Goal: Task Accomplishment & Management: Use online tool/utility

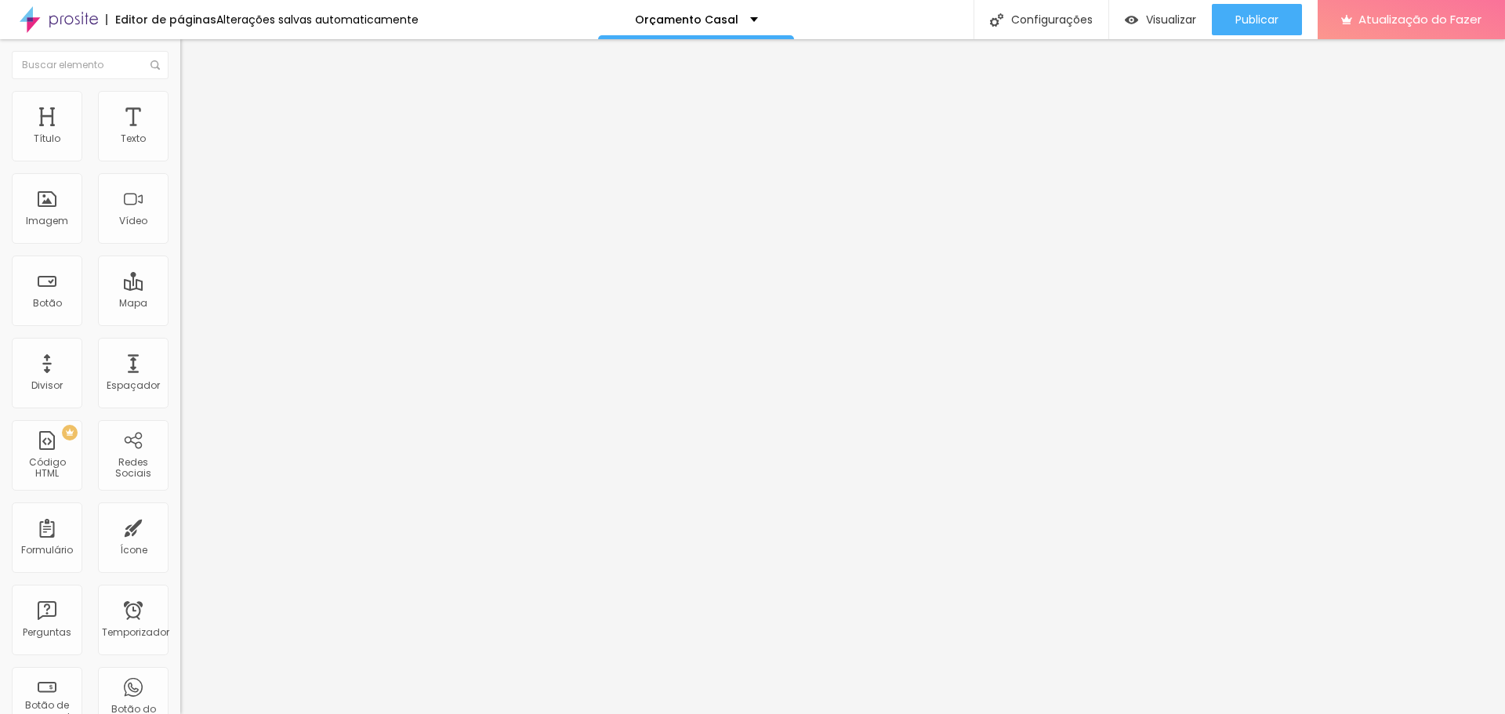
click at [190, 135] on font "Trocar imagem" at bounding box center [228, 127] width 76 height 13
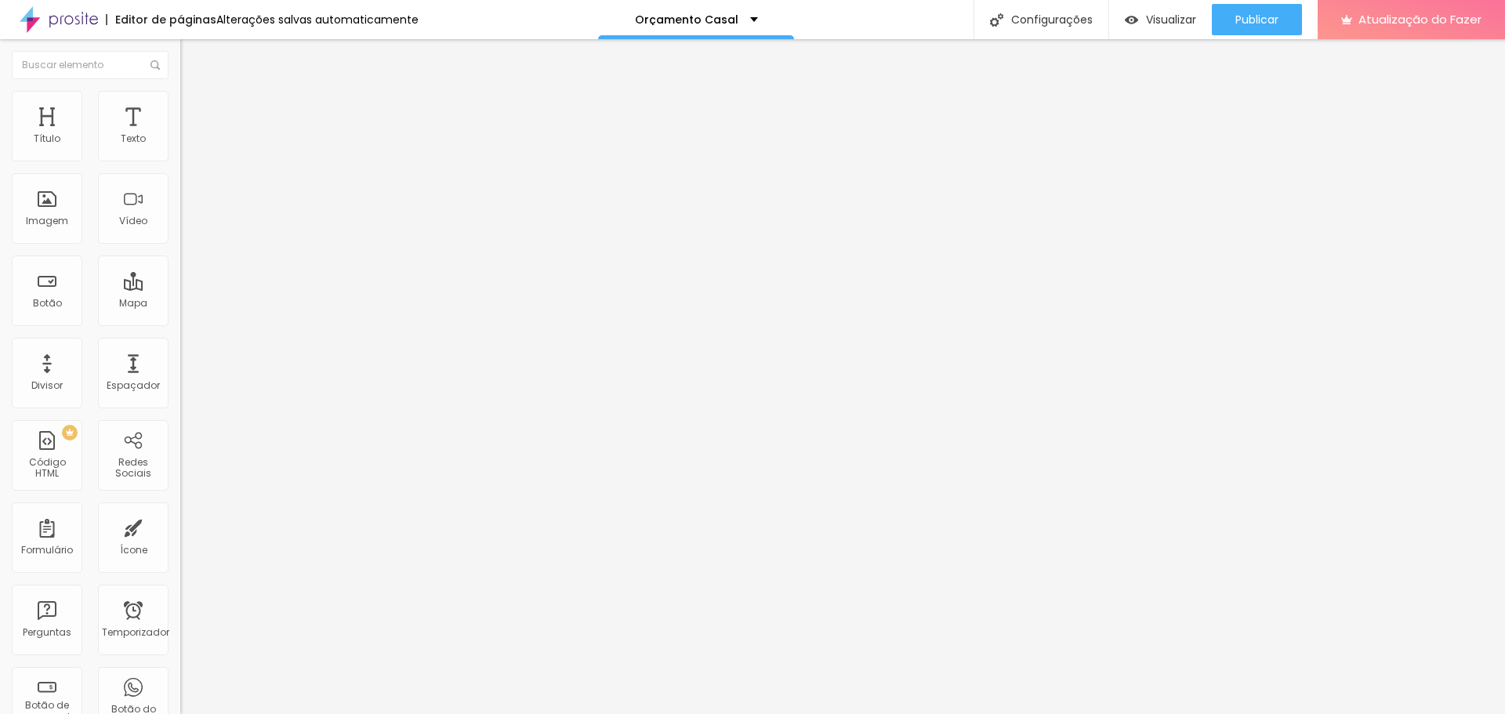
click at [190, 135] on font "Trocar imagem" at bounding box center [228, 127] width 76 height 13
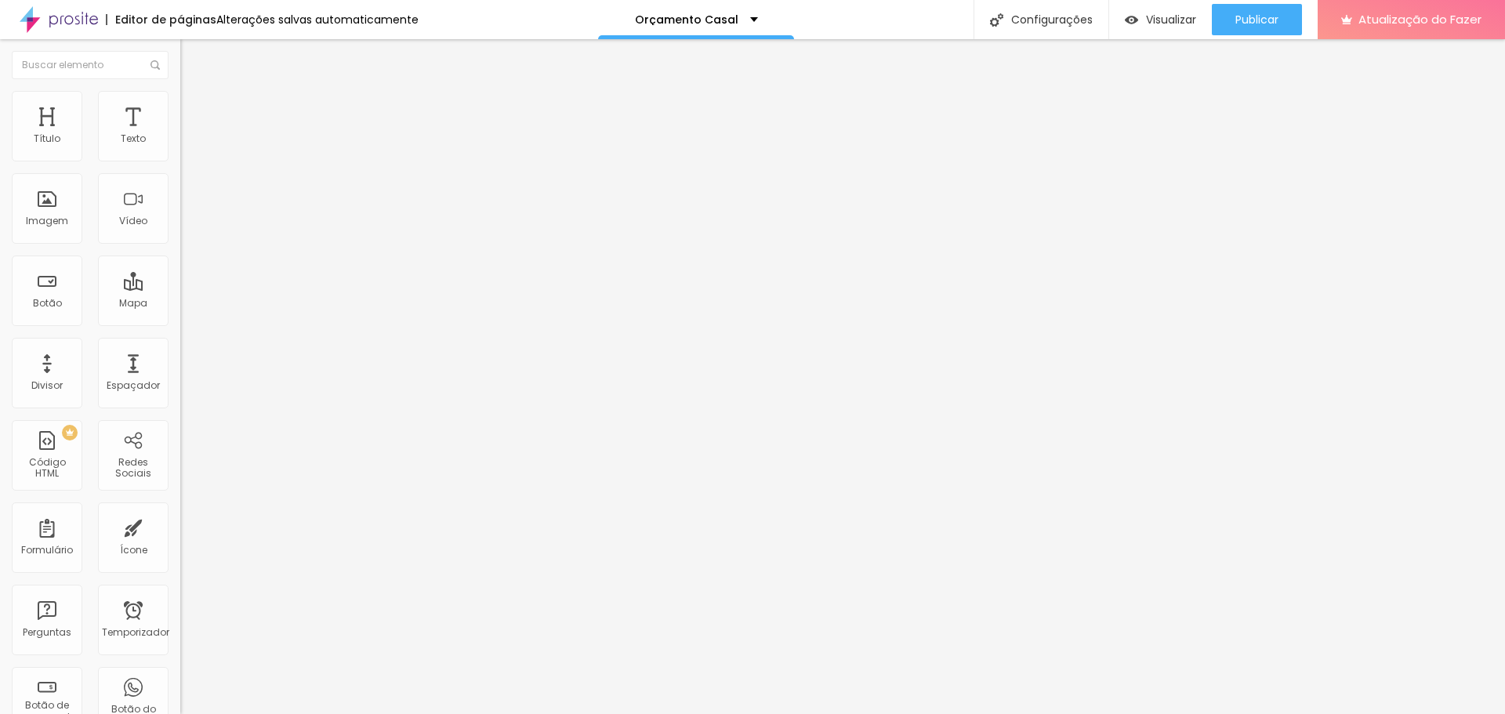
click at [190, 135] on font "Trocar imagem" at bounding box center [228, 127] width 76 height 13
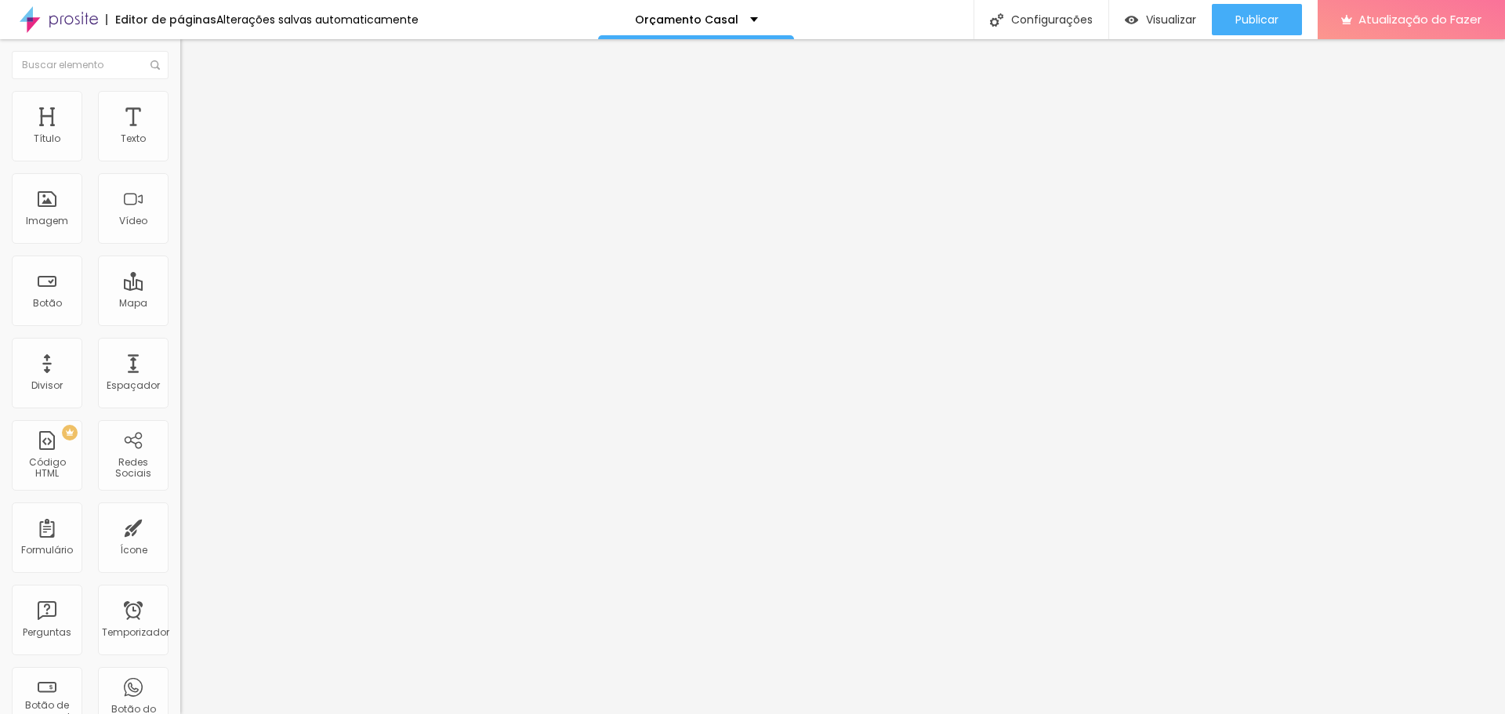
click at [1281, 14] on button "Publicar" at bounding box center [1257, 19] width 90 height 31
click at [1166, 16] on font "Visualizar" at bounding box center [1171, 20] width 50 height 16
click at [187, 146] on icon "button" at bounding box center [191, 140] width 9 height 9
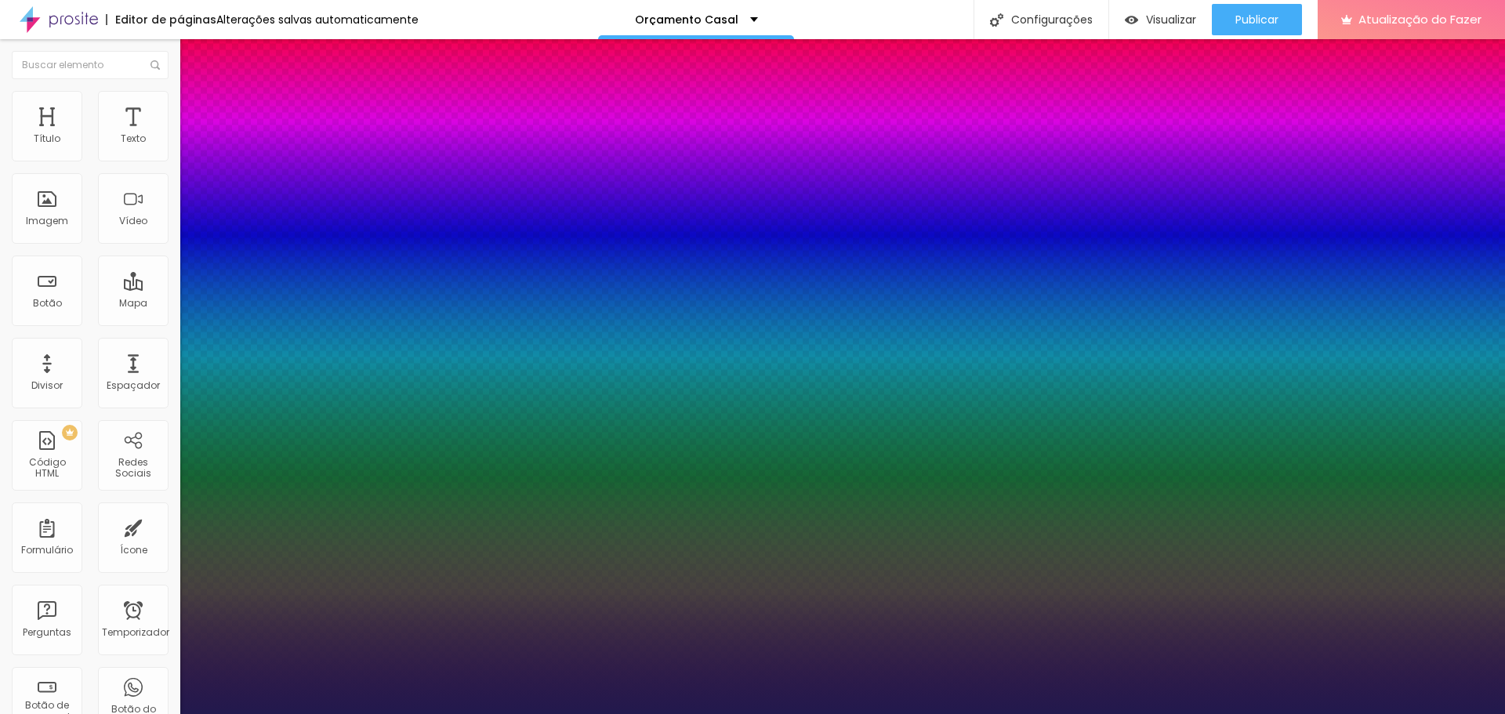
select select "Laila"
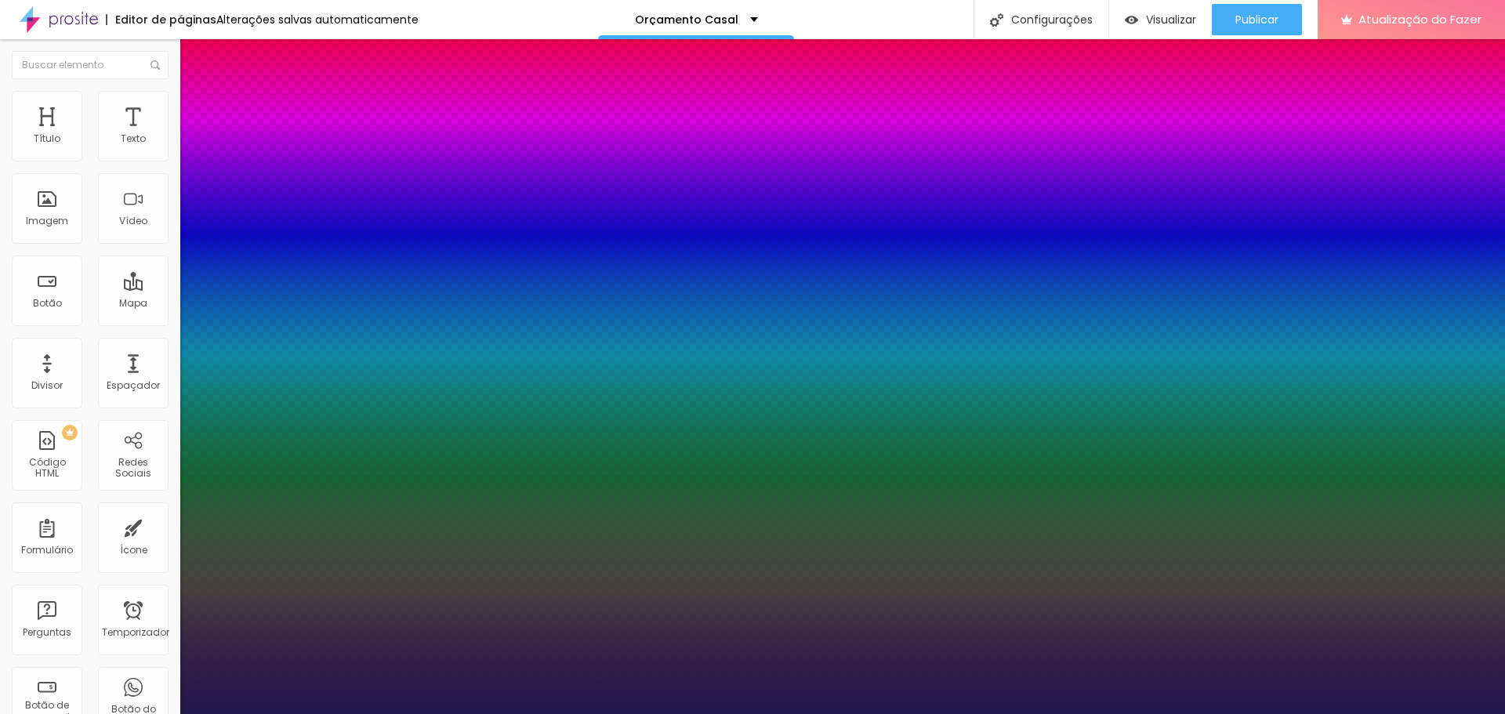
type input "1.3"
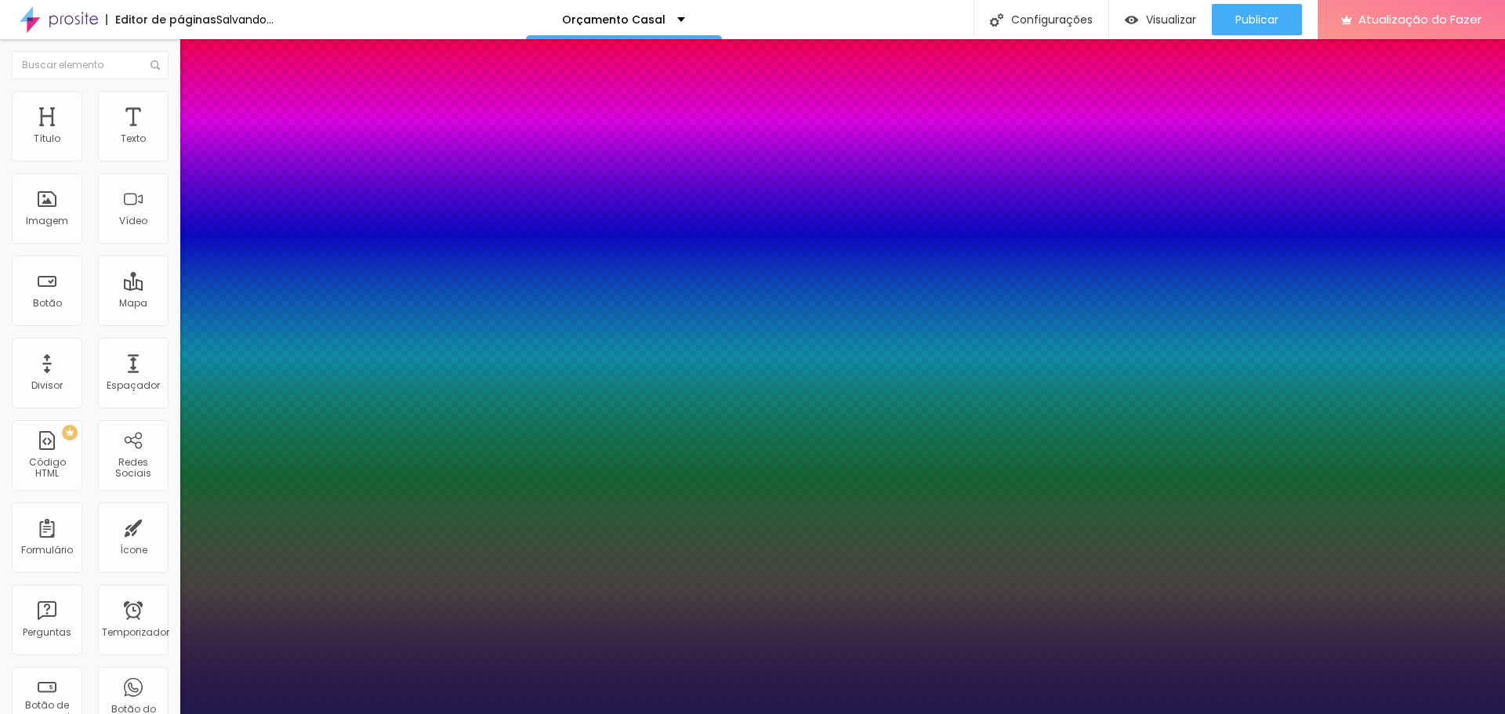
type input "1.3"
type input "2.2"
type input "2.4"
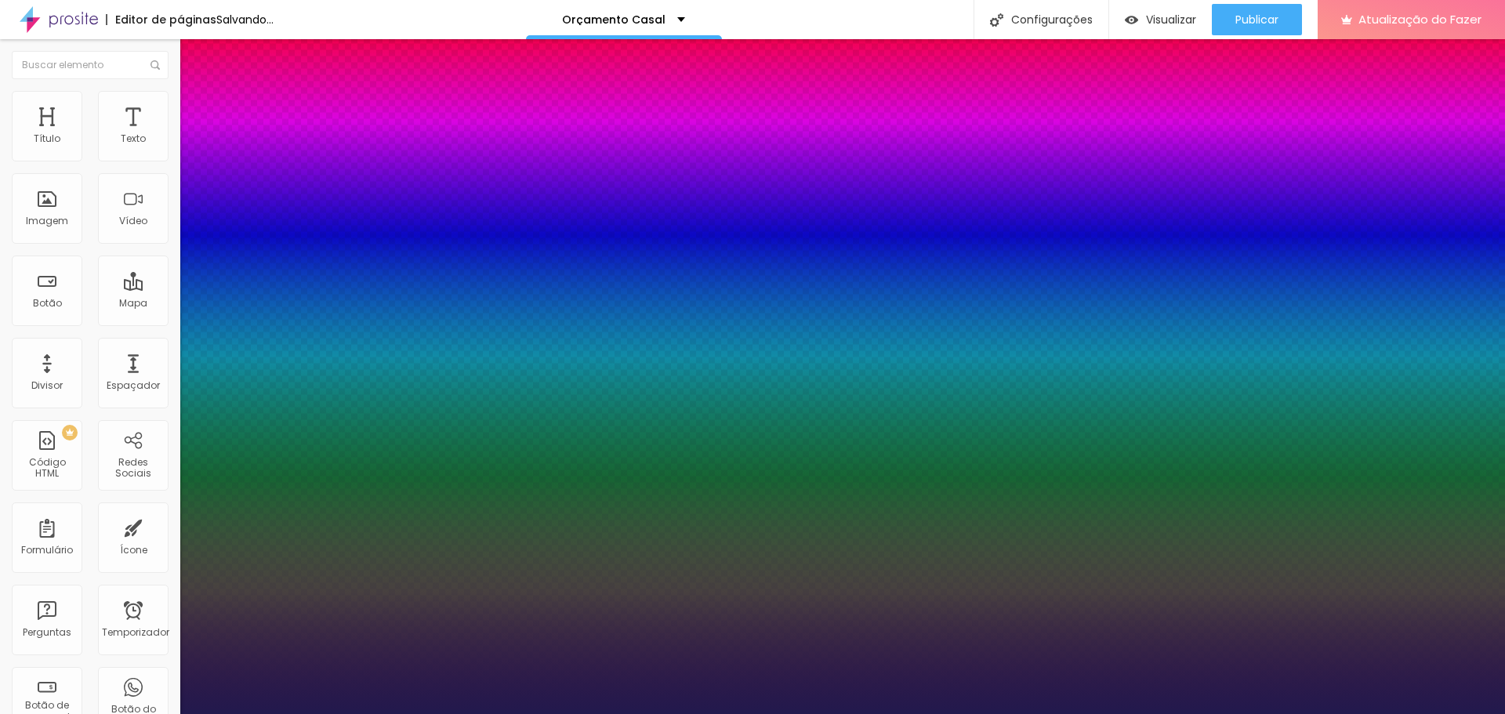
type input "2.5"
type input "2.8"
type input "2.9"
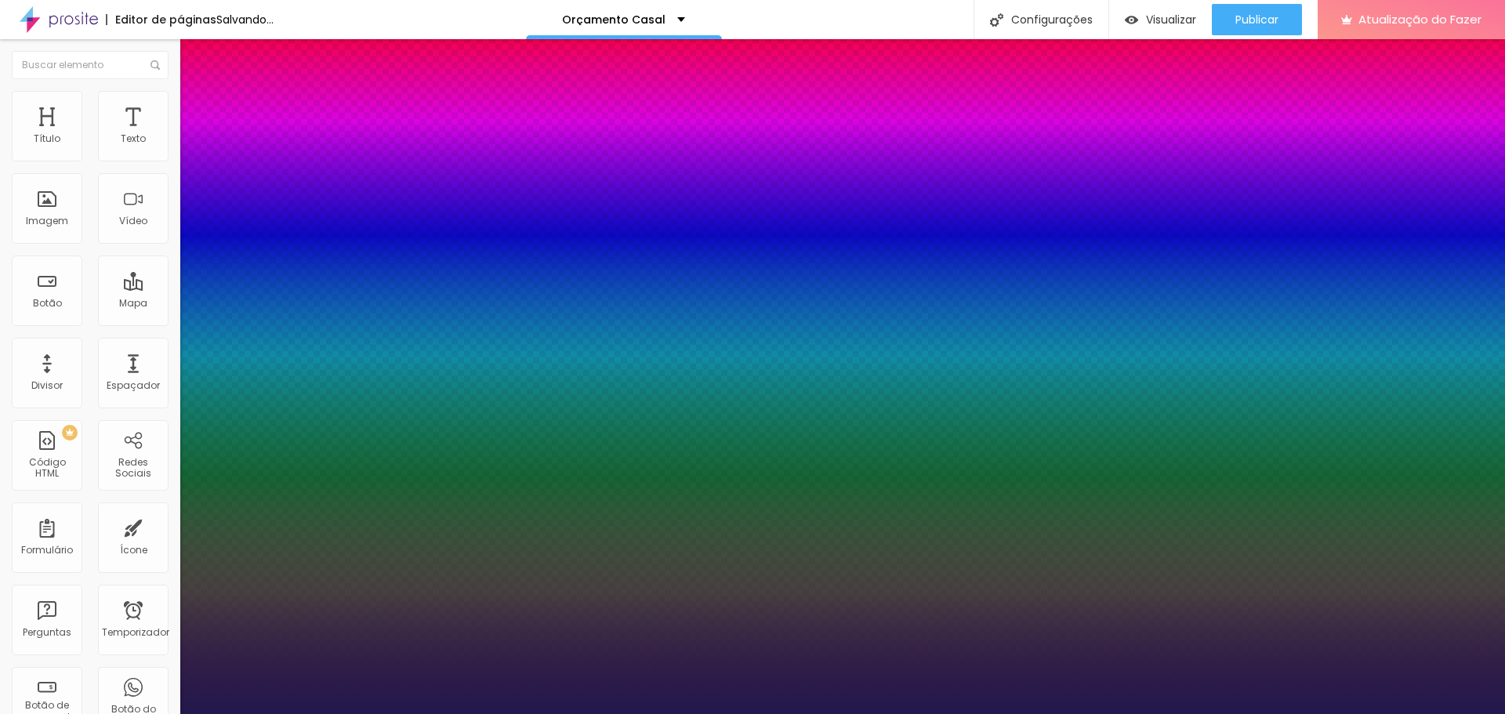
type input "2.9"
type input "3"
type input "3.2"
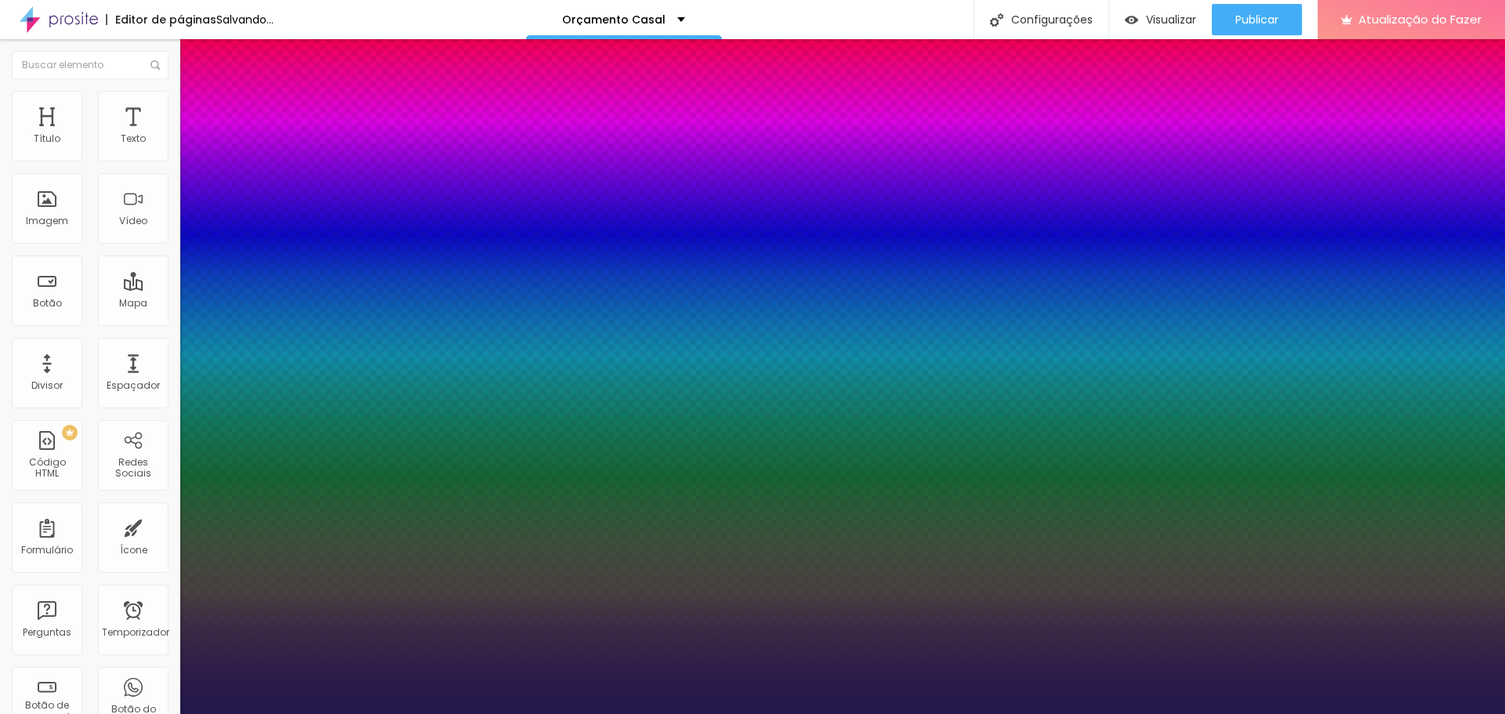
type input "3.6"
type input "4"
type input "4.4"
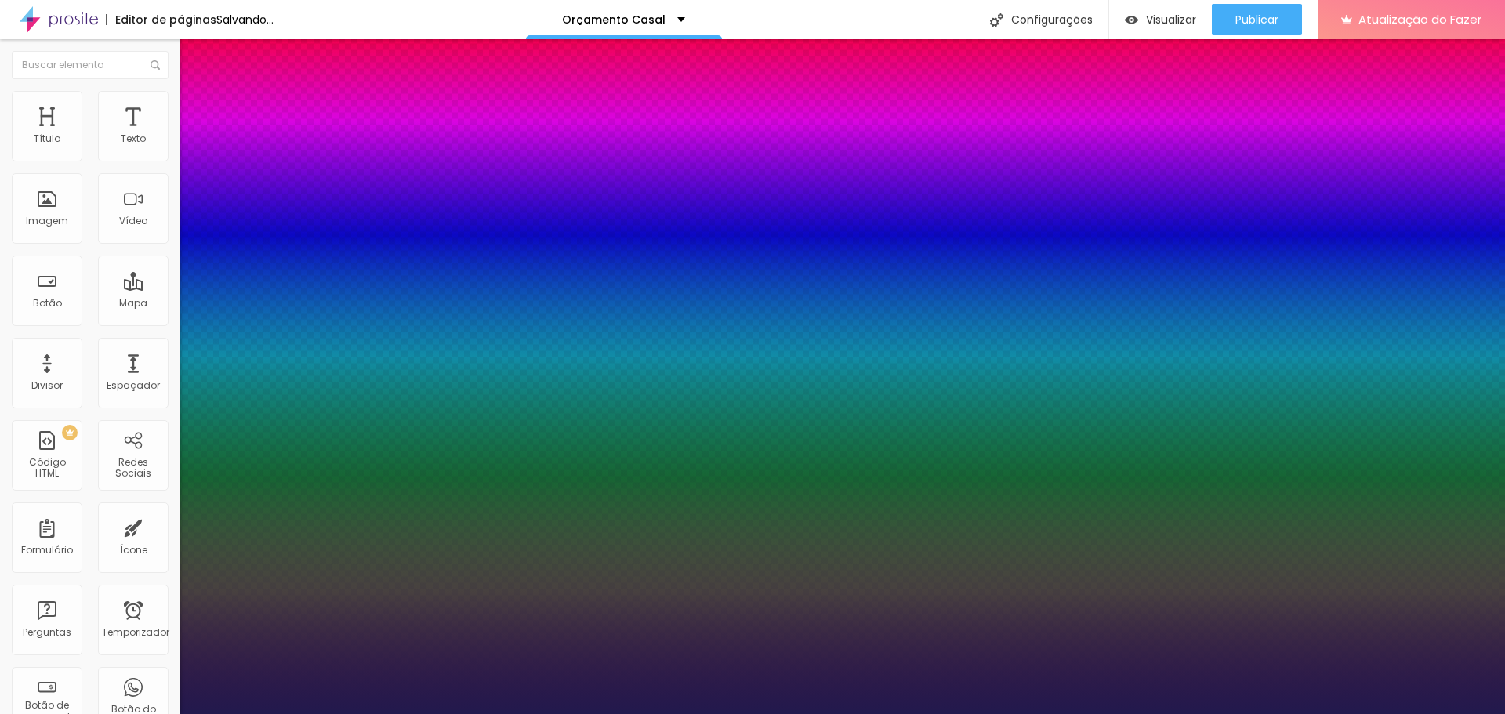
type input "4.4"
type input "4.6"
type input "4.7"
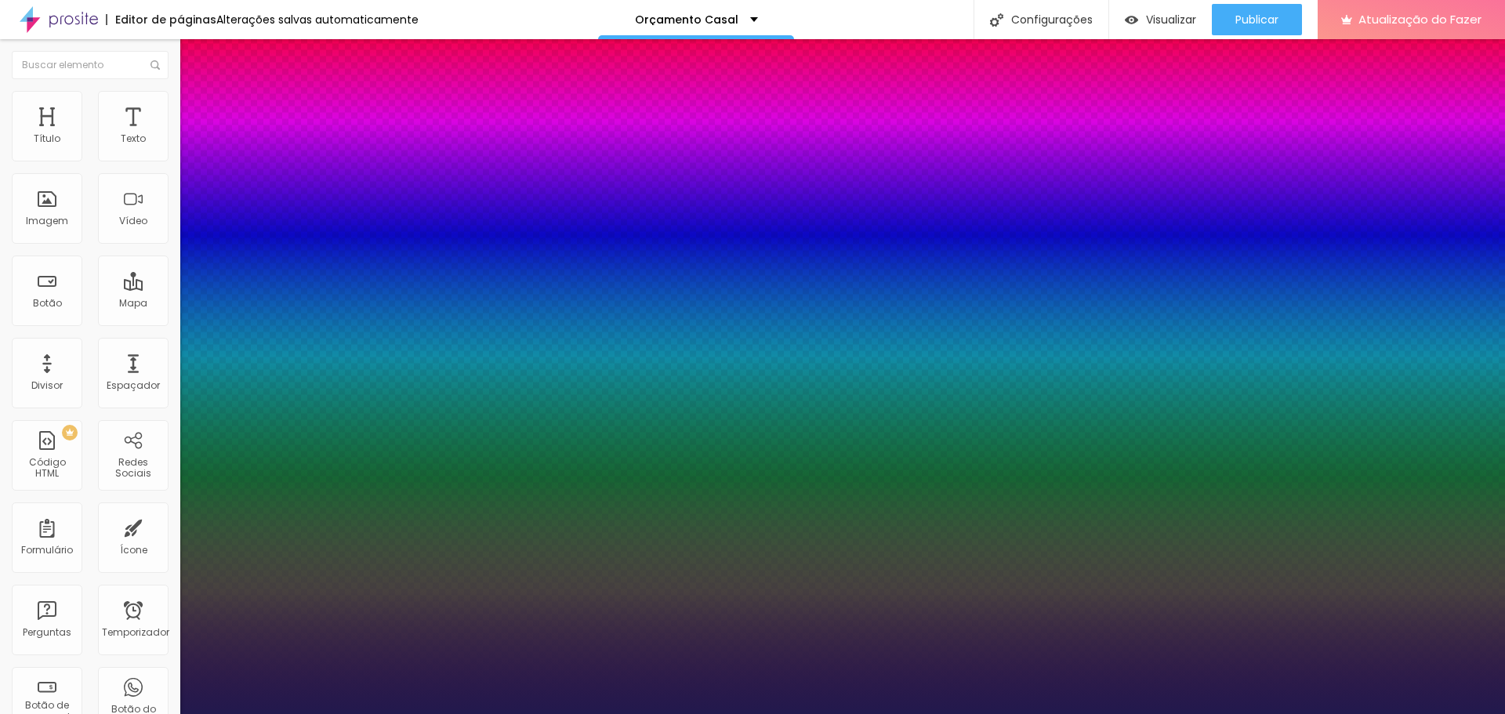
type input "5"
type input "5.2"
type input "5.5"
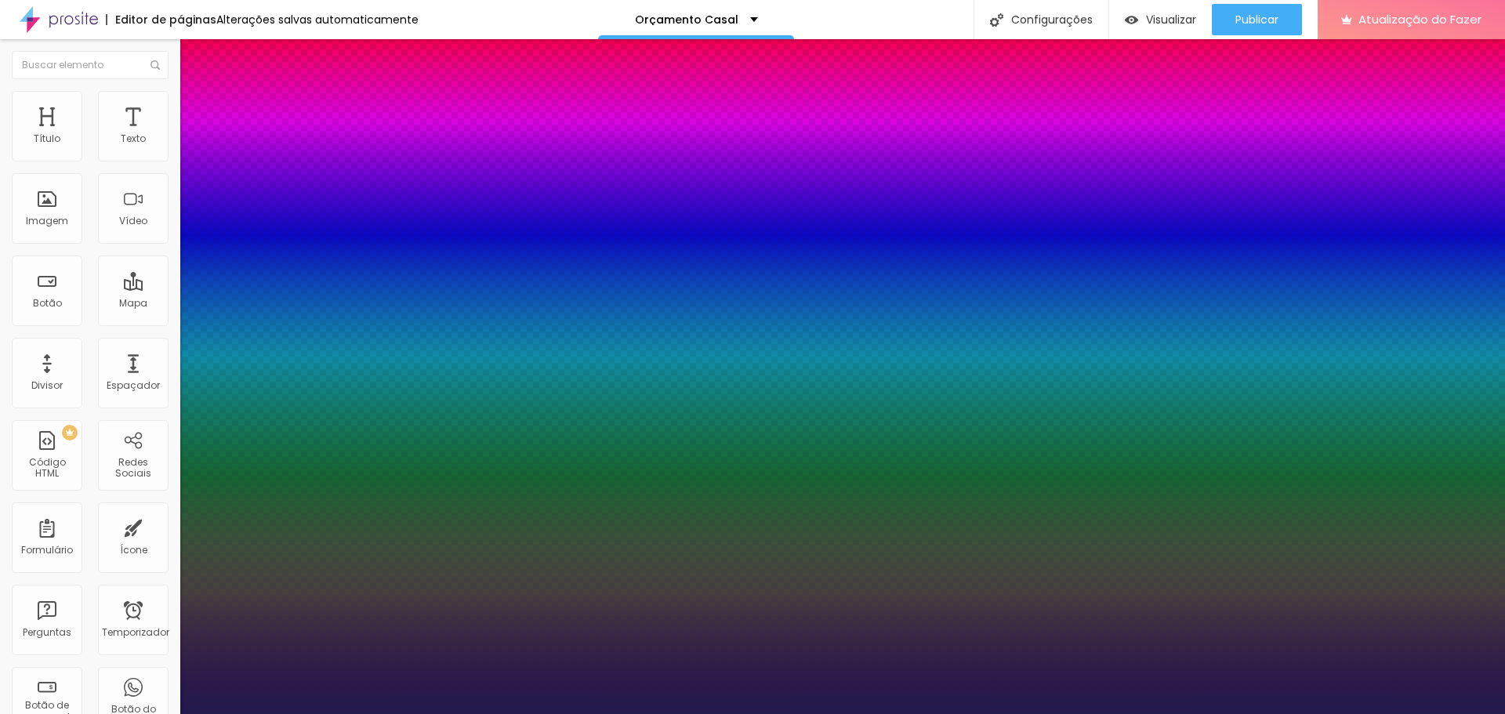
type input "5.5"
type input "5.8"
type input "6.1"
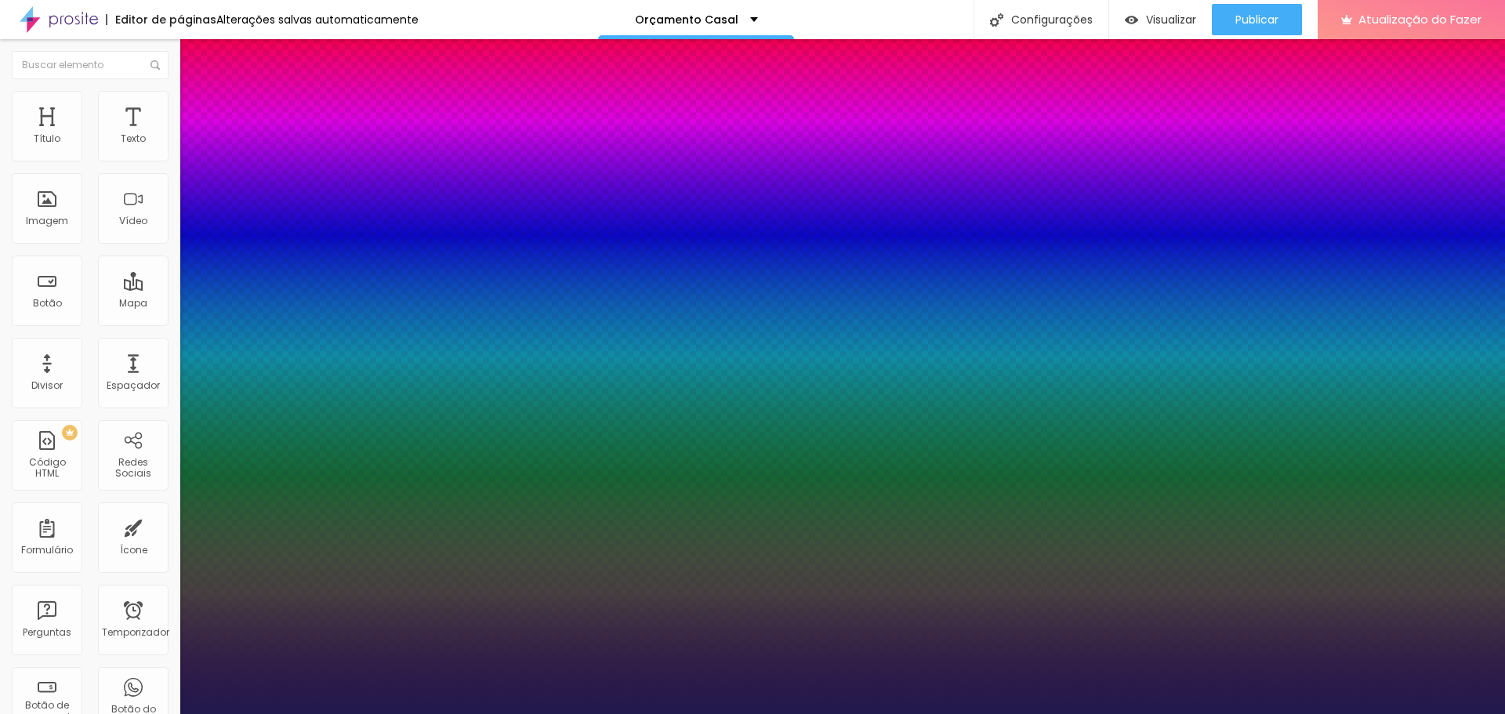
type input "6.3"
type input "6.4"
type input "6.6"
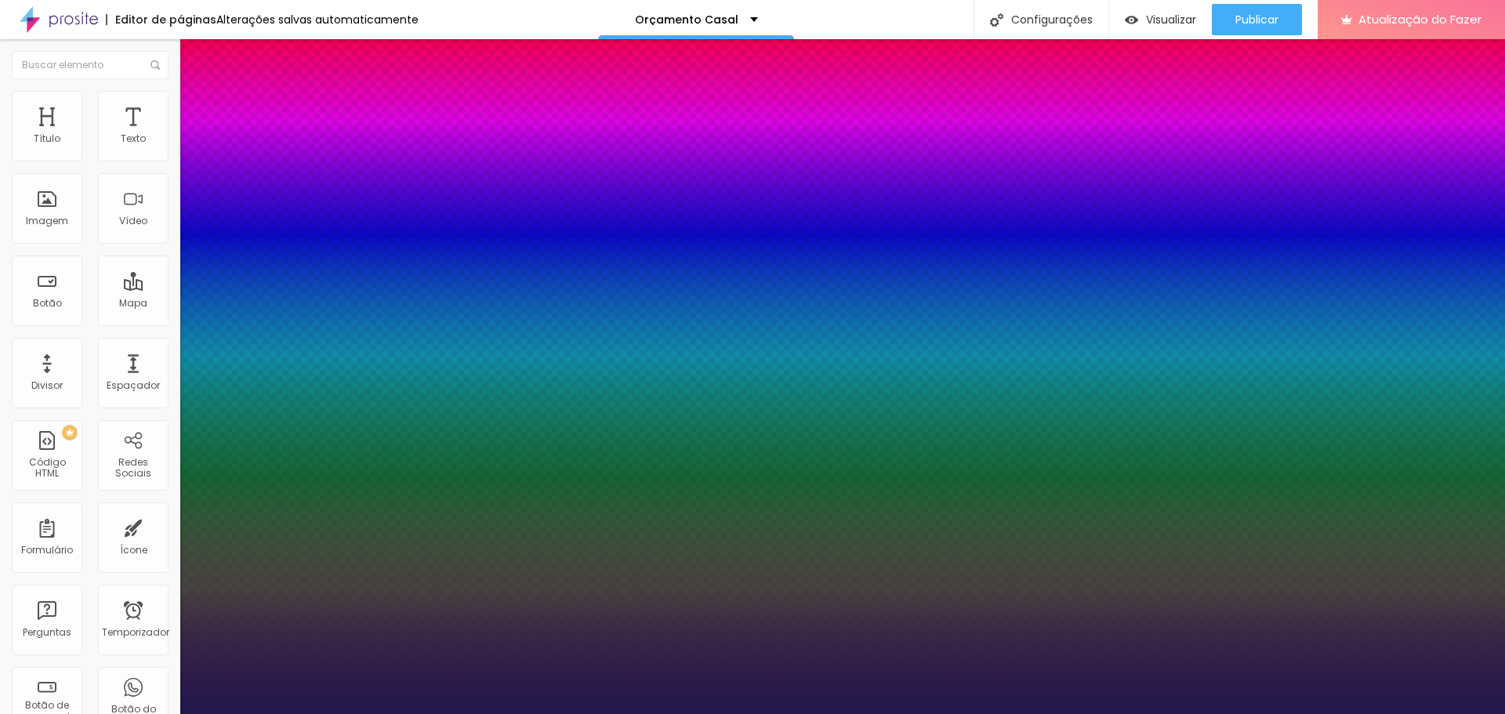
type input "6.6"
type input "6.7"
type input "6.9"
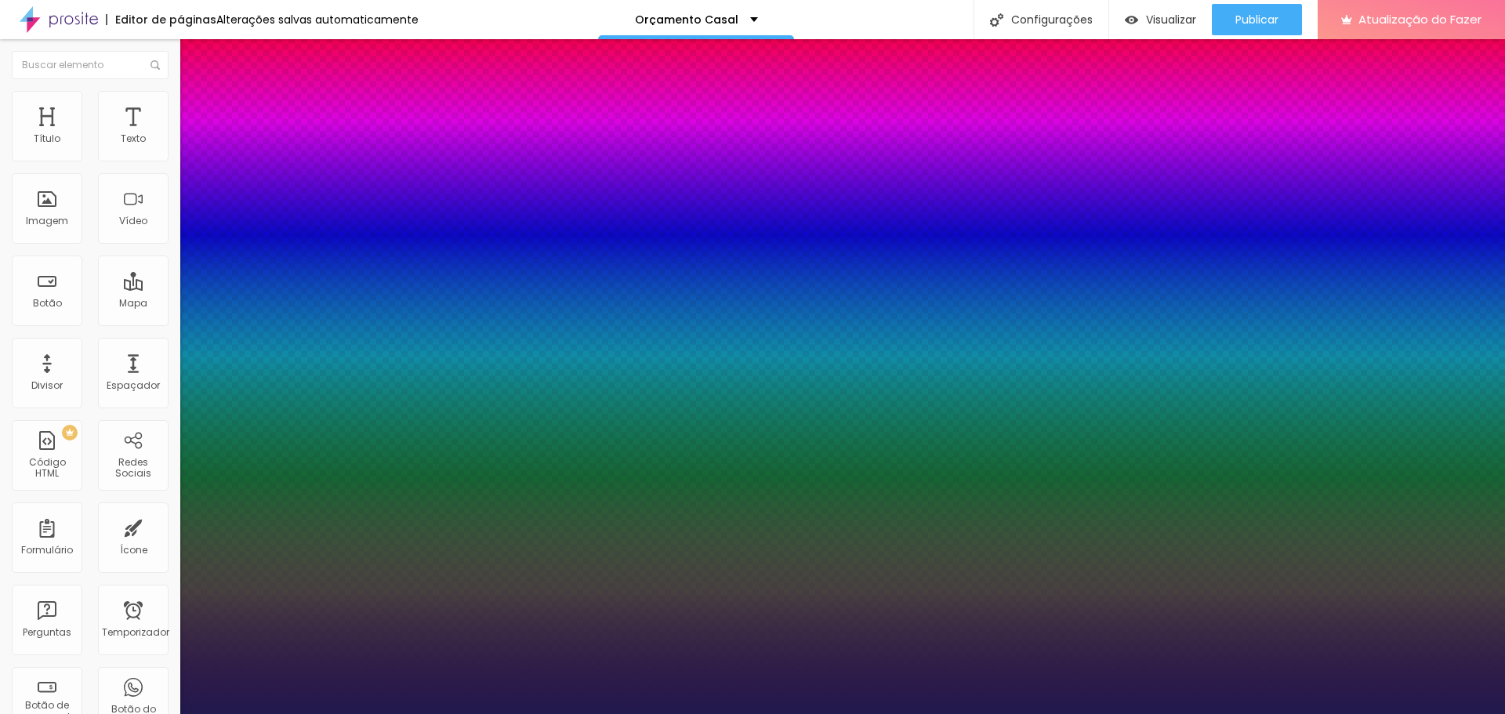
type input "7.1"
type input "7.3"
type input "7.7"
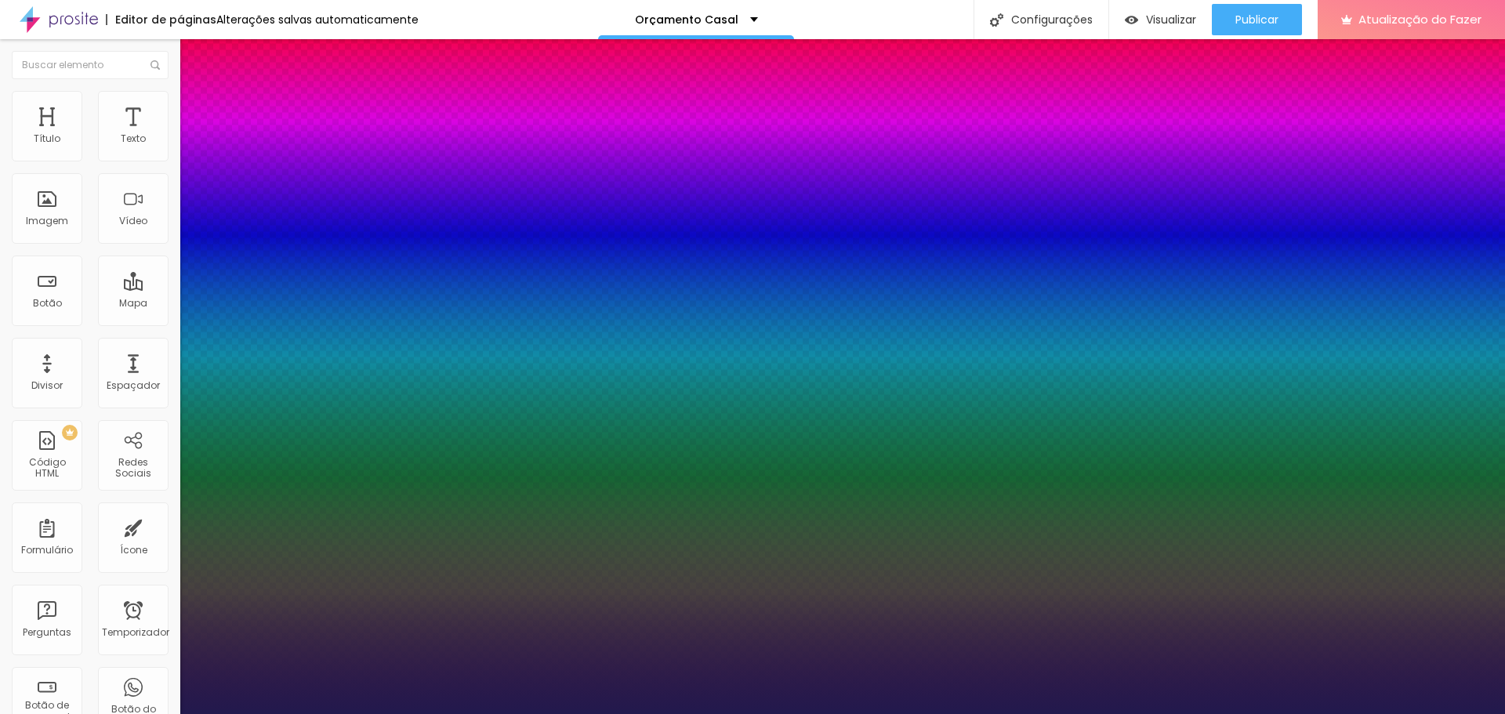
type input "7.7"
type input "8"
type input "8.2"
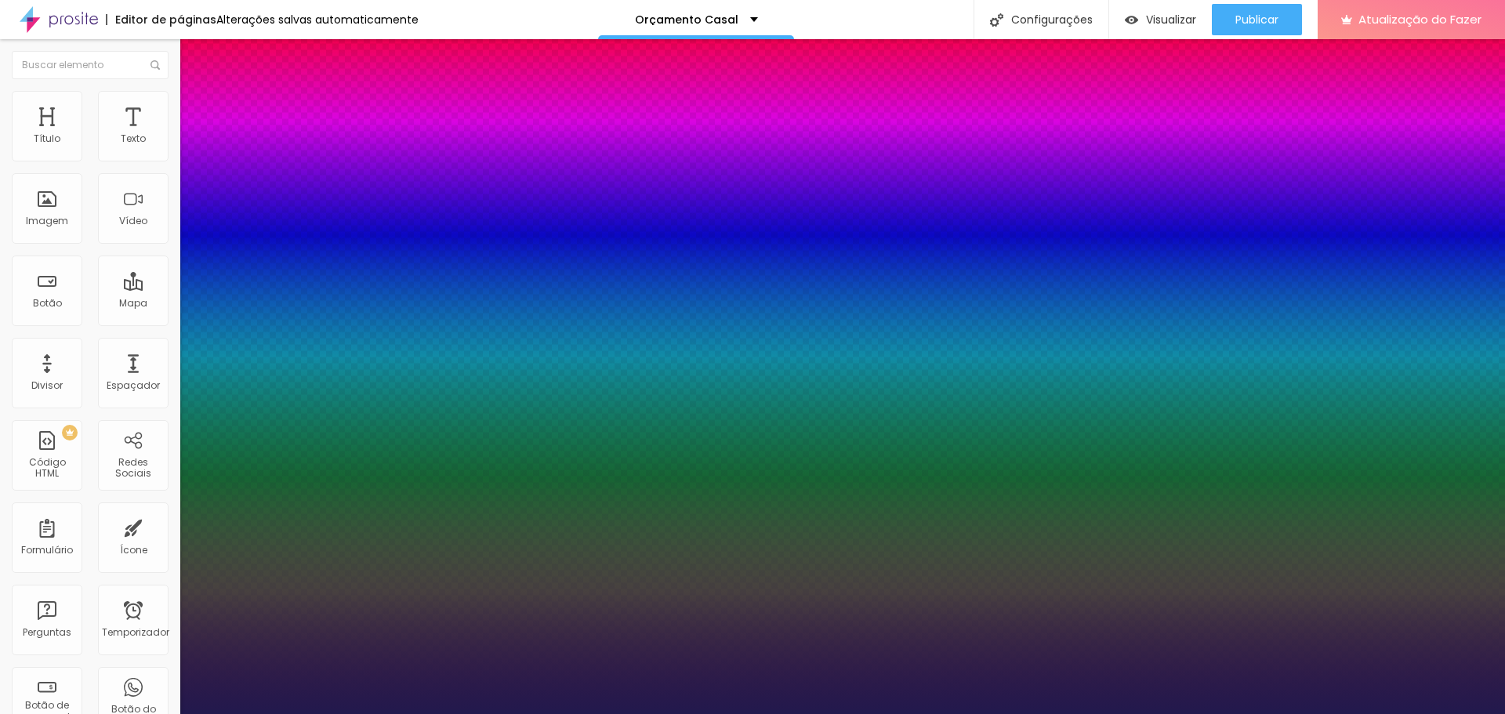
type input "8.3"
type input "8.5"
type input "9"
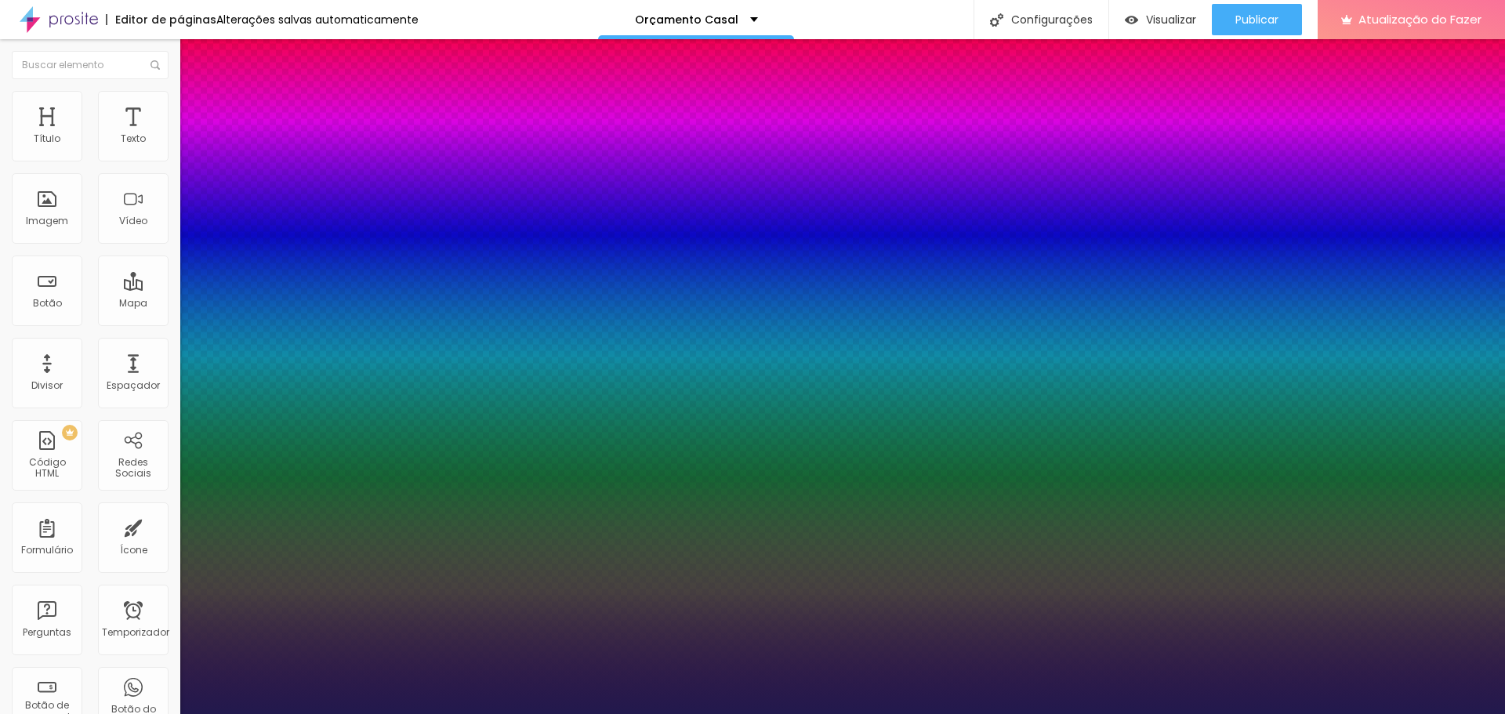
type input "9"
type input "9.2"
type input "9.5"
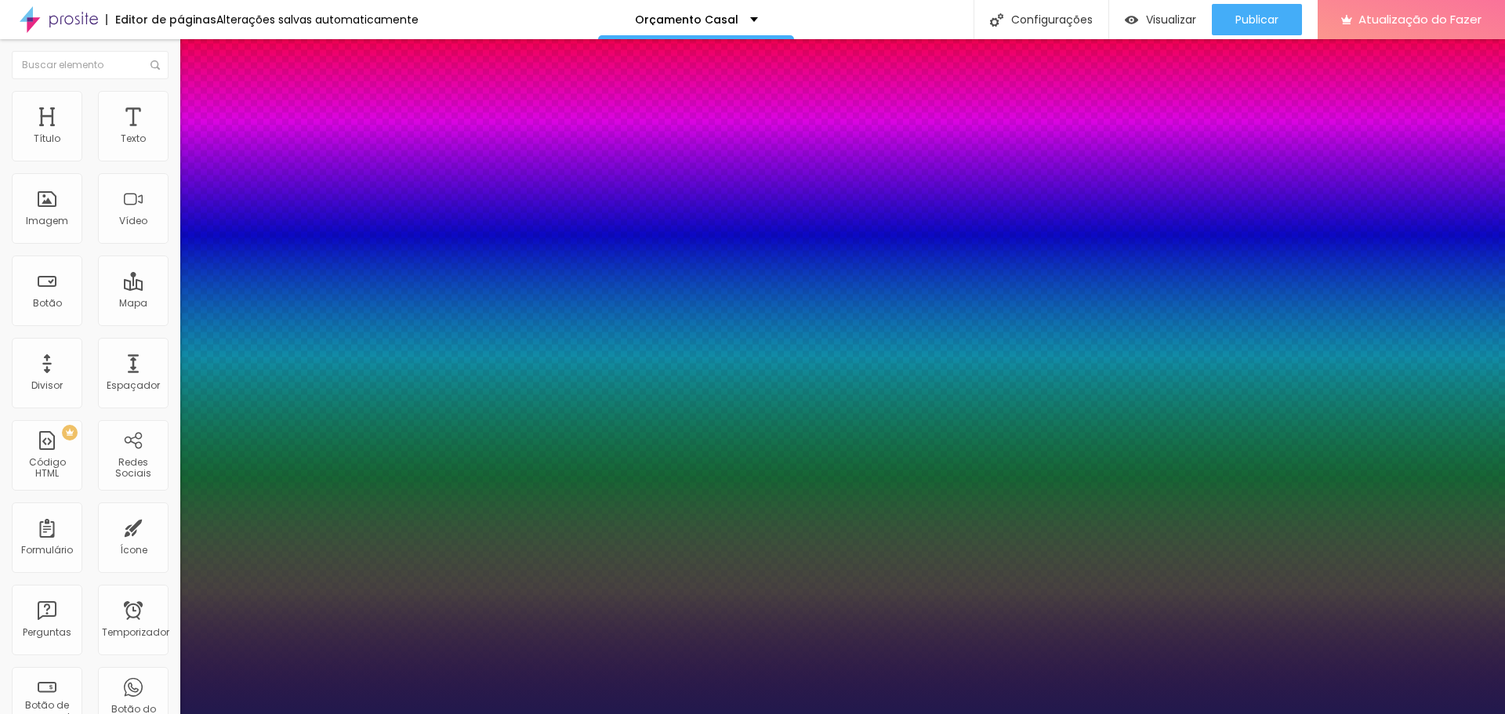
type input "10"
type input "9.9"
type input "9.3"
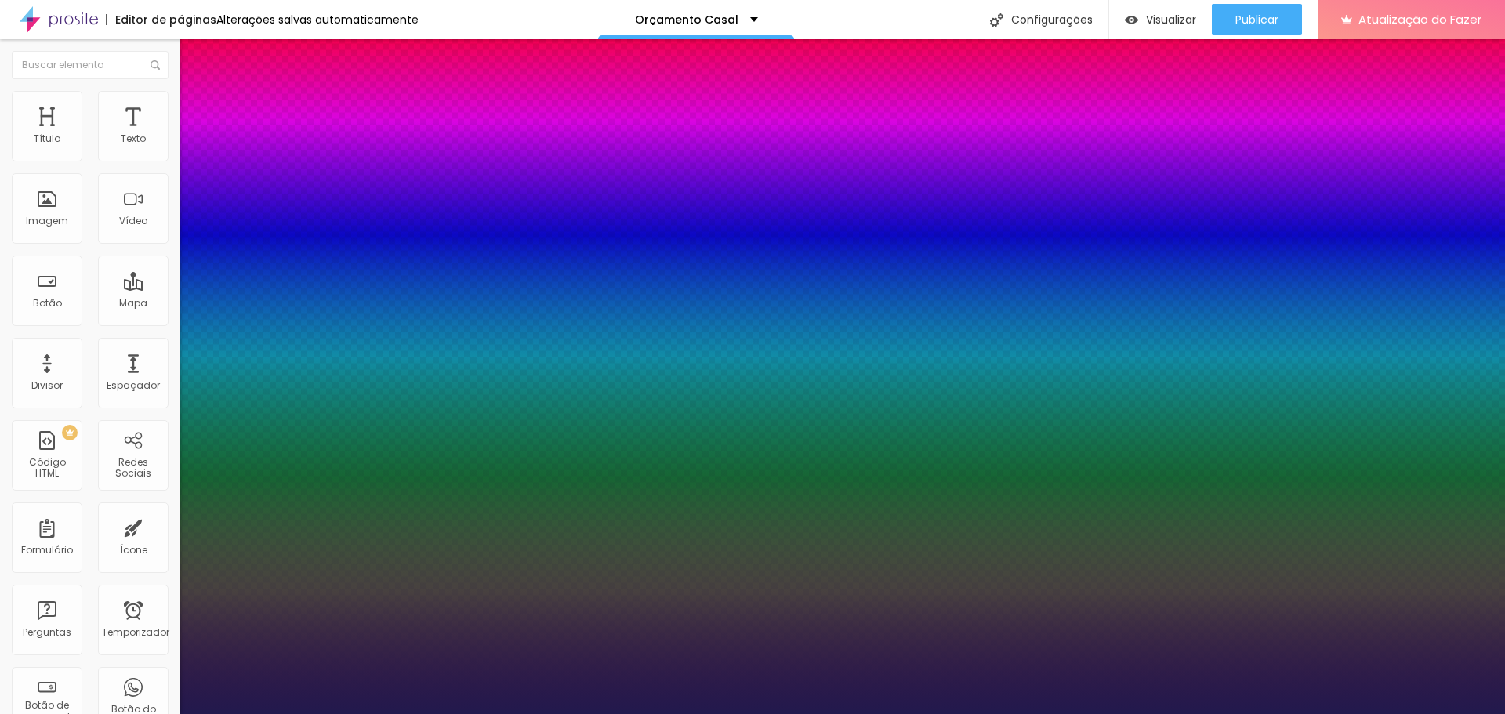
type input "9.3"
type input "8.9"
type input "8.4"
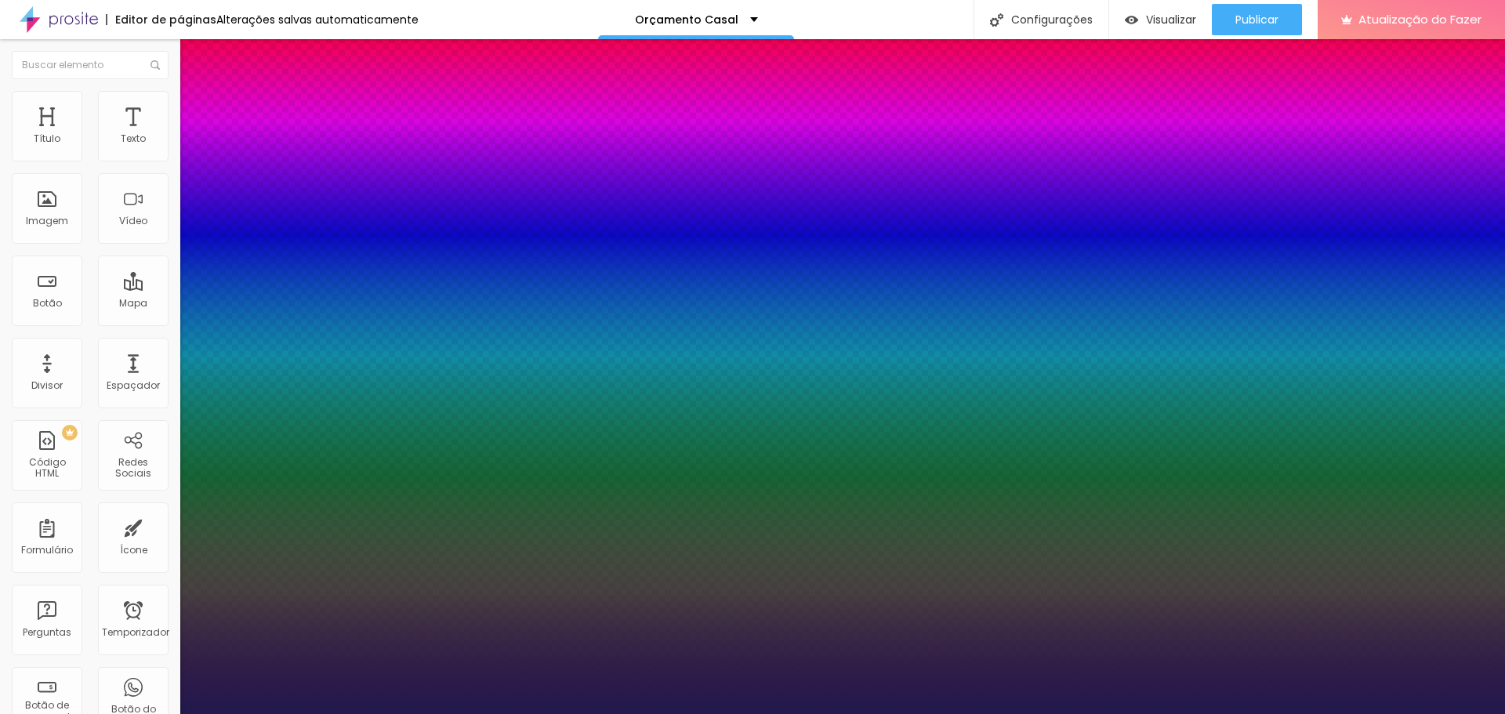
type input "7.4"
type input "6.7"
type input "6.6"
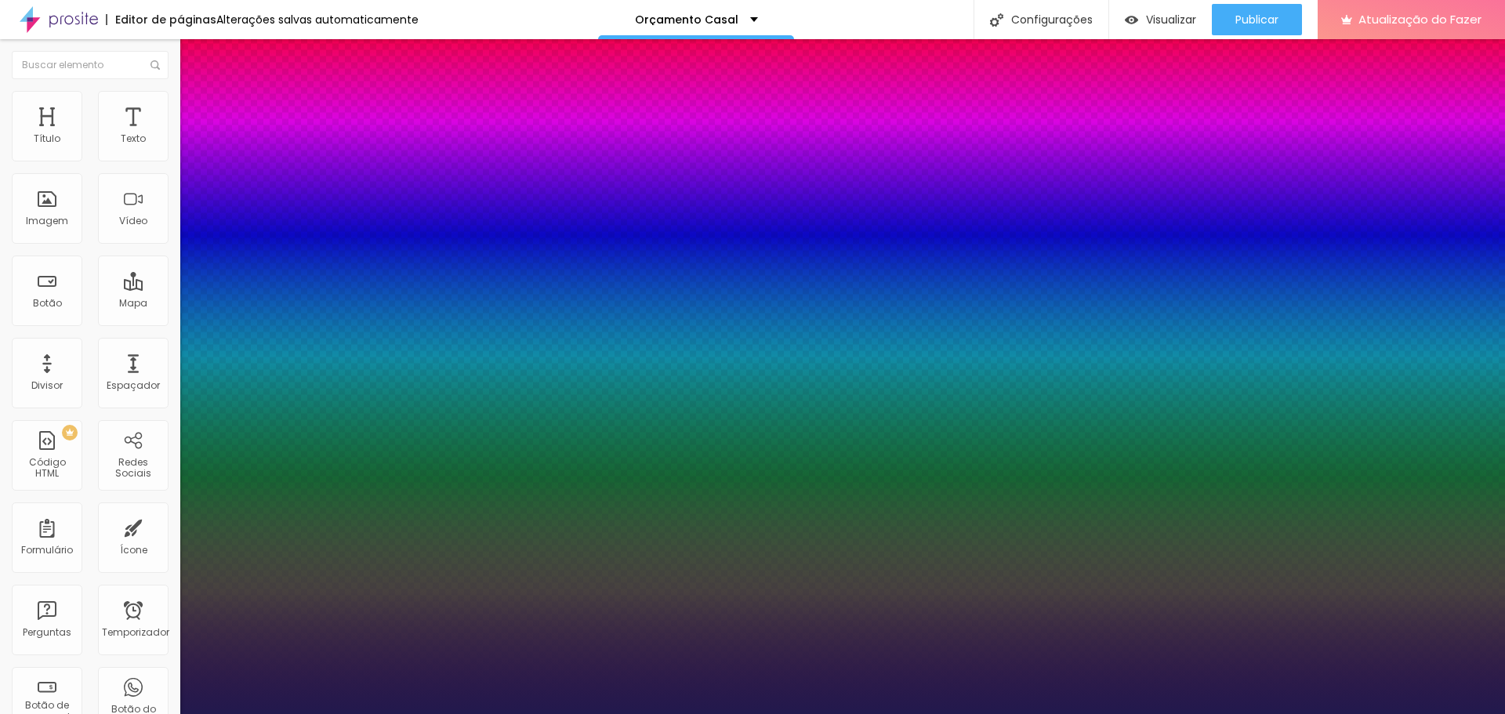
type input "6.6"
type input "6.5"
type input "6.4"
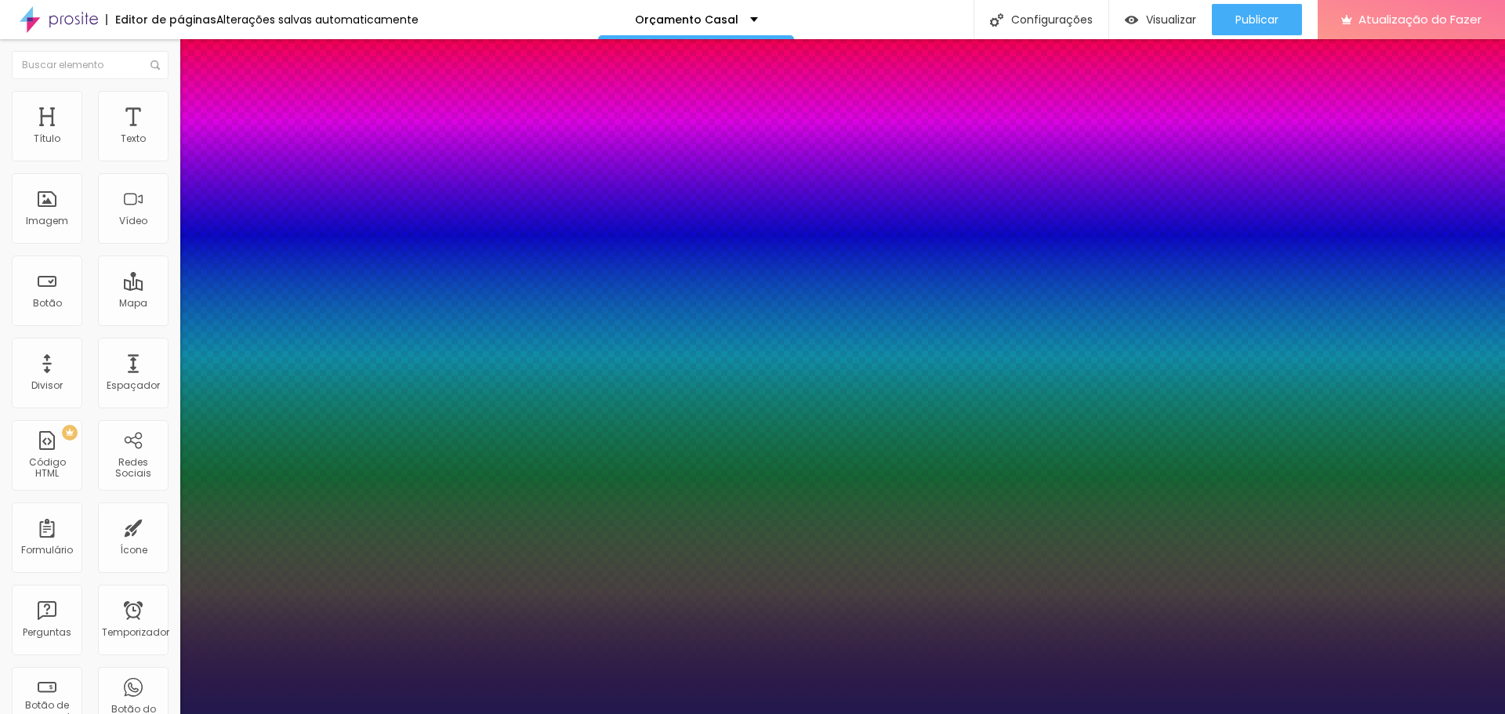
type input "6.1"
type input "6"
type input "5.8"
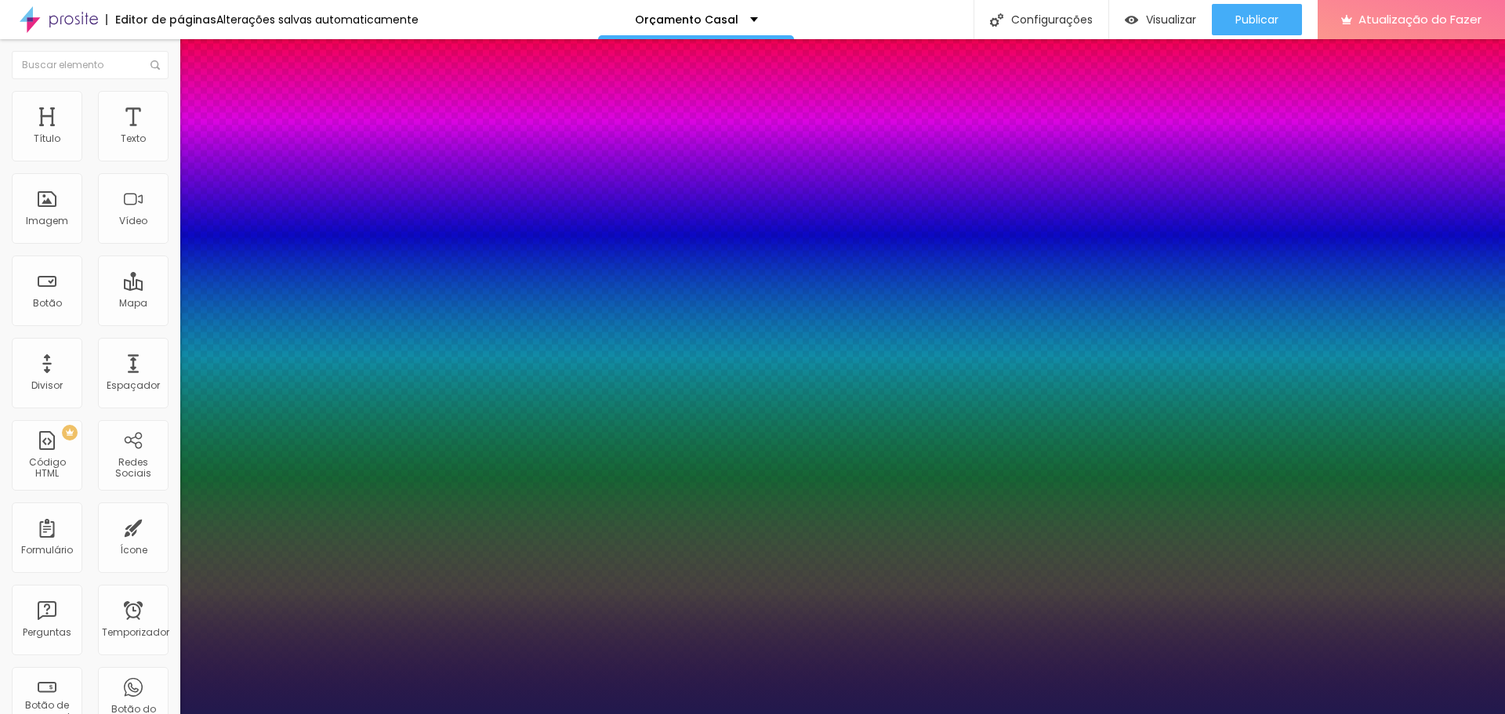
type input "5.8"
type input "5.7"
type input "5.8"
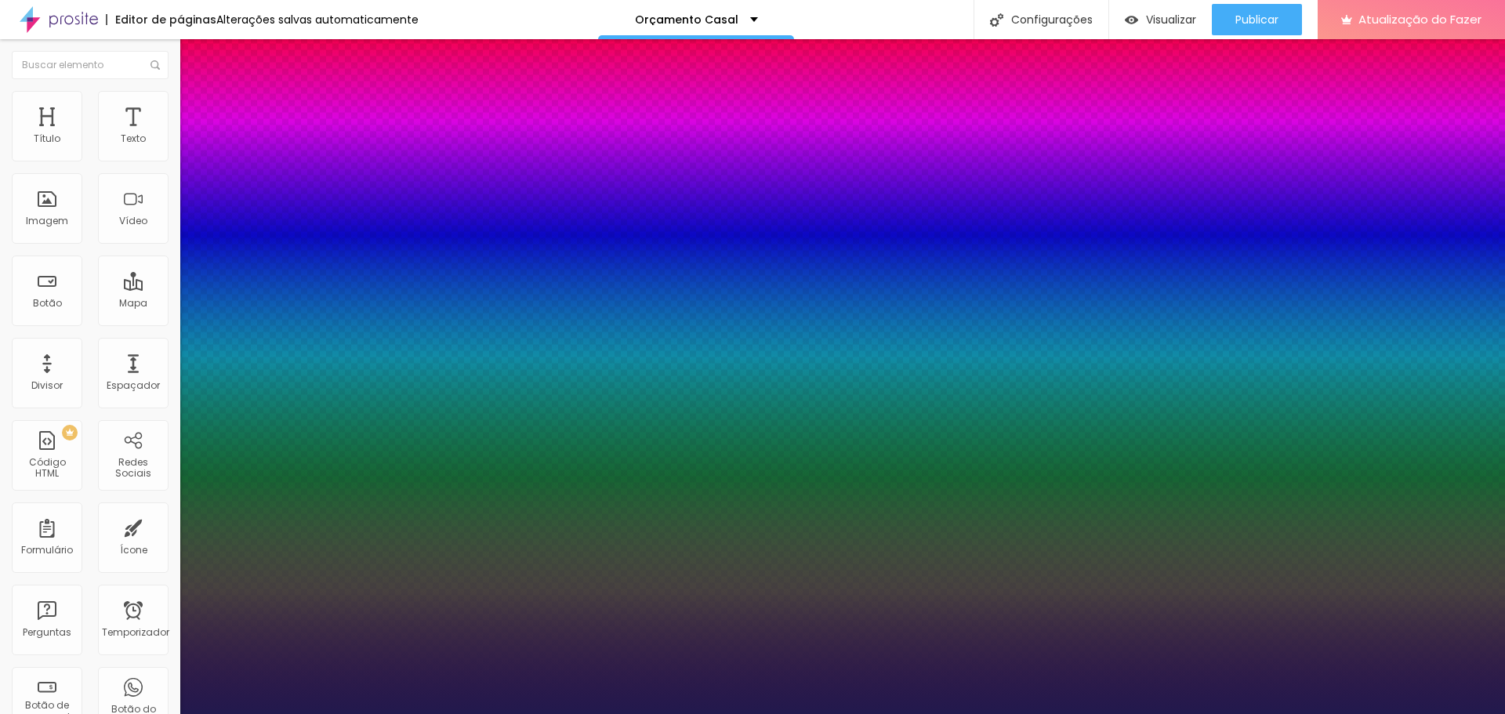
type input "5.9"
drag, startPoint x: 210, startPoint y: 302, endPoint x: 265, endPoint y: 328, distance: 61.0
type input "5.9"
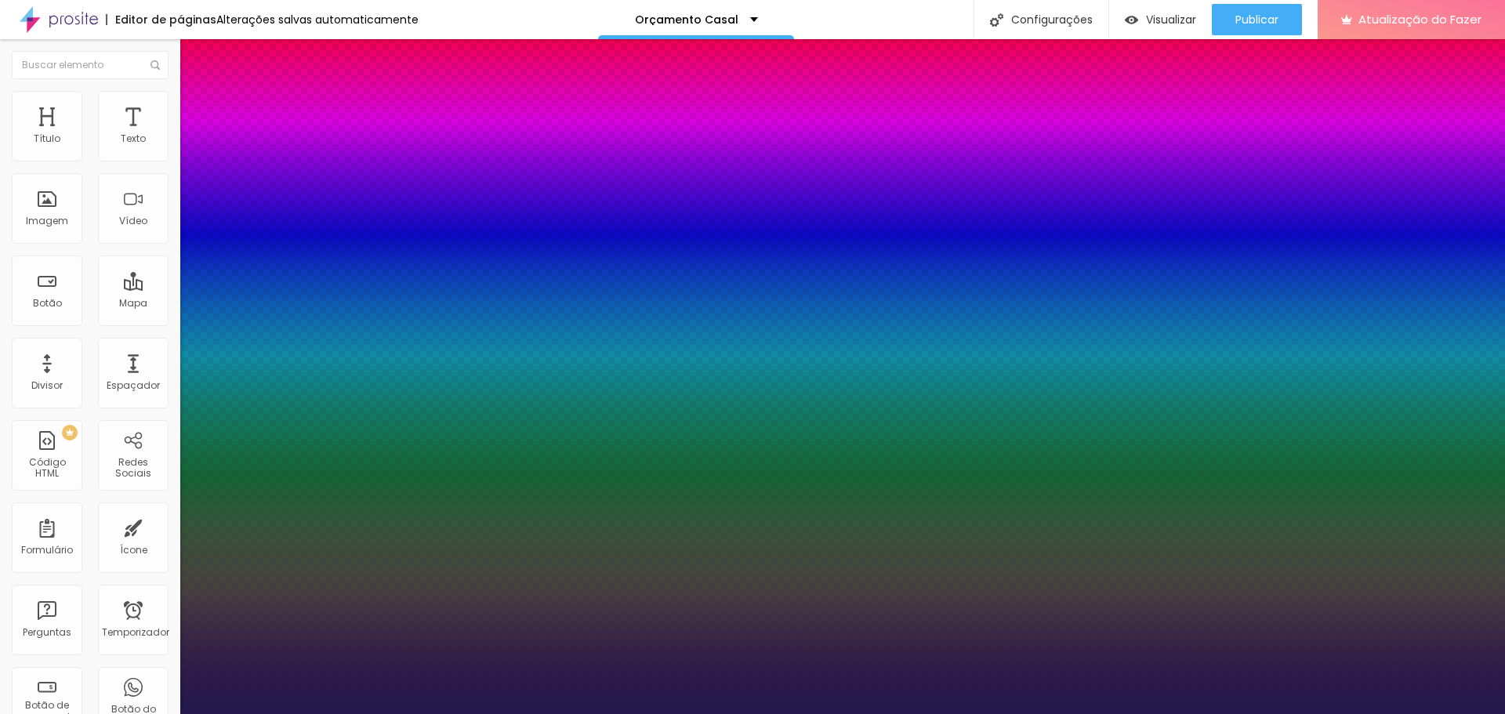
type input "12"
type input "28"
type input "30"
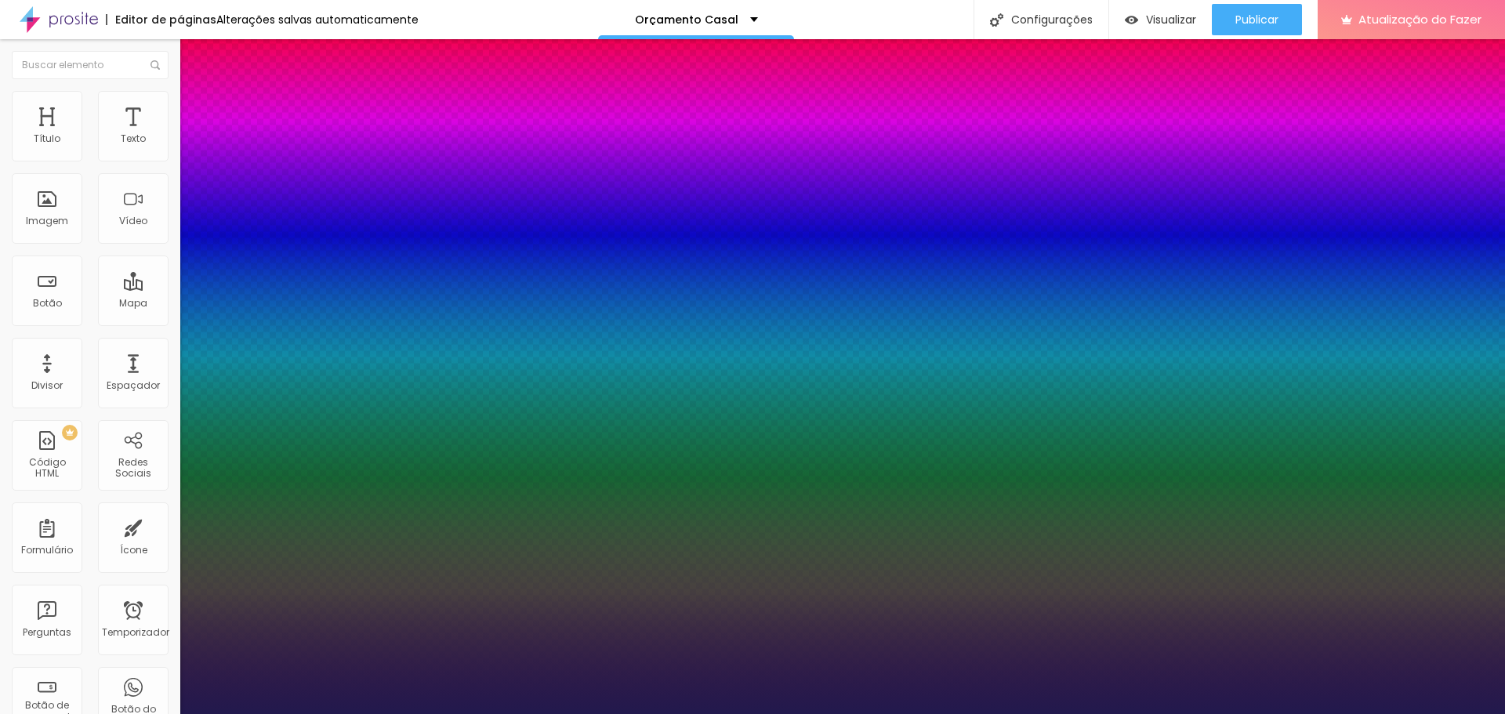
type input "30"
type input "33"
type input "36"
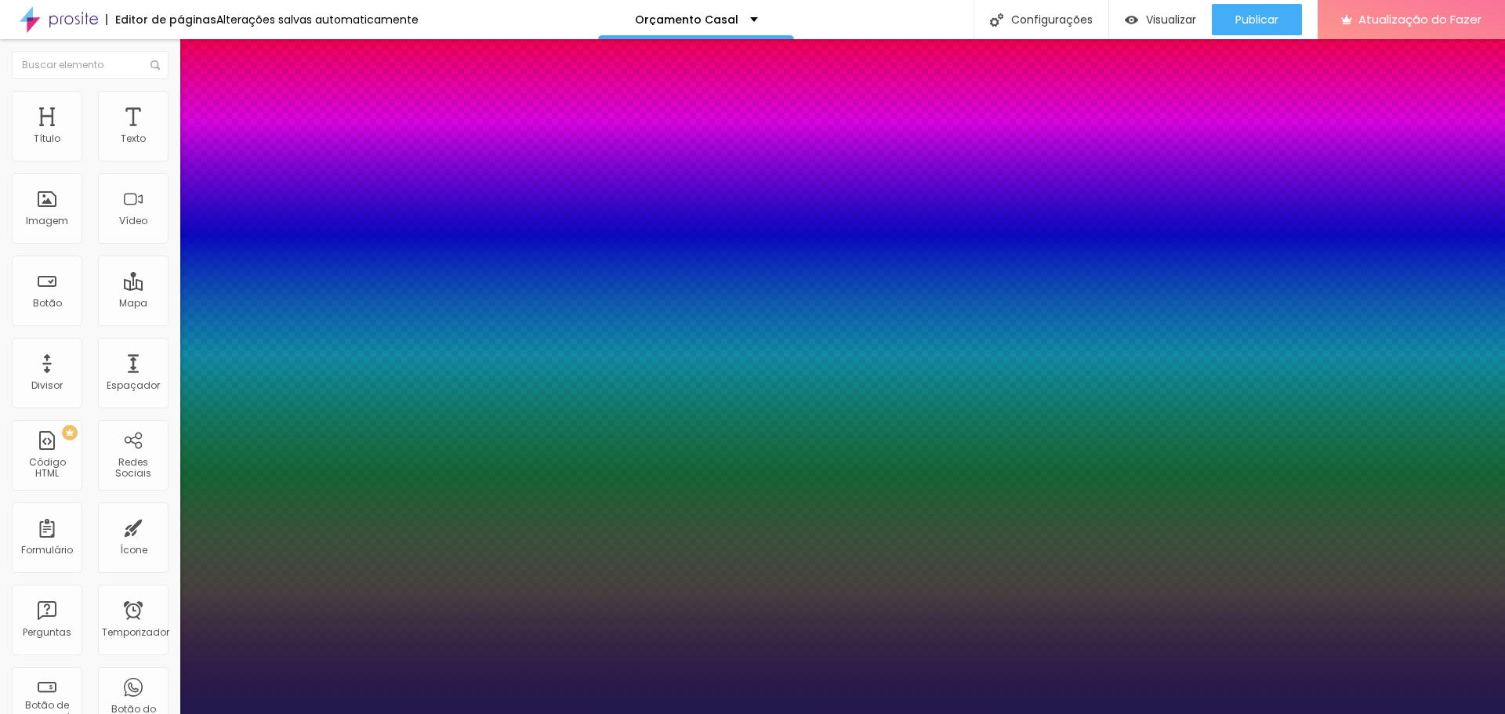
type input "37"
type input "38"
type input "40"
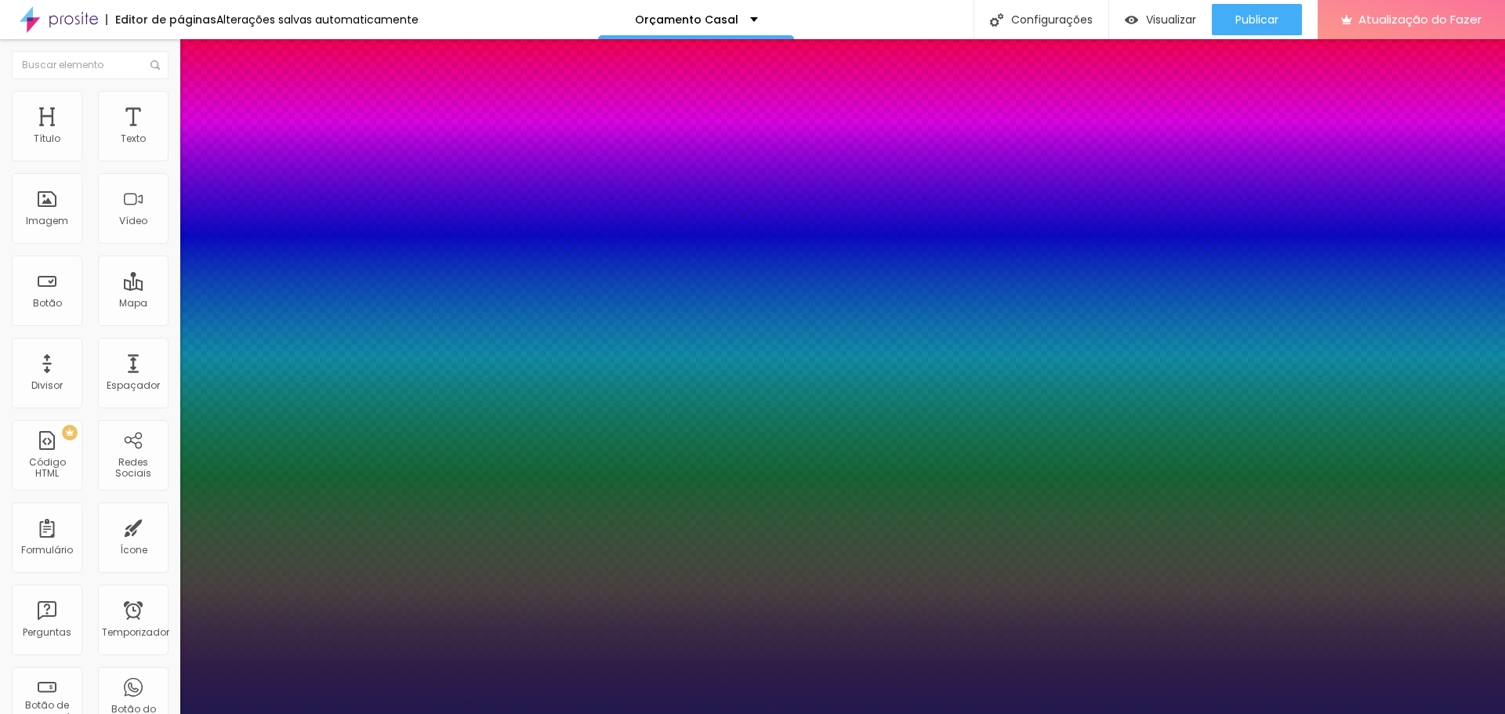
type input "40"
type input "41"
type input "44"
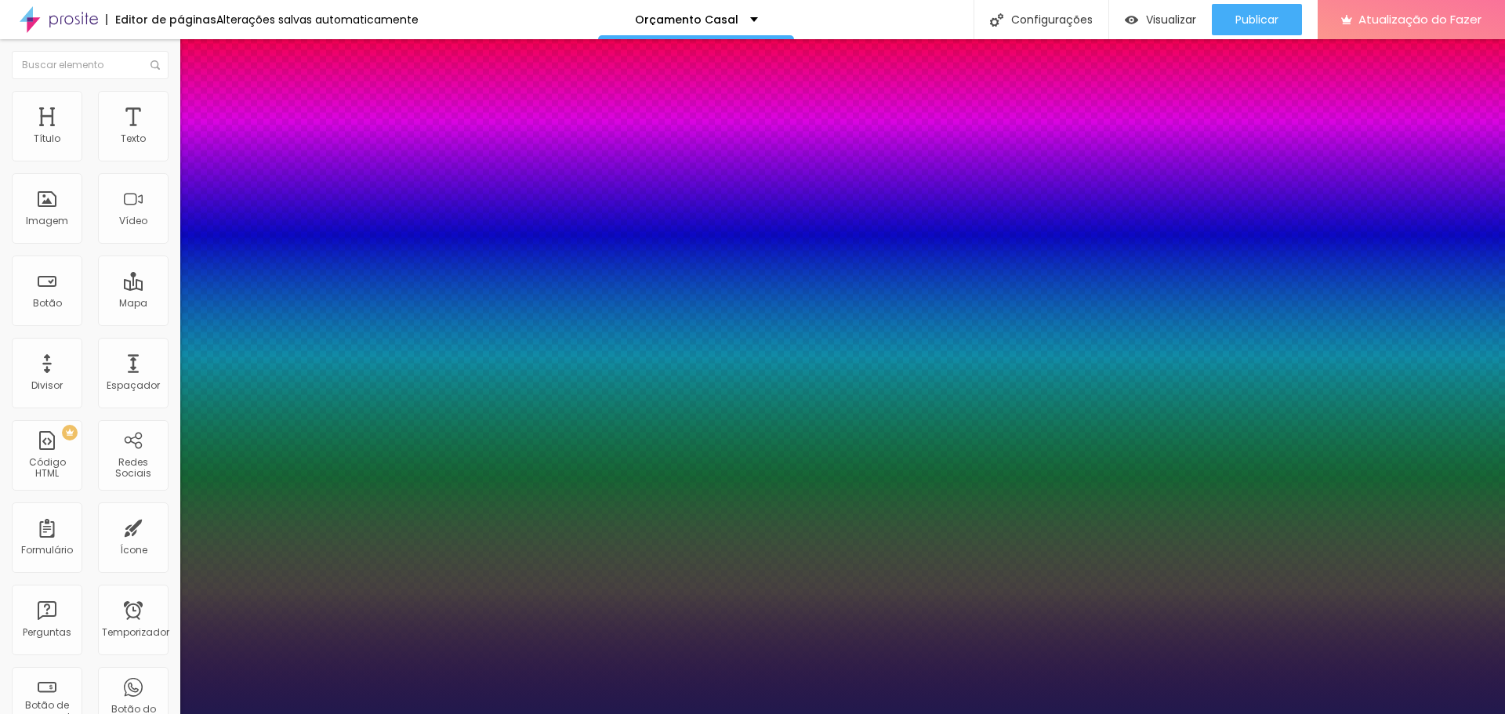
type input "47"
type input "50"
type input "53"
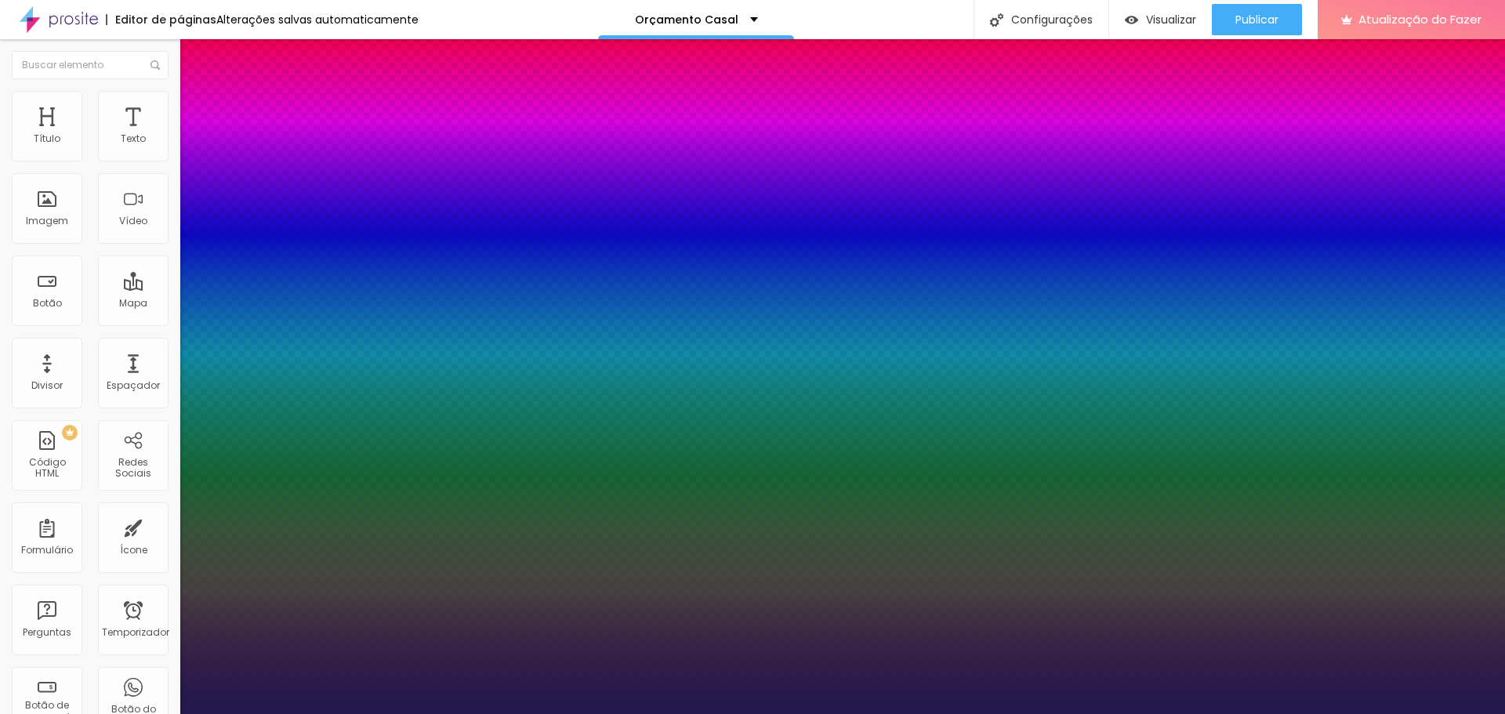
type input "53"
type input "55"
type input "54"
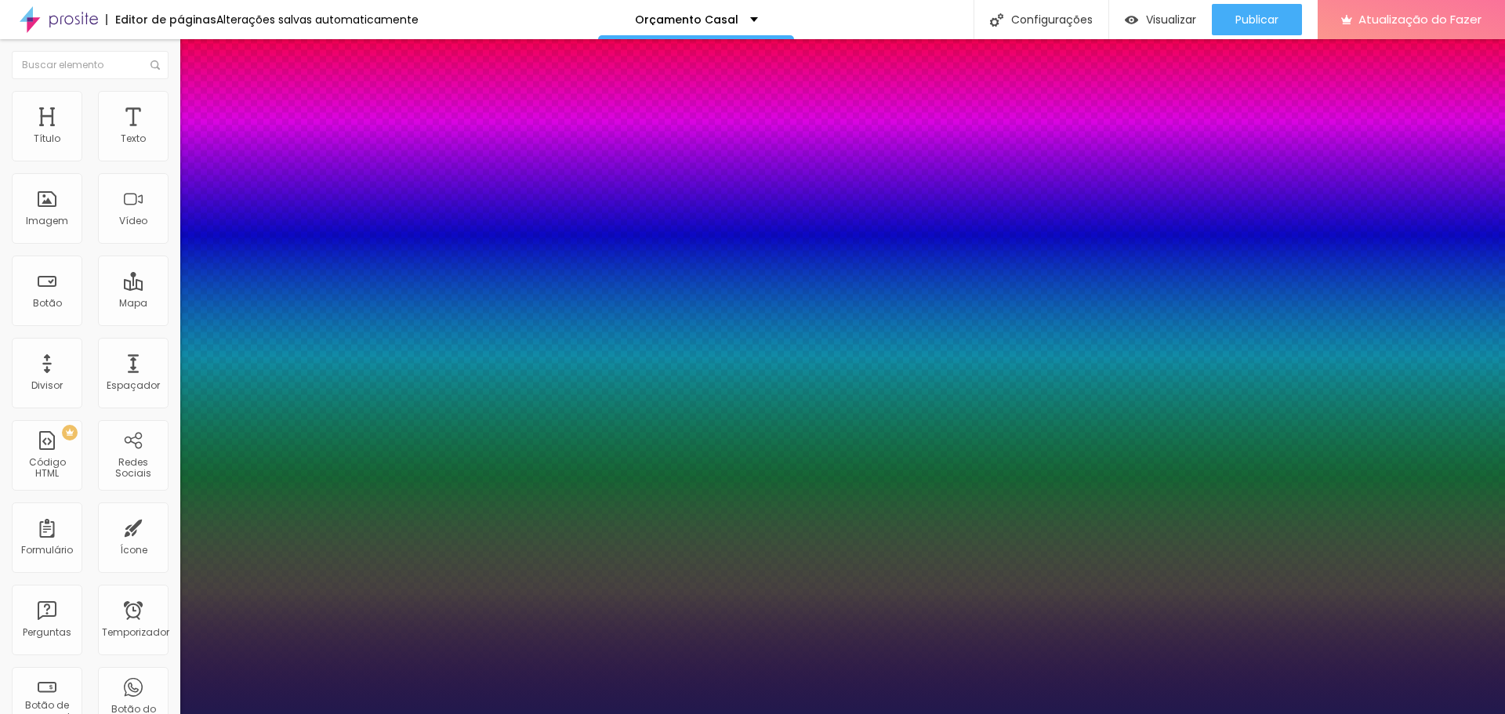
type input "32"
type input "13"
type input "0"
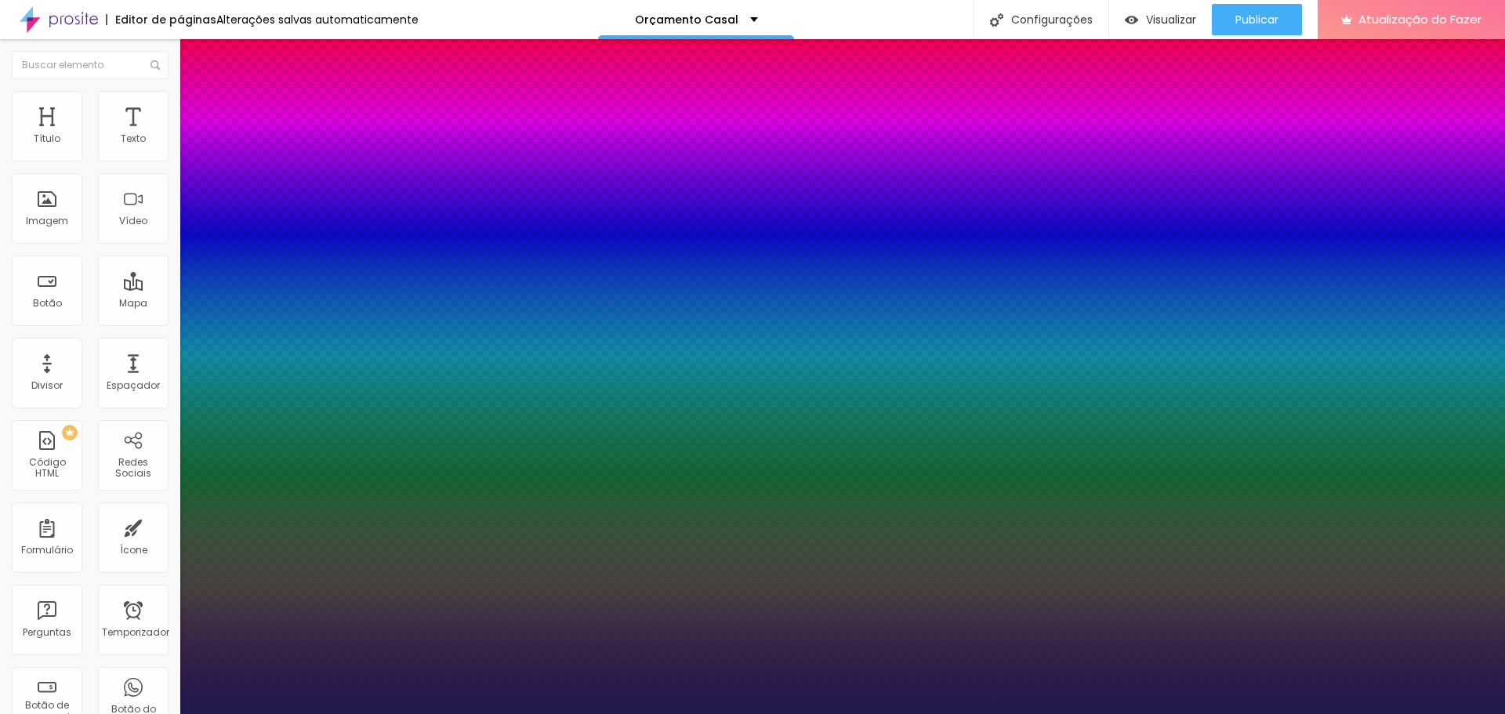
type input "0"
type input "1"
type input "4"
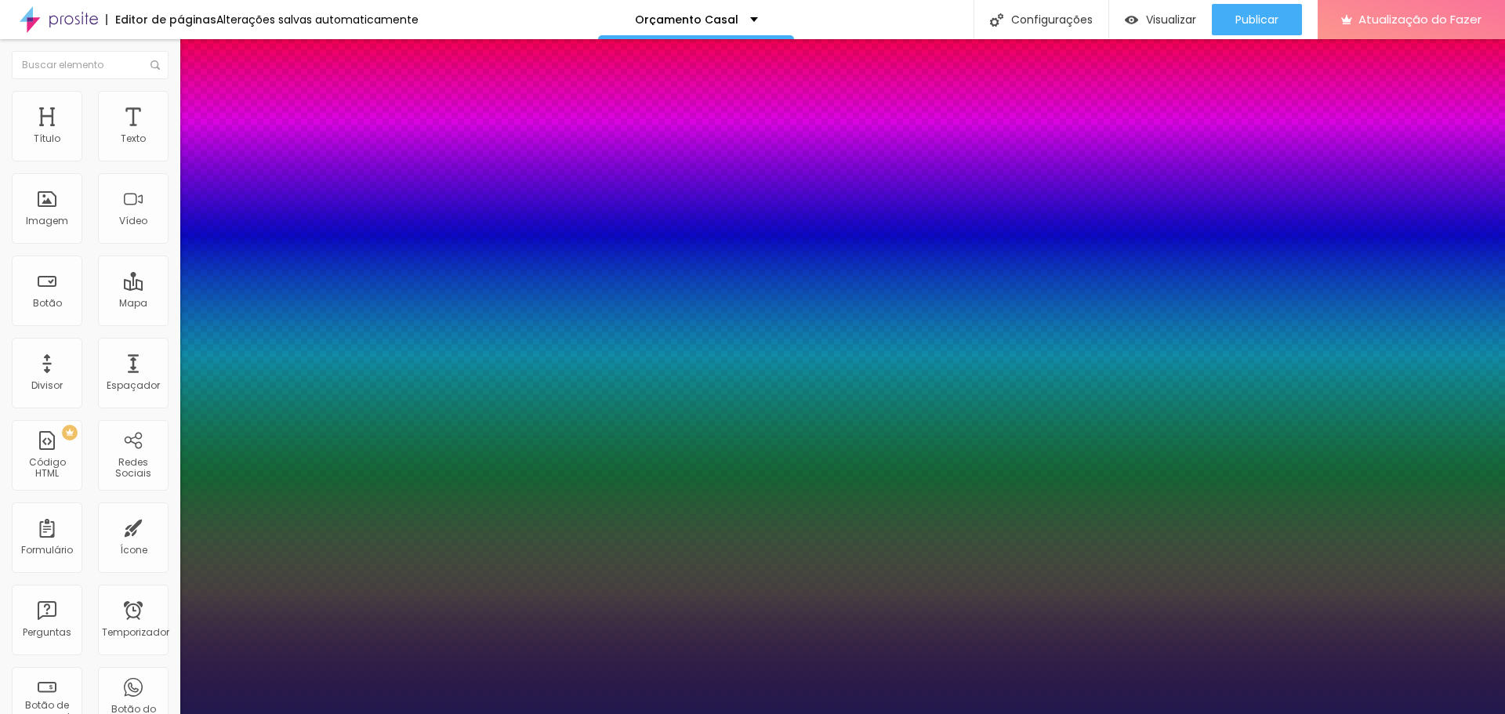
type input "5"
type input "6"
type input "7"
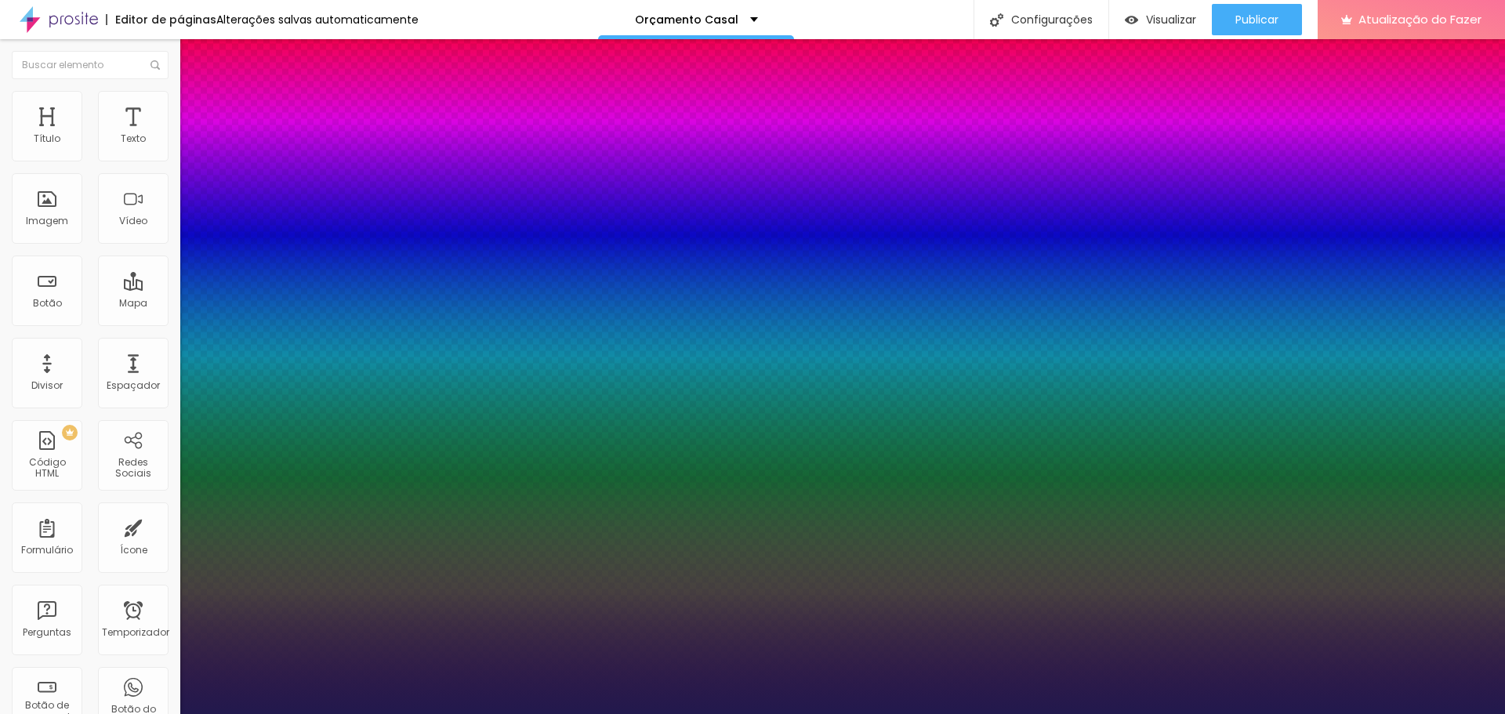
type input "7"
type input "1.5"
type input "1.4"
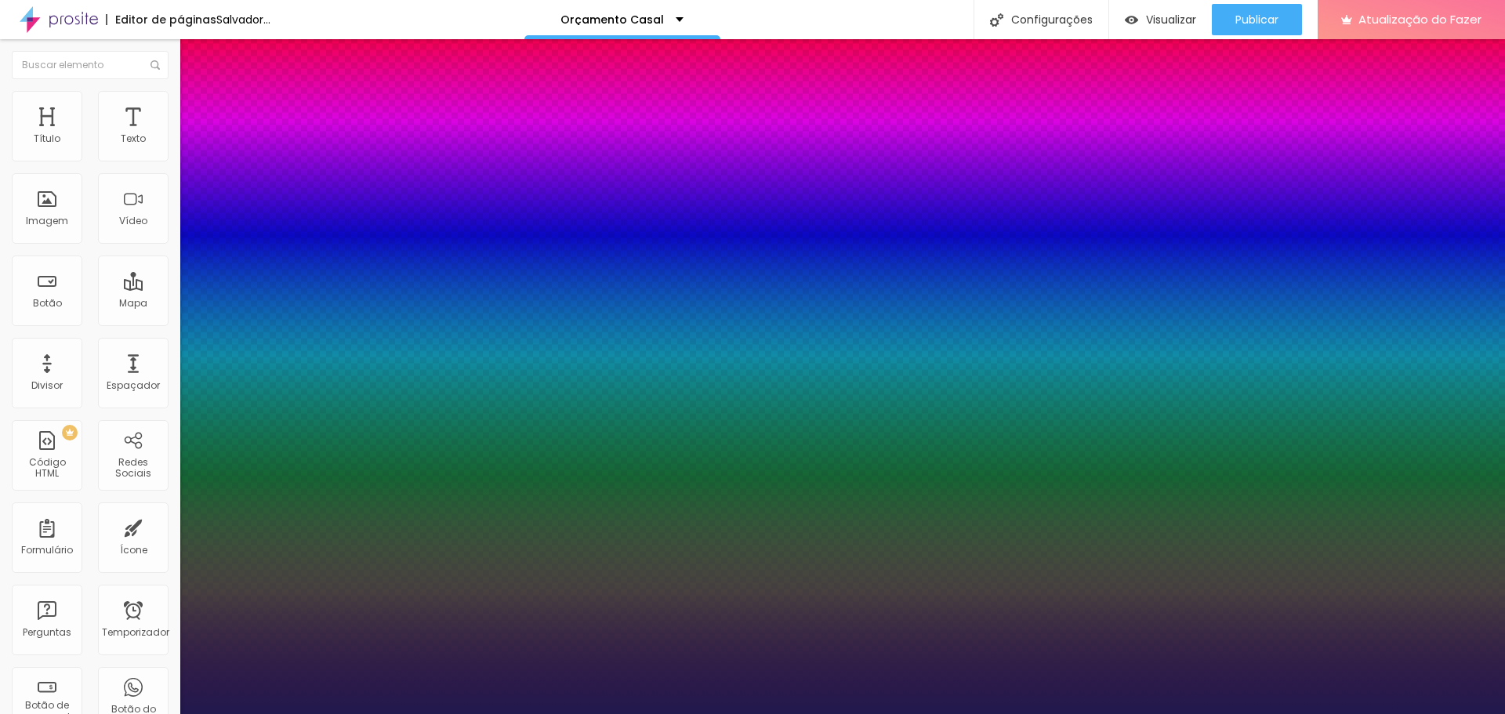
type input "1.4"
type input "1.3"
type input "1.2"
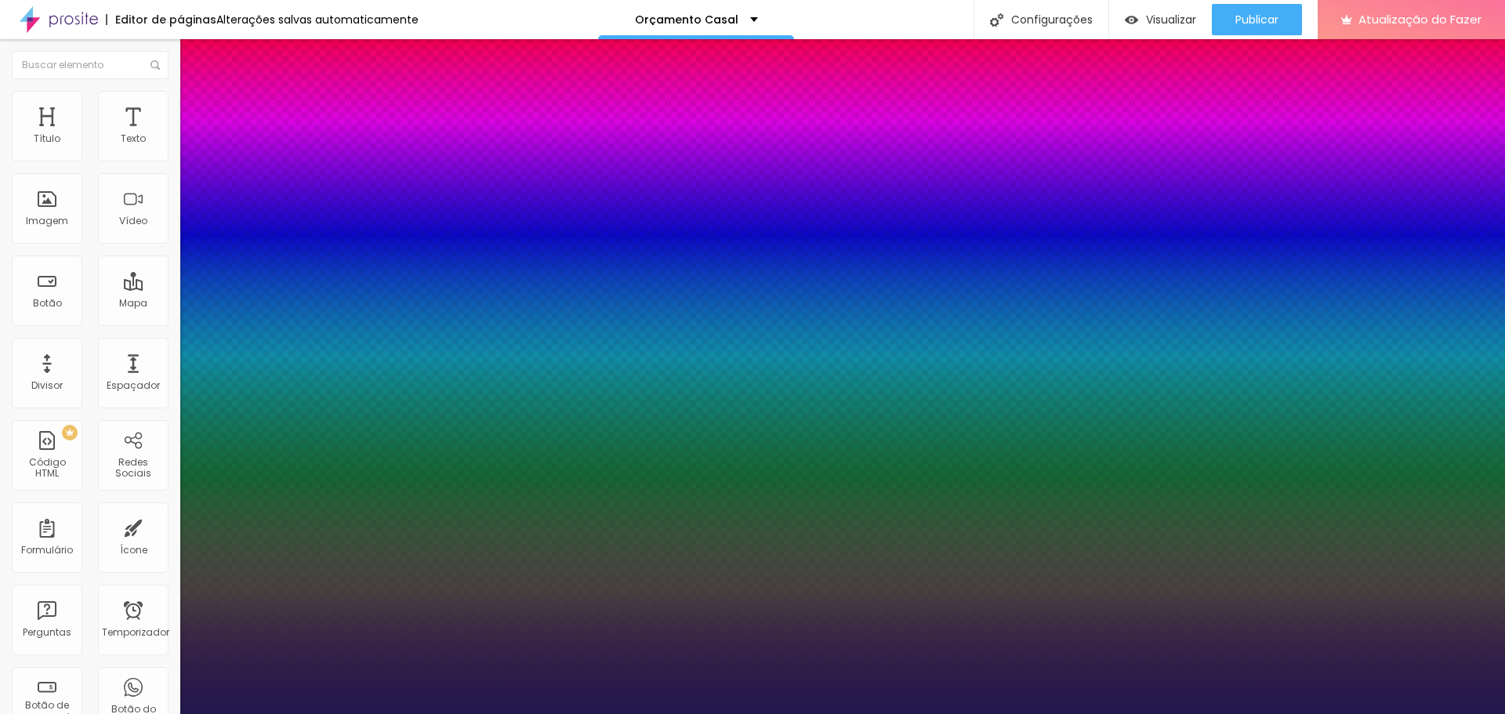
type input "1.2"
click at [575, 713] on div at bounding box center [752, 714] width 1505 height 0
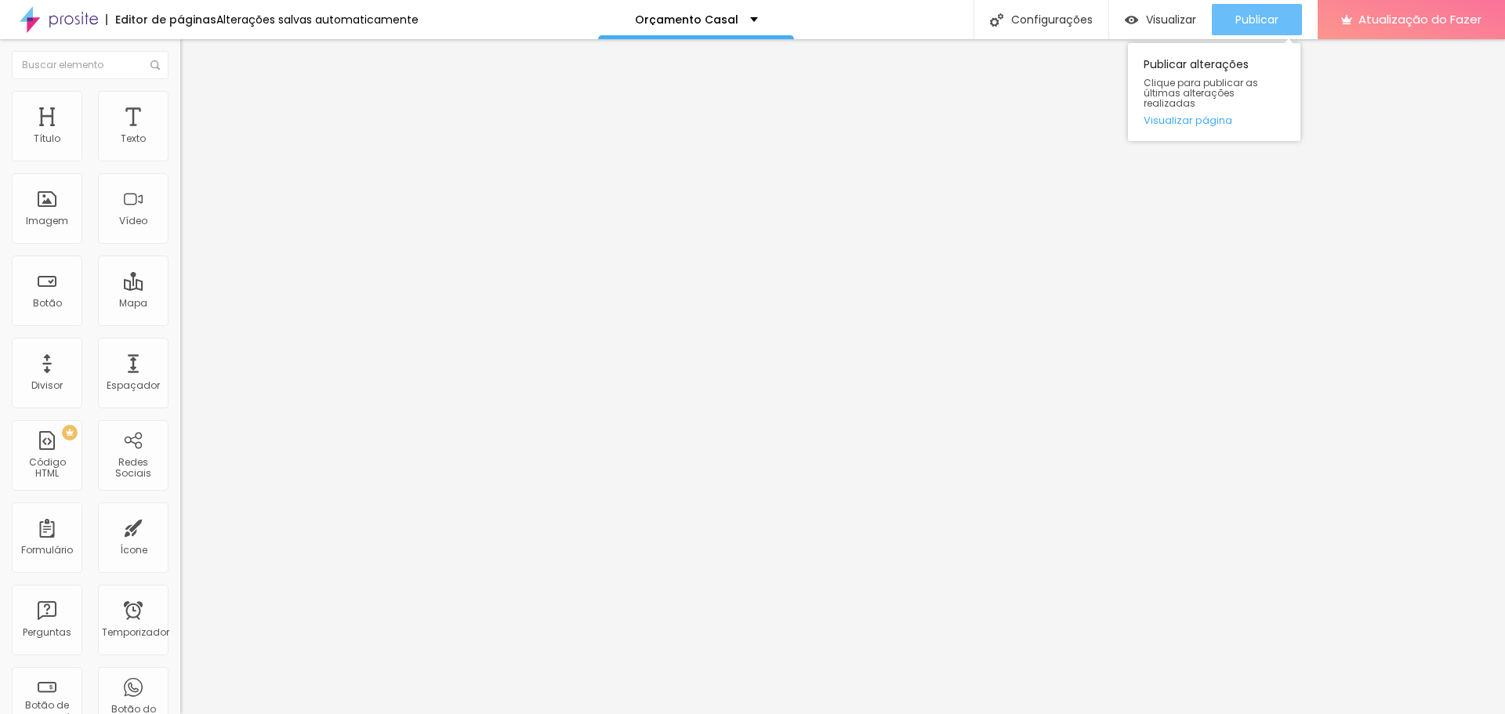
click at [1268, 16] on font "Publicar" at bounding box center [1256, 20] width 43 height 16
click at [187, 146] on icon "button" at bounding box center [191, 140] width 9 height 9
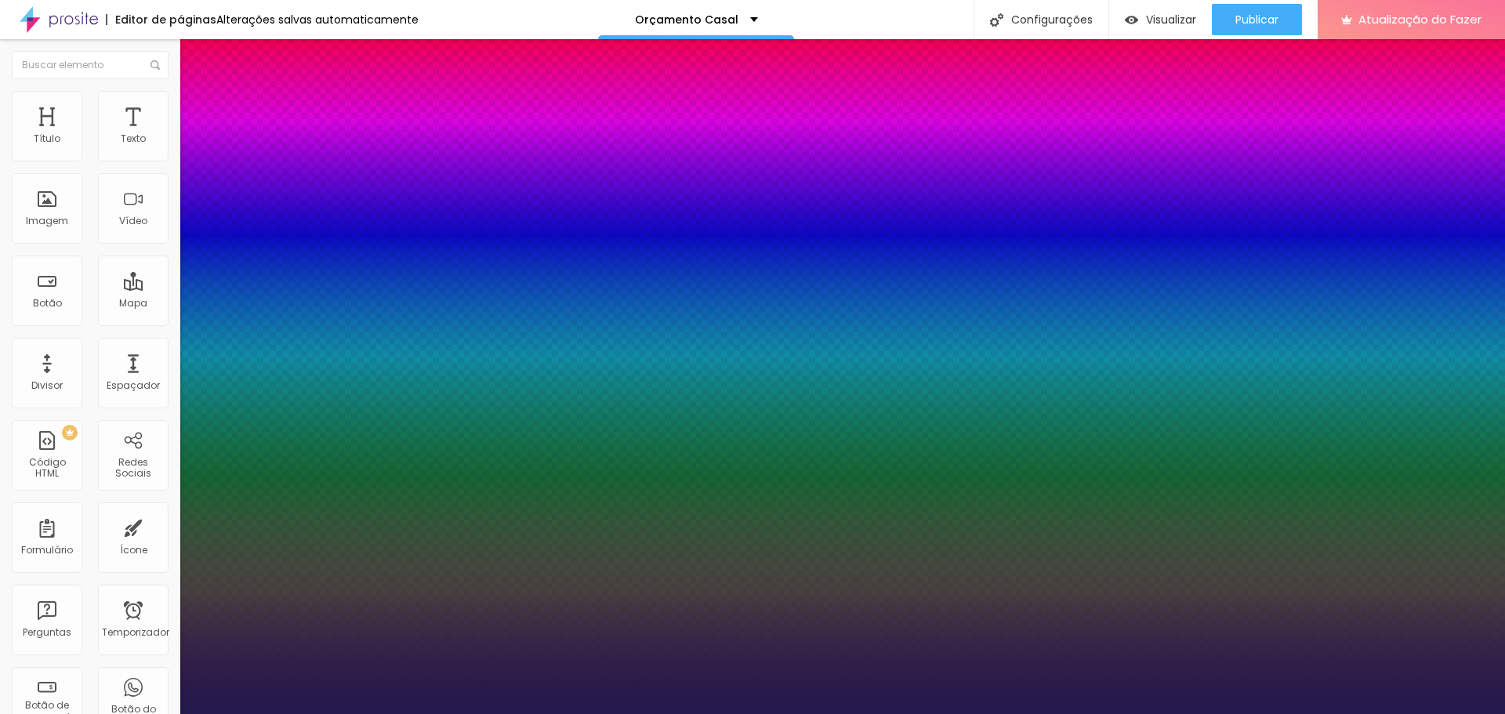
type input "1"
click at [1069, 713] on div at bounding box center [752, 714] width 1505 height 0
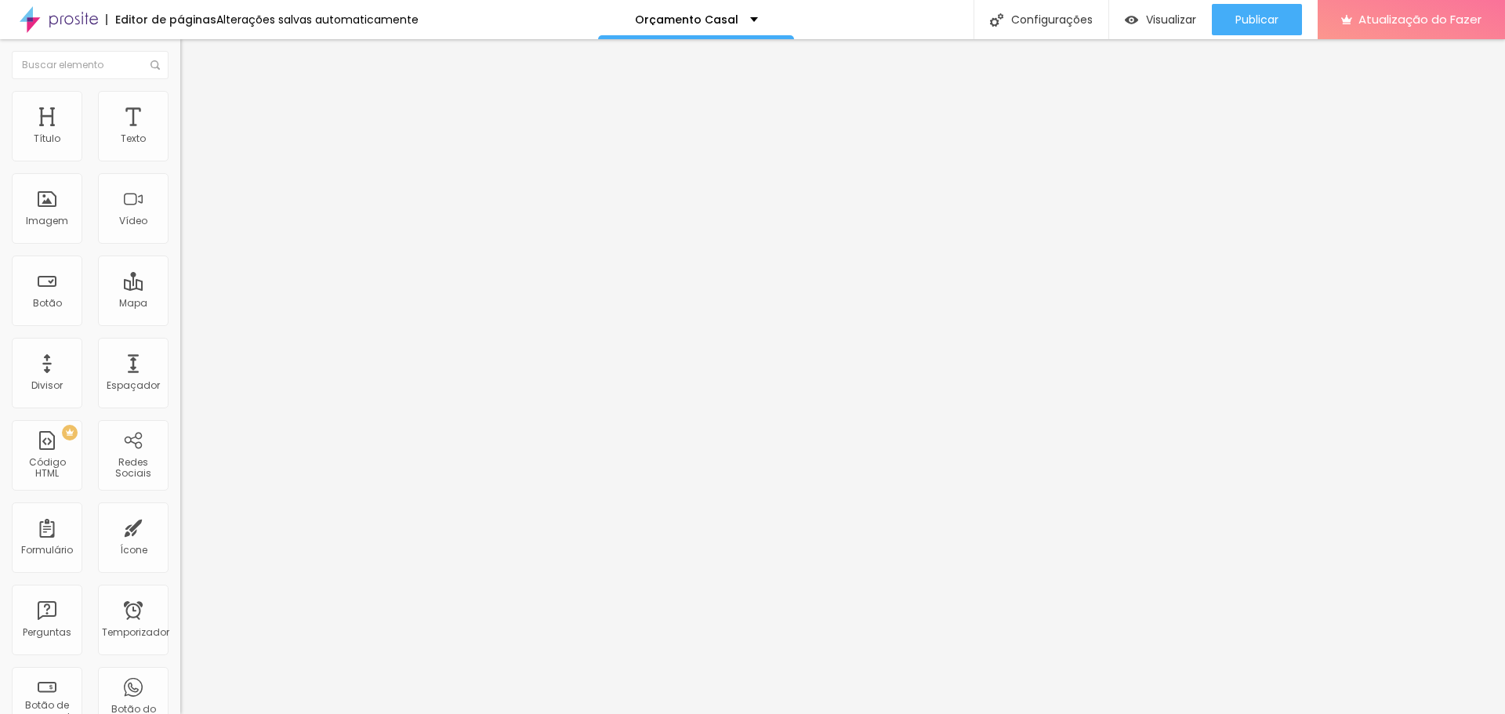
click at [187, 146] on icon "button" at bounding box center [191, 140] width 9 height 9
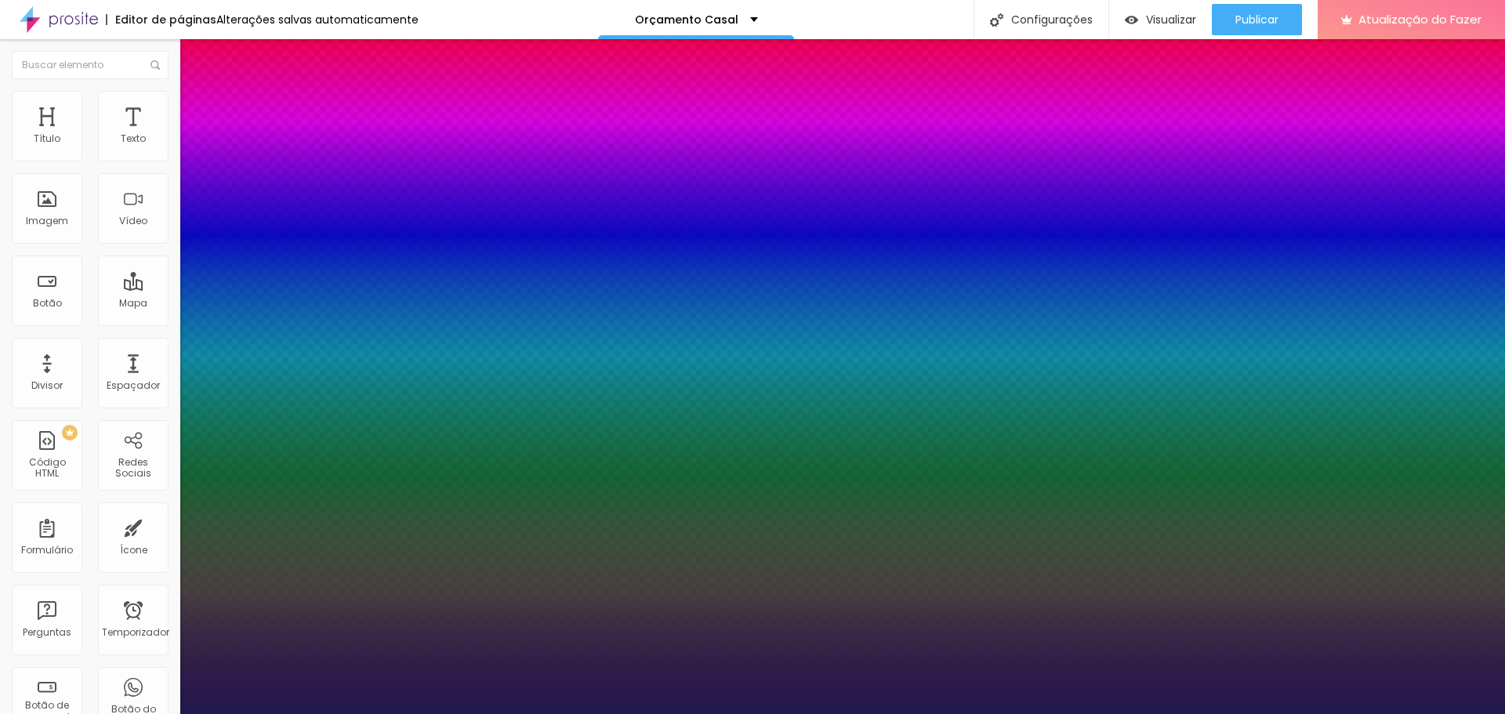
select select "Cousine-Regular"
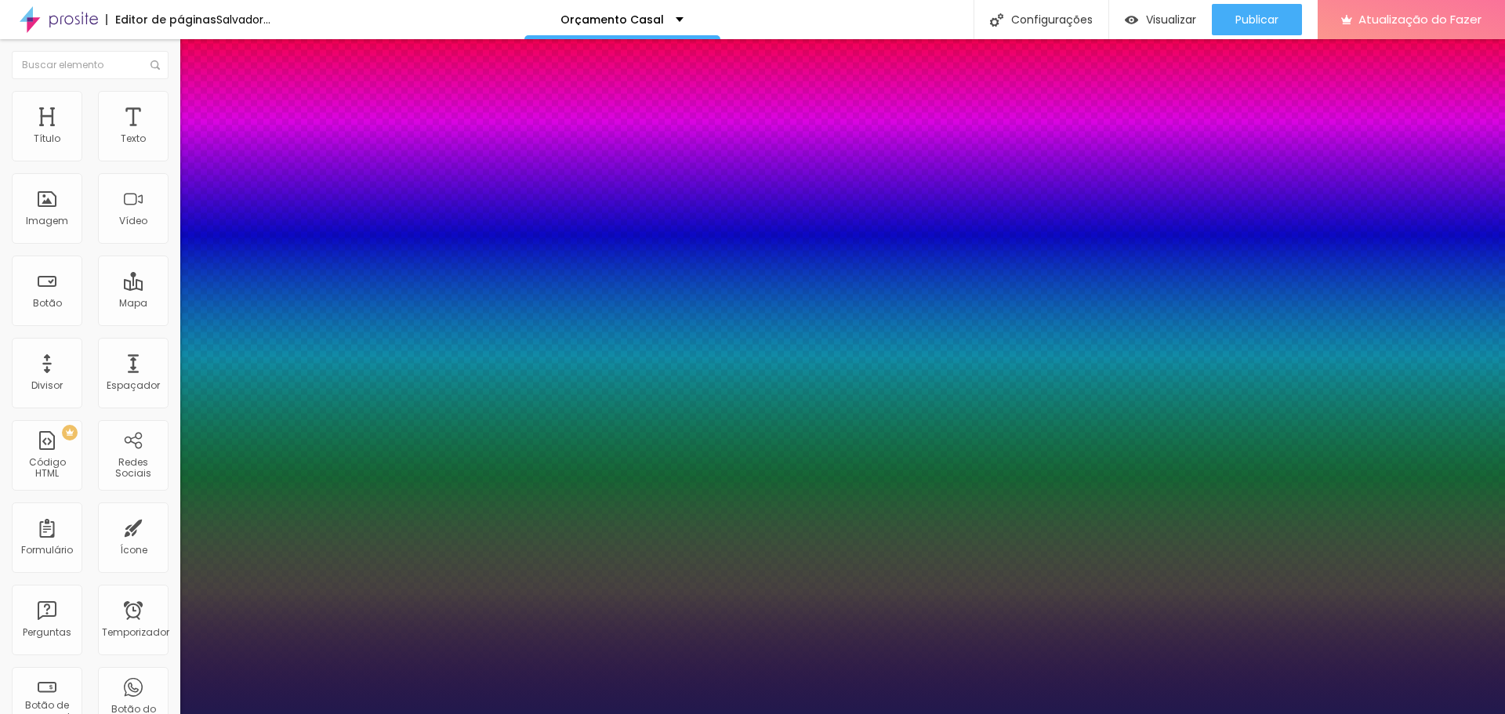
click at [567, 713] on div at bounding box center [752, 714] width 1505 height 0
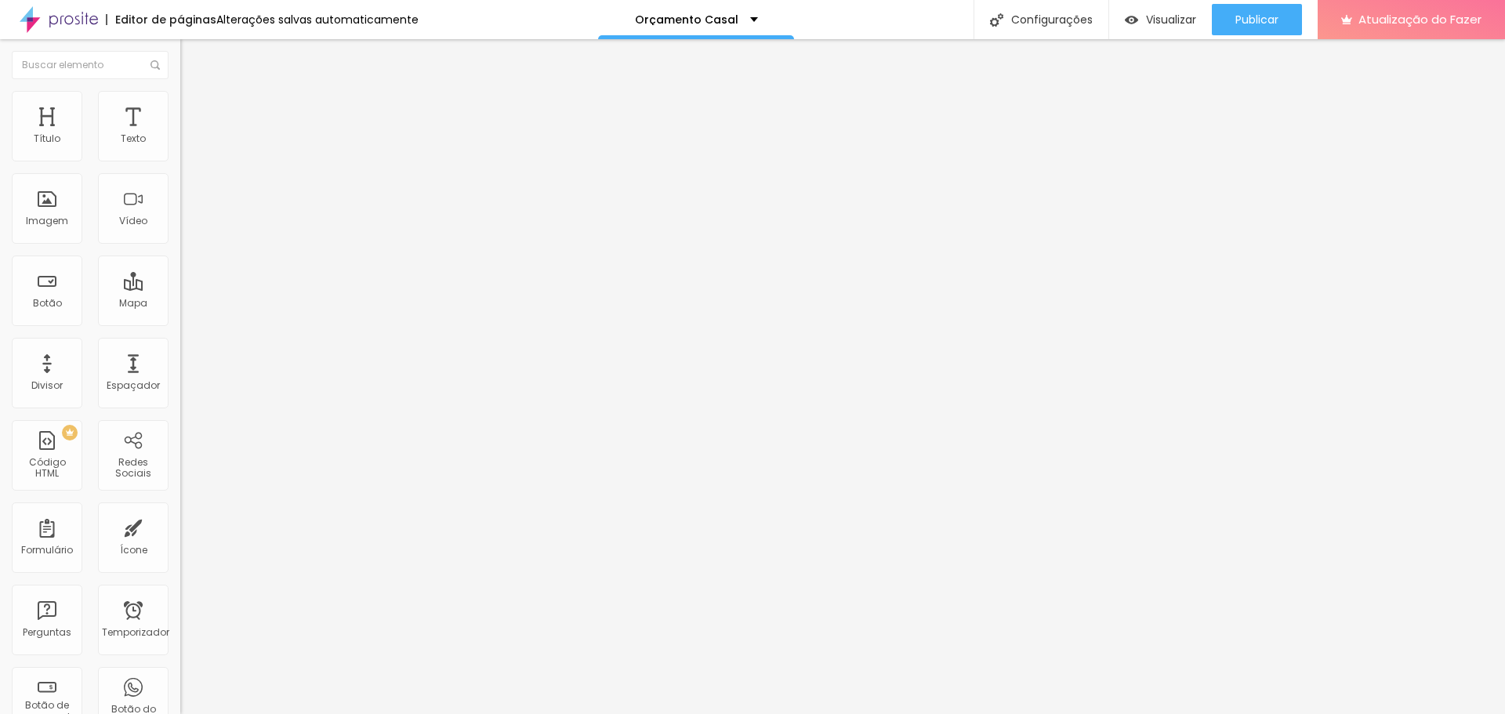
click at [187, 146] on icon "button" at bounding box center [191, 140] width 9 height 9
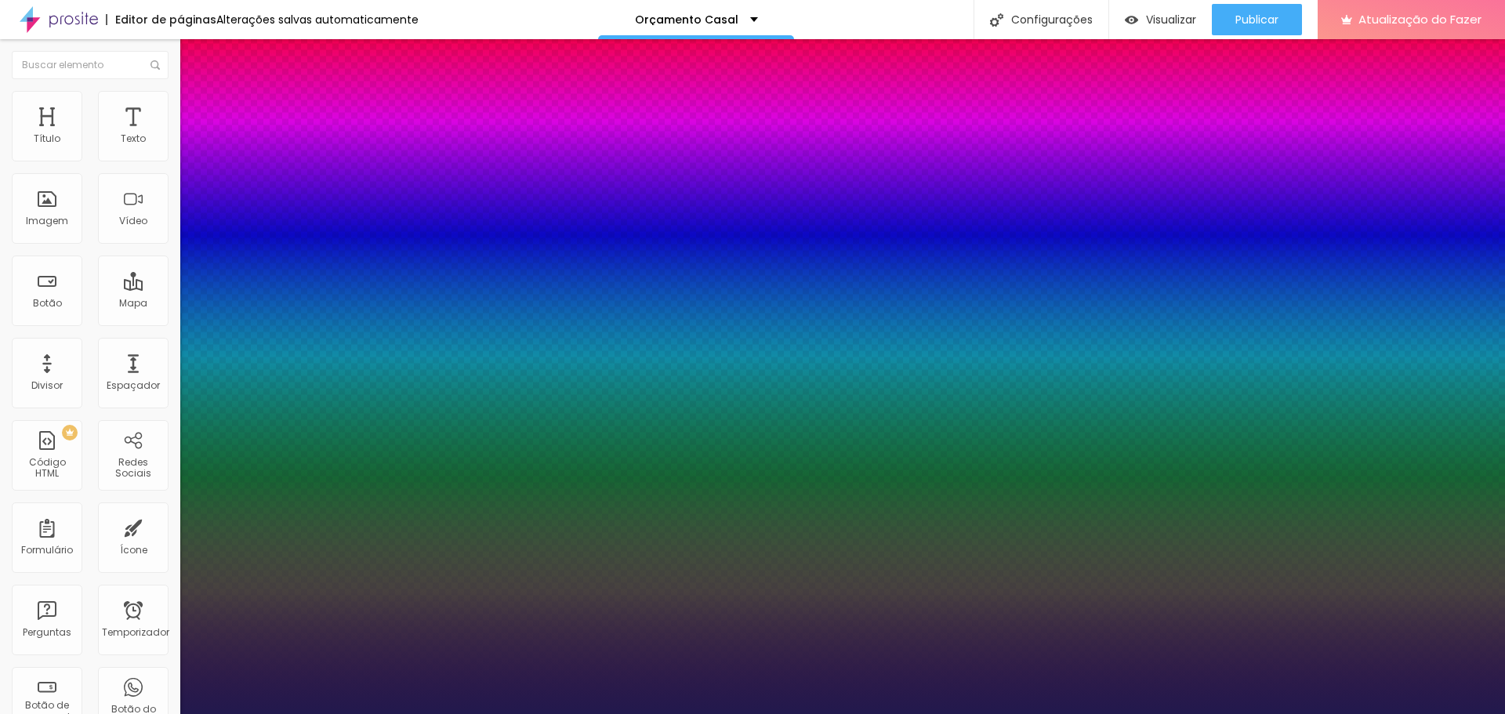
type input "1"
click at [778, 713] on div at bounding box center [752, 714] width 1505 height 0
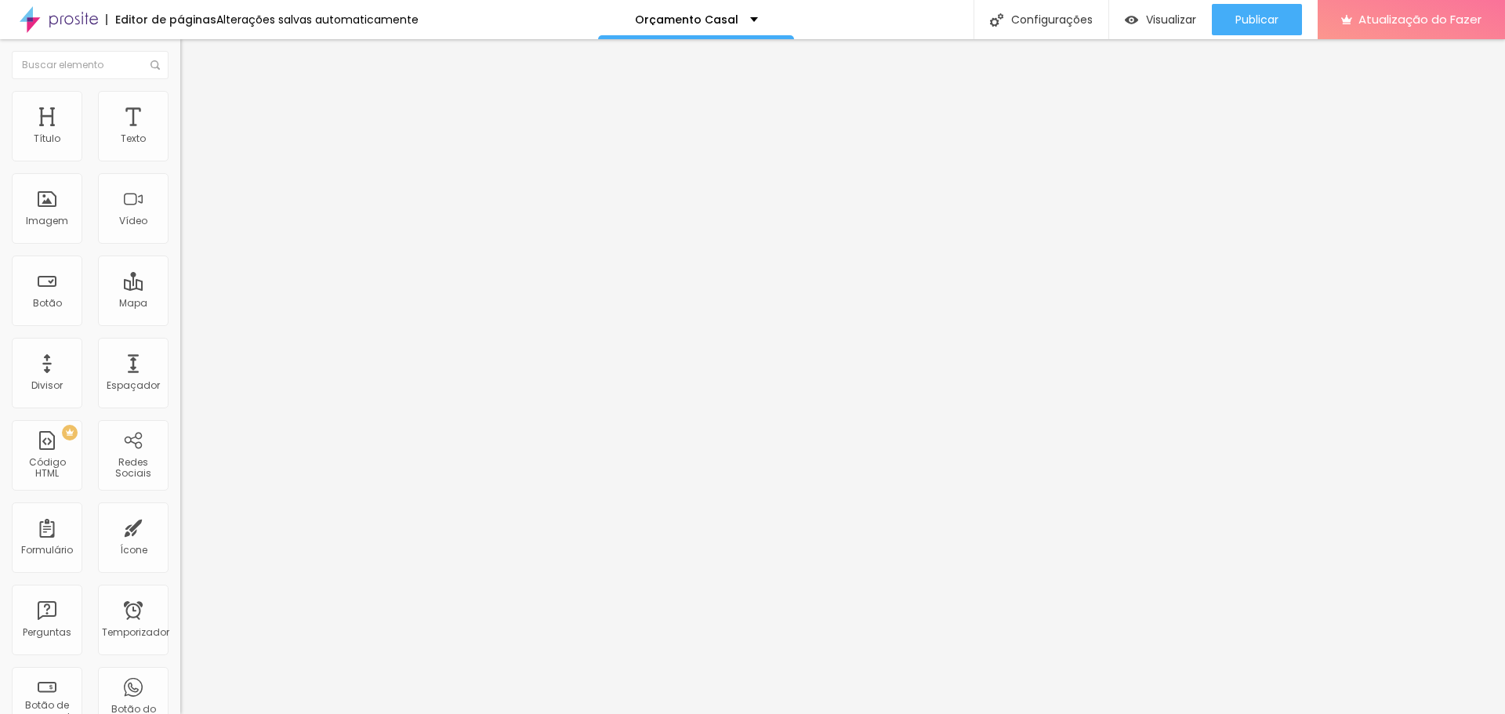
click at [180, 150] on button "button" at bounding box center [191, 142] width 22 height 16
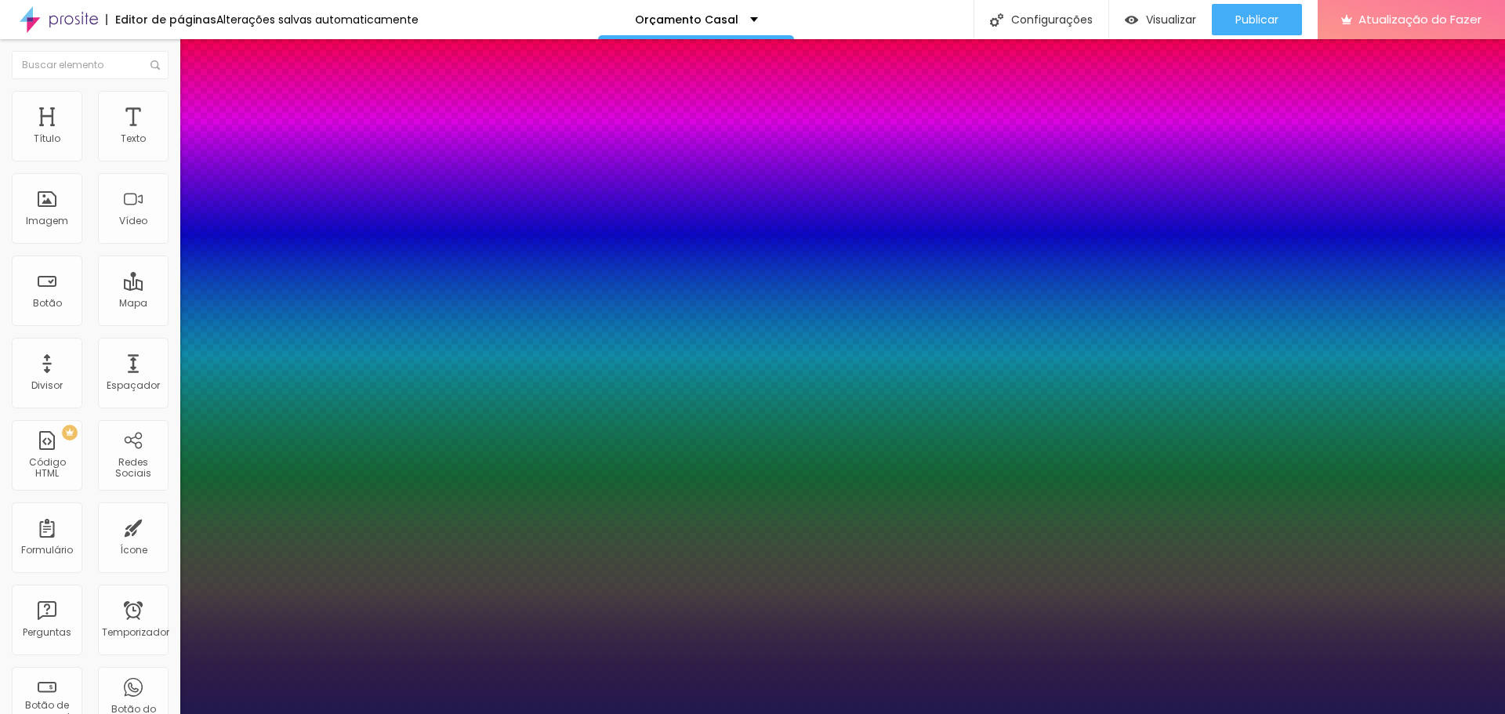
type input "1"
type input "39"
type input "1"
type input "40"
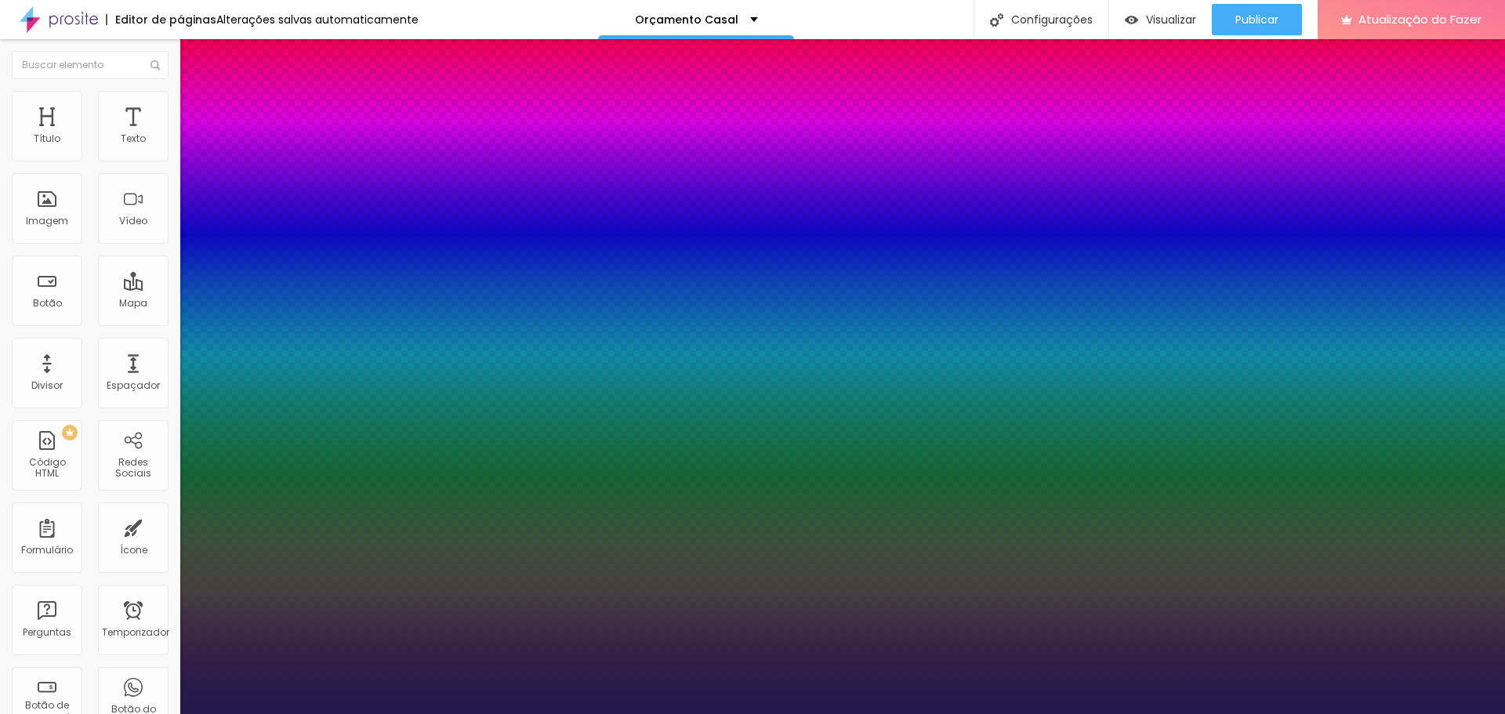
type input "40"
type input "1"
type input "46"
type input "1"
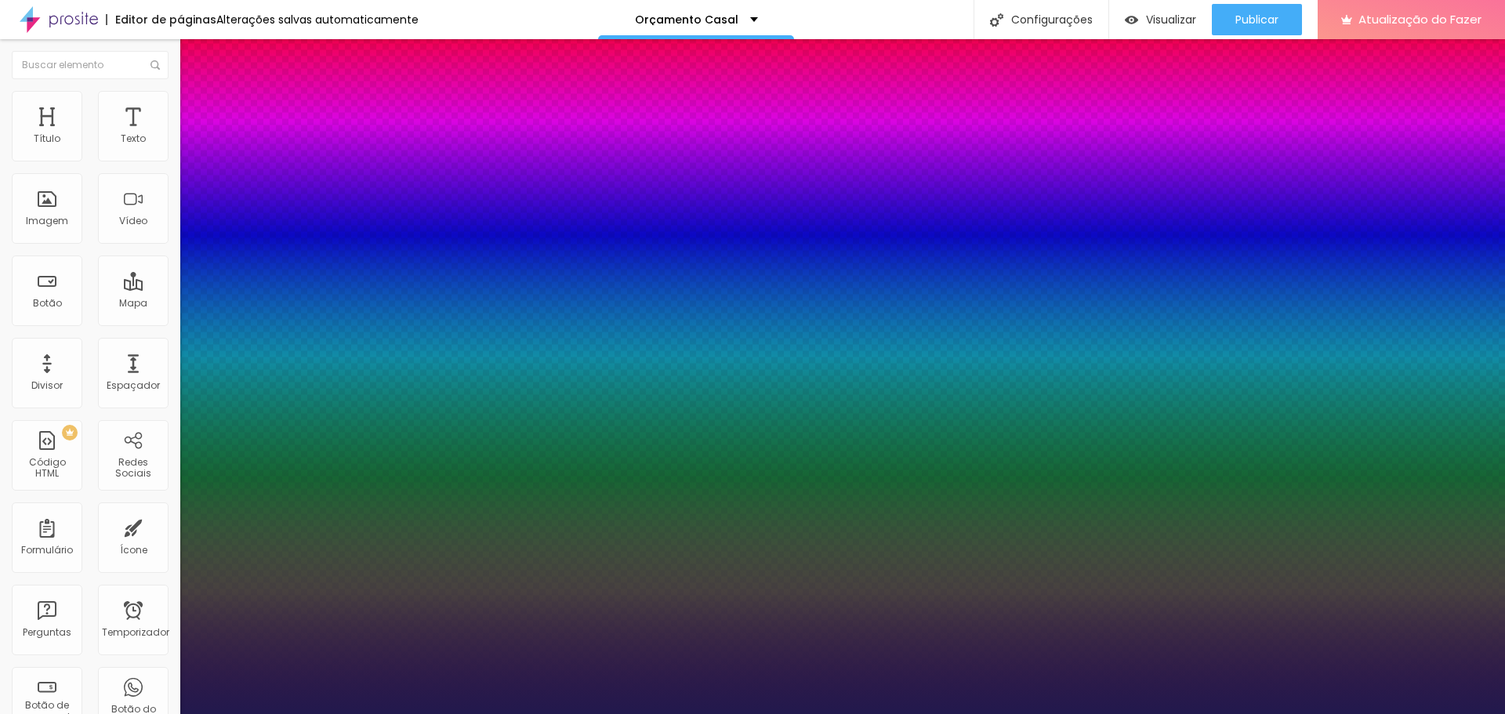
type input "47"
type input "1"
type input "48"
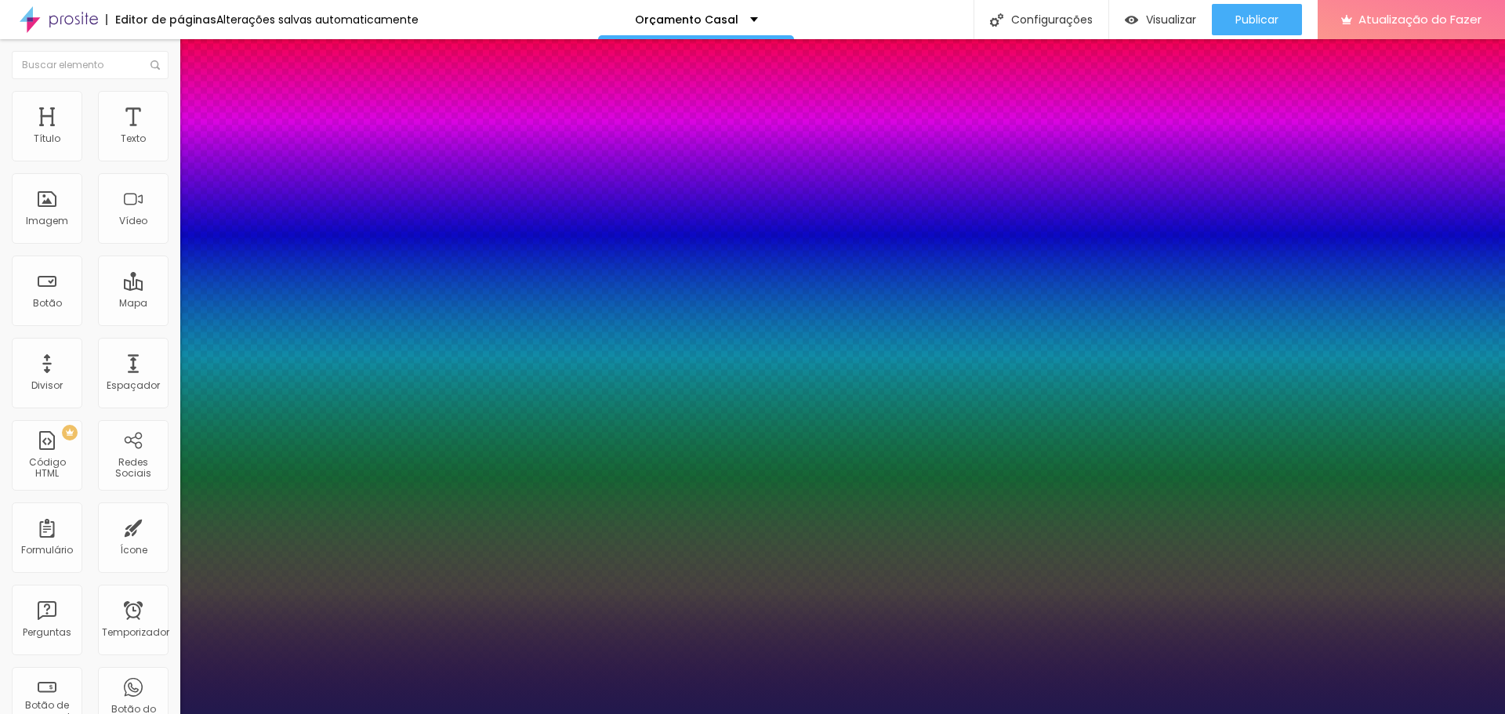
type input "1"
type input "49"
type input "1"
type input "52"
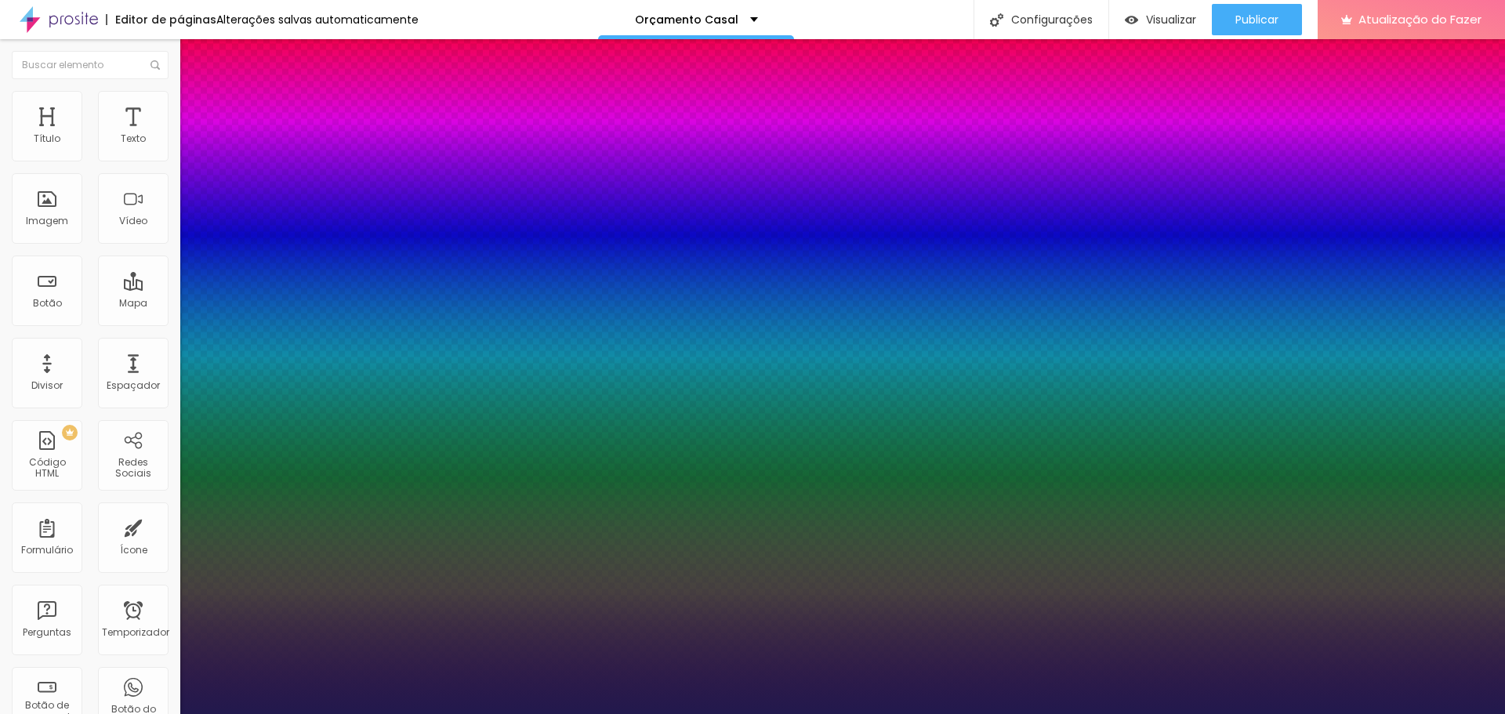
type input "52"
type input "1"
type input "53"
type input "1"
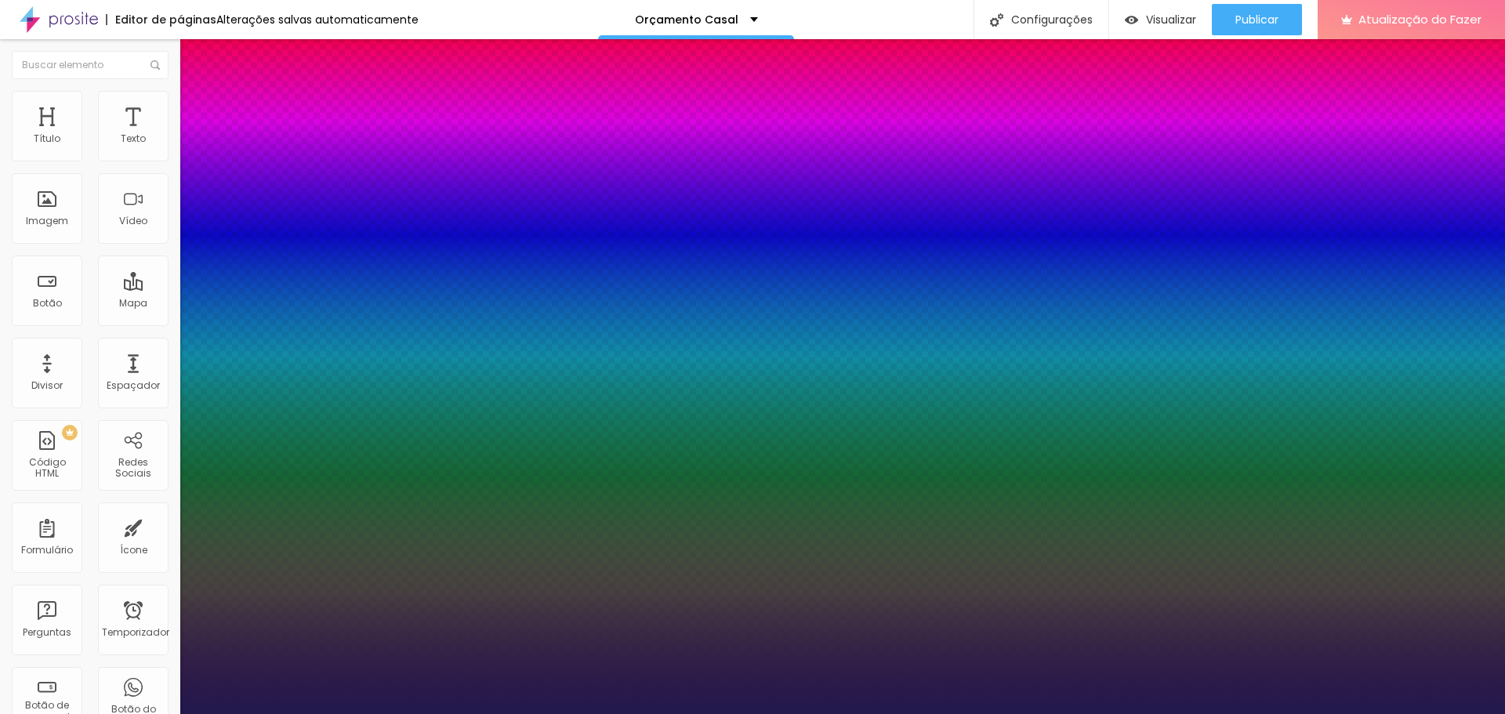
type input "54"
type input "1"
type input "55"
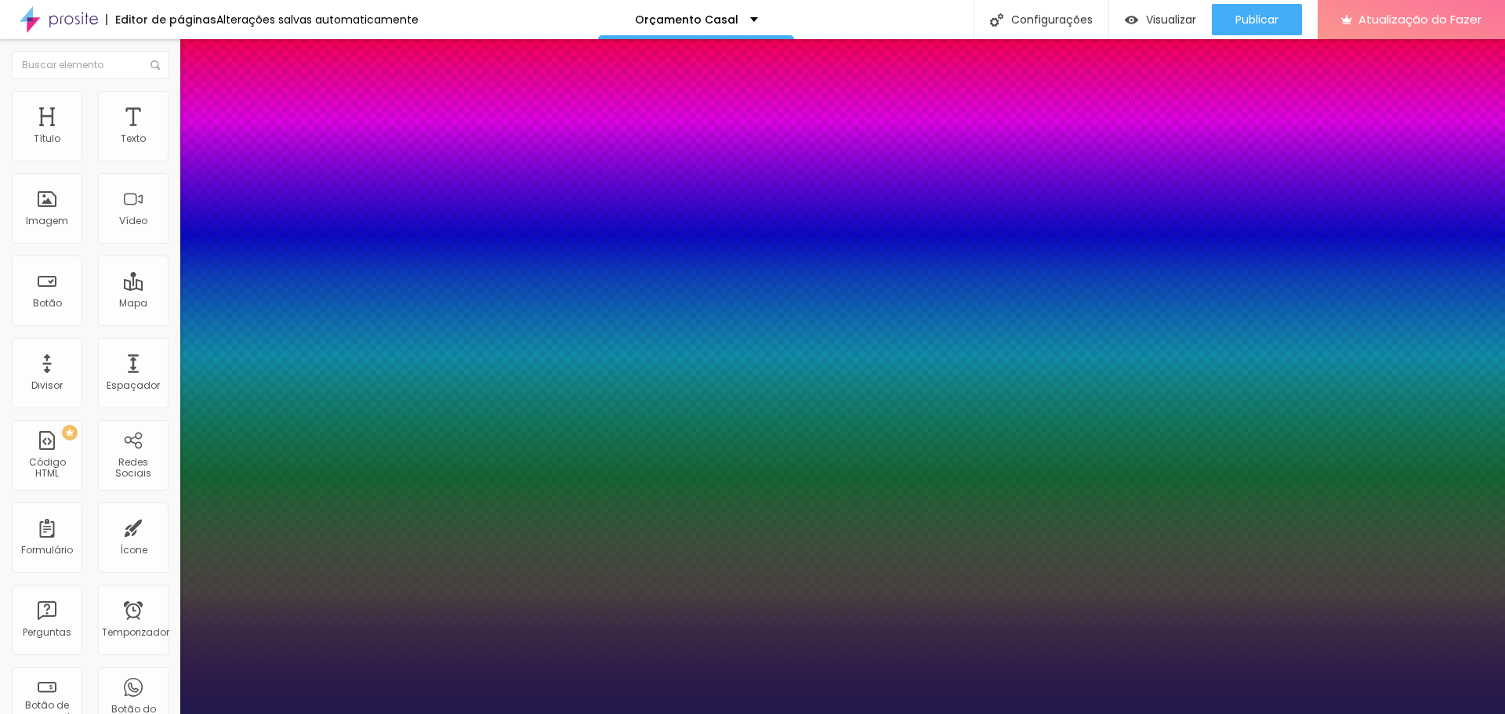
type input "1"
type input "56"
type input "1"
type input "57"
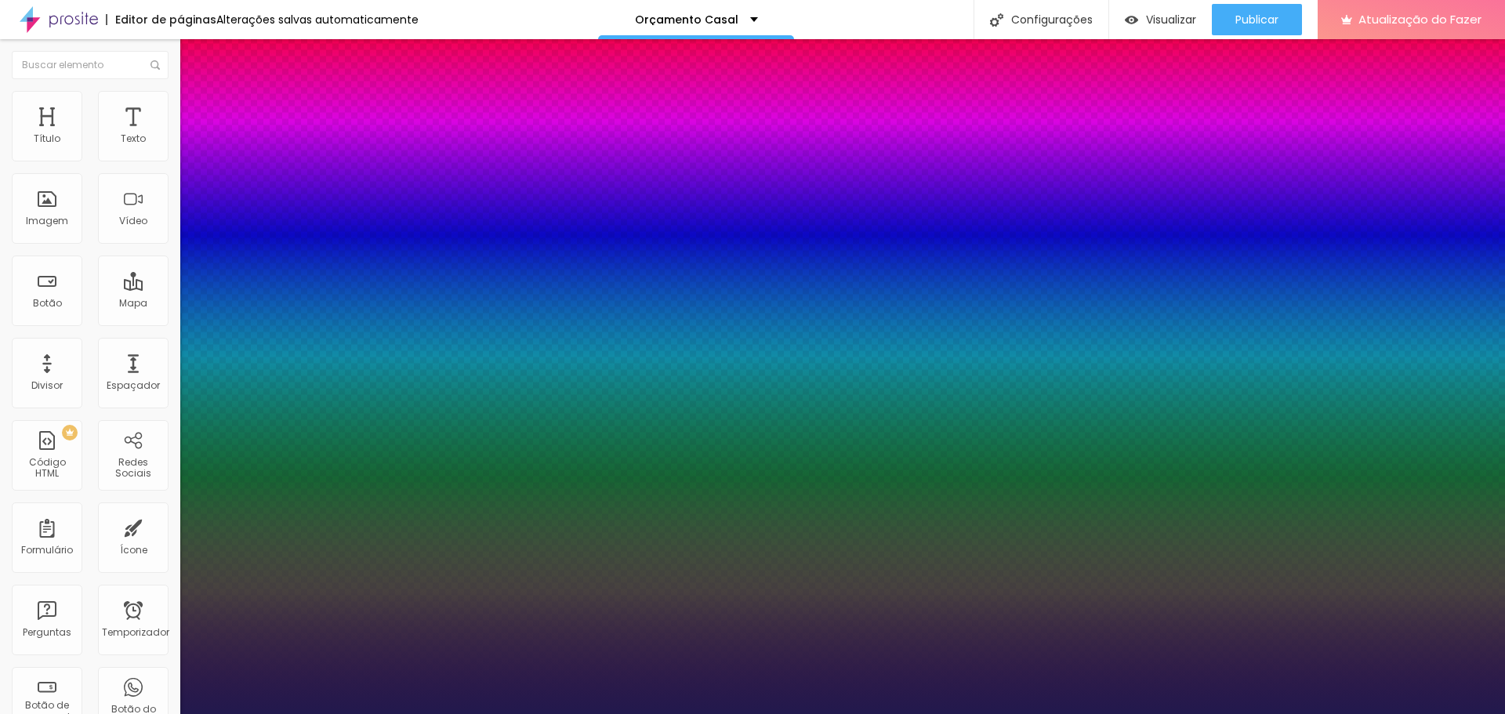
type input "57"
type input "1"
type input "59"
type input "1"
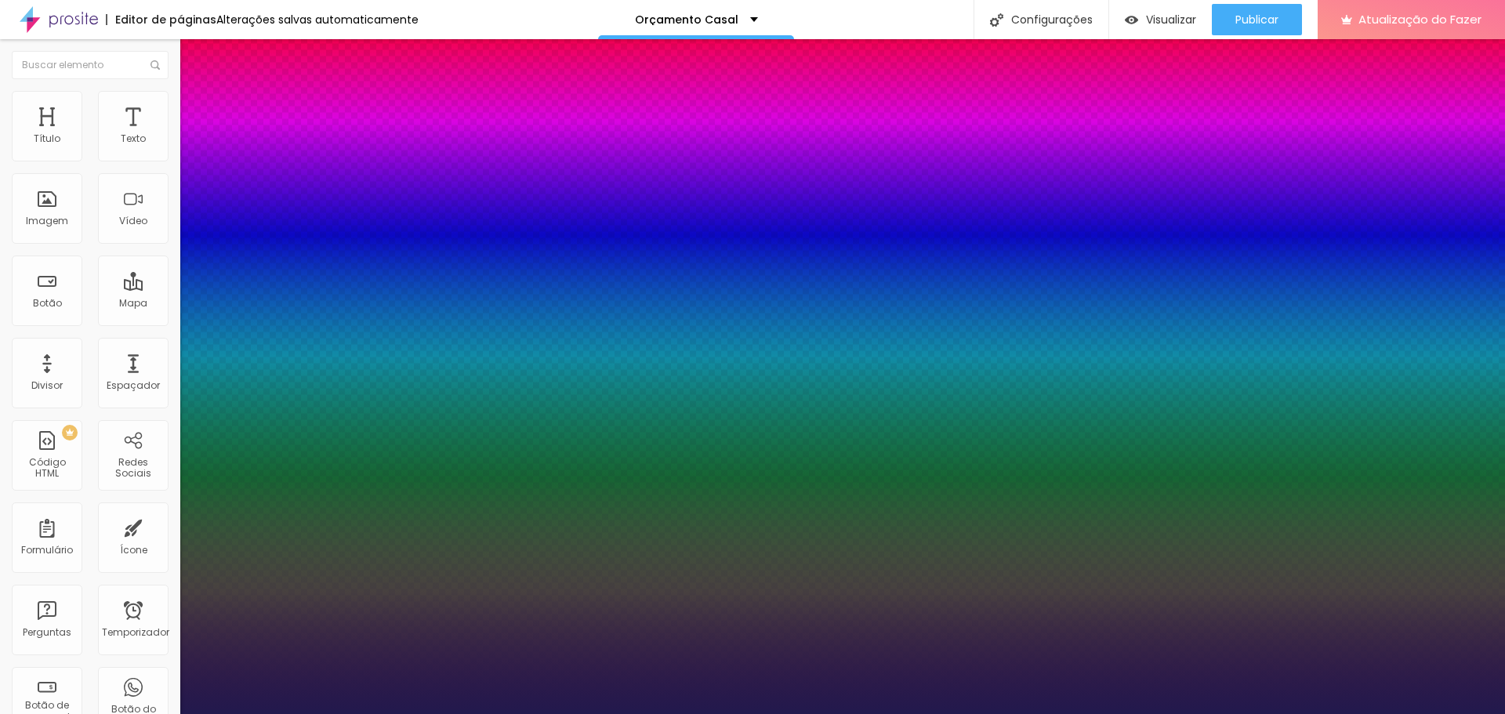
type input "60"
drag, startPoint x: 238, startPoint y: 268, endPoint x: 277, endPoint y: 274, distance: 39.6
click at [1375, 713] on div at bounding box center [752, 714] width 1505 height 0
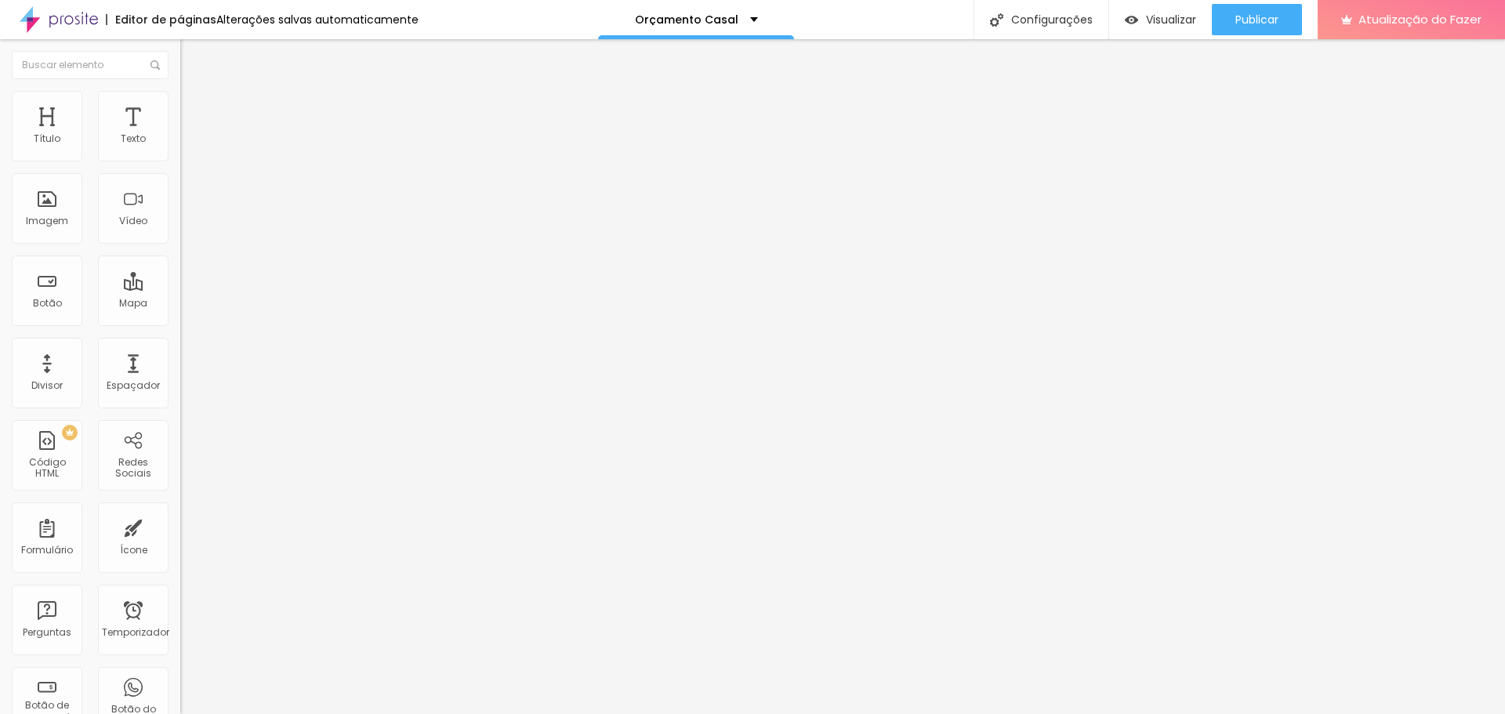
click at [194, 107] on font "Estilo" at bounding box center [206, 101] width 24 height 13
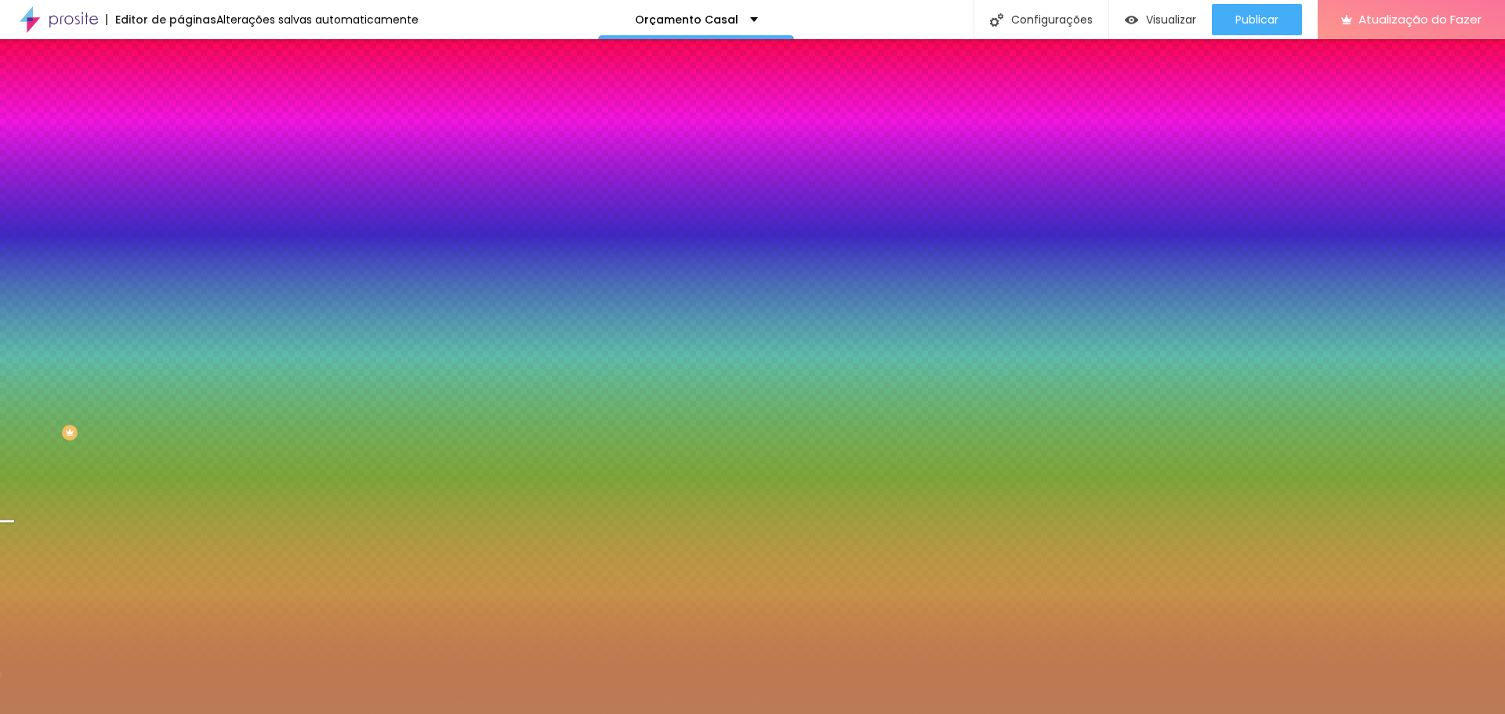
click at [180, 150] on div at bounding box center [270, 150] width 180 height 0
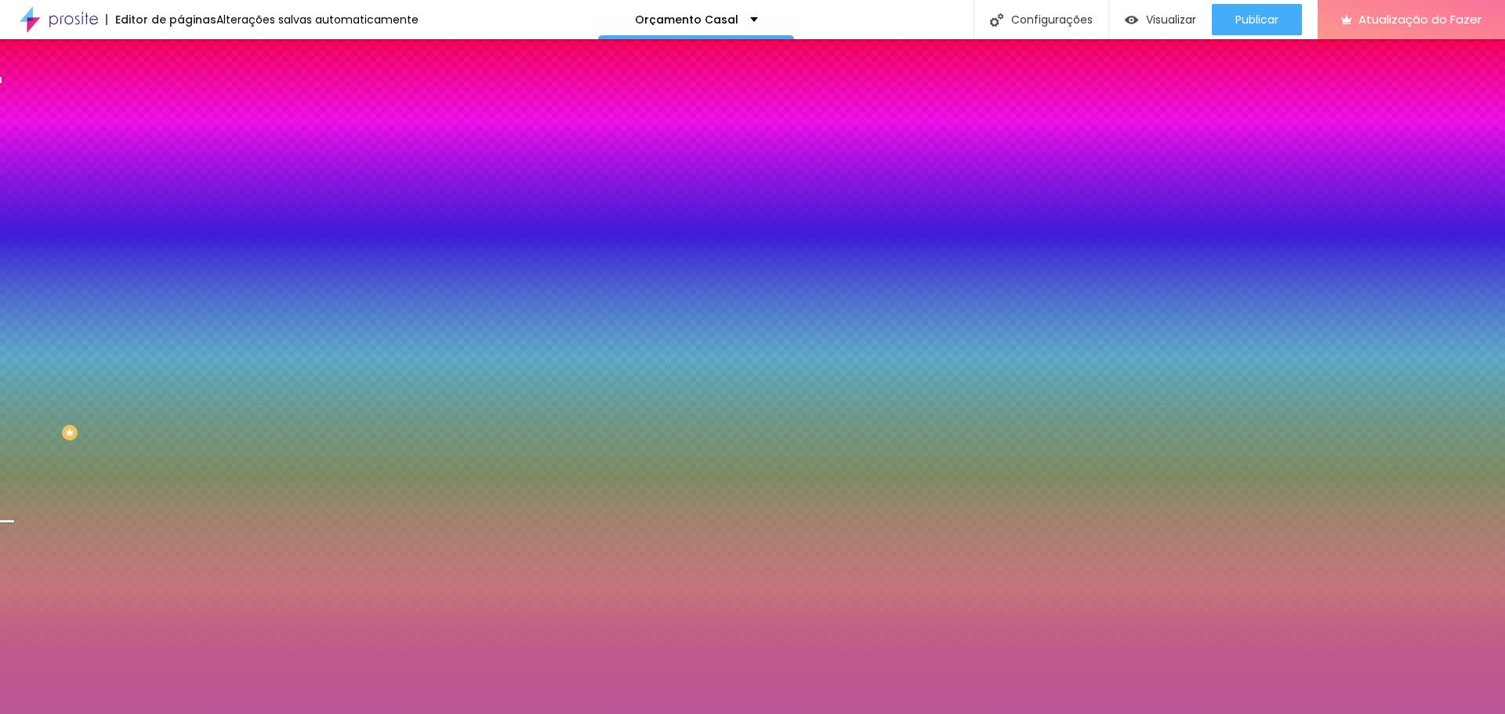
drag, startPoint x: 134, startPoint y: 281, endPoint x: 143, endPoint y: 190, distance: 92.2
click at [143, 190] on div at bounding box center [752, 357] width 1505 height 714
drag, startPoint x: 158, startPoint y: 264, endPoint x: 155, endPoint y: 201, distance: 62.8
click at [14, 151] on div at bounding box center [6, 150] width 16 height 2
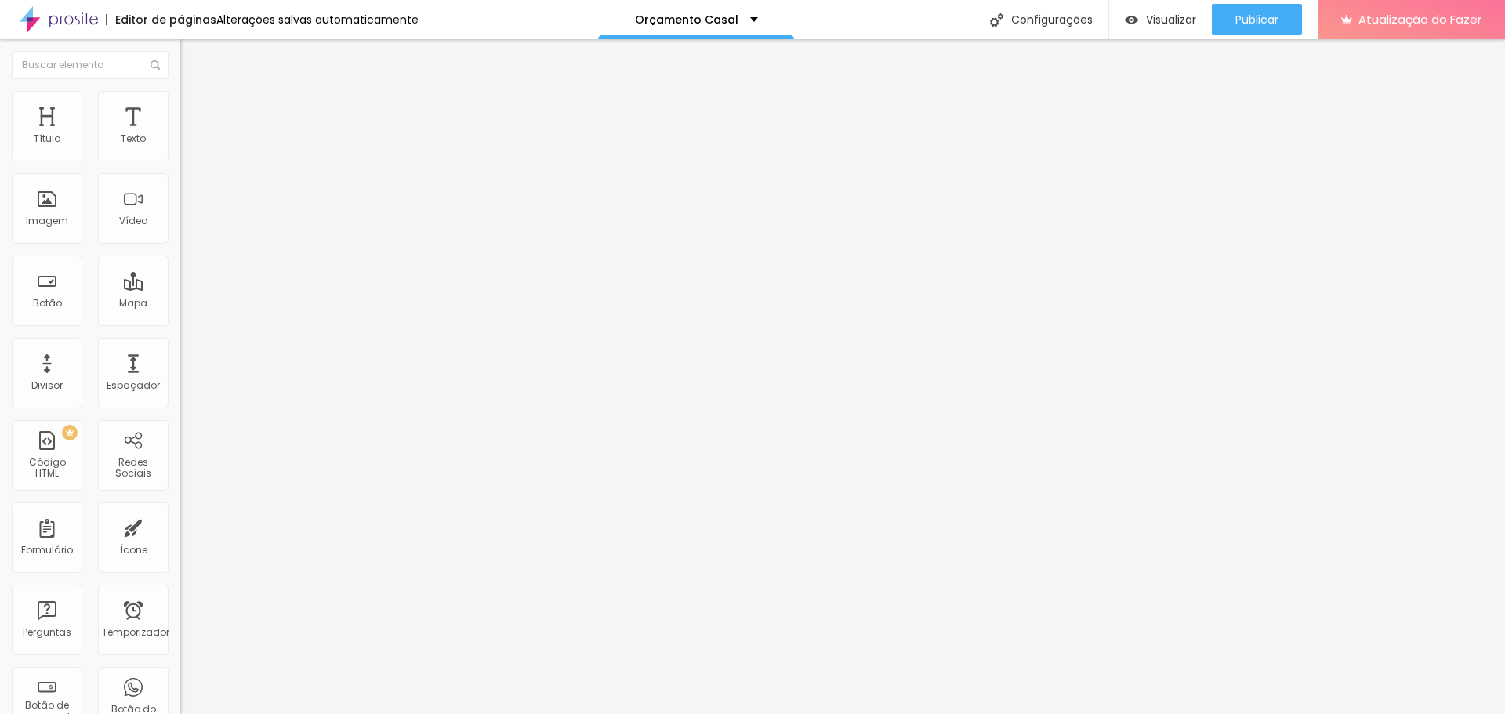
click at [180, 102] on li "Estilo" at bounding box center [270, 99] width 180 height 16
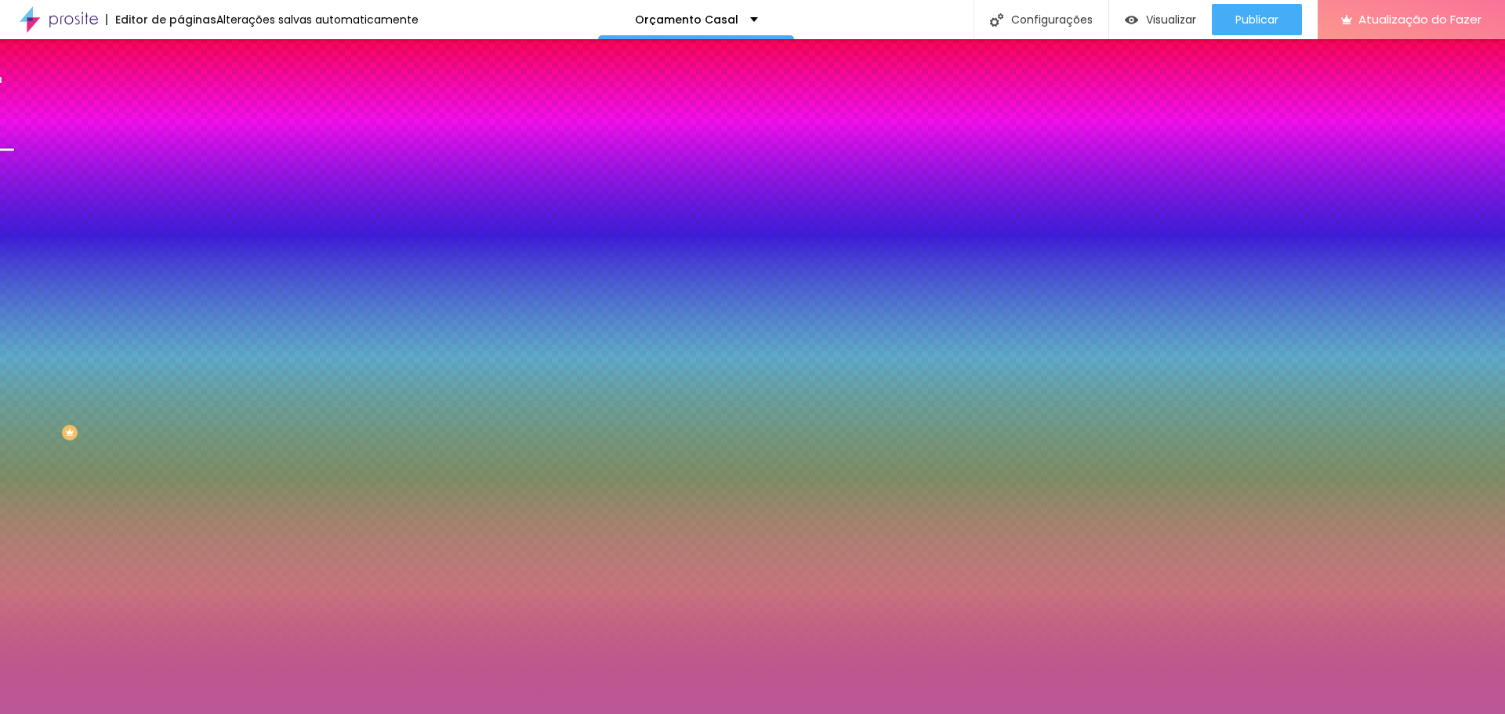
drag, startPoint x: 129, startPoint y: 158, endPoint x: 168, endPoint y: 157, distance: 38.4
click at [180, 158] on input "#BB5797" at bounding box center [274, 158] width 188 height 16
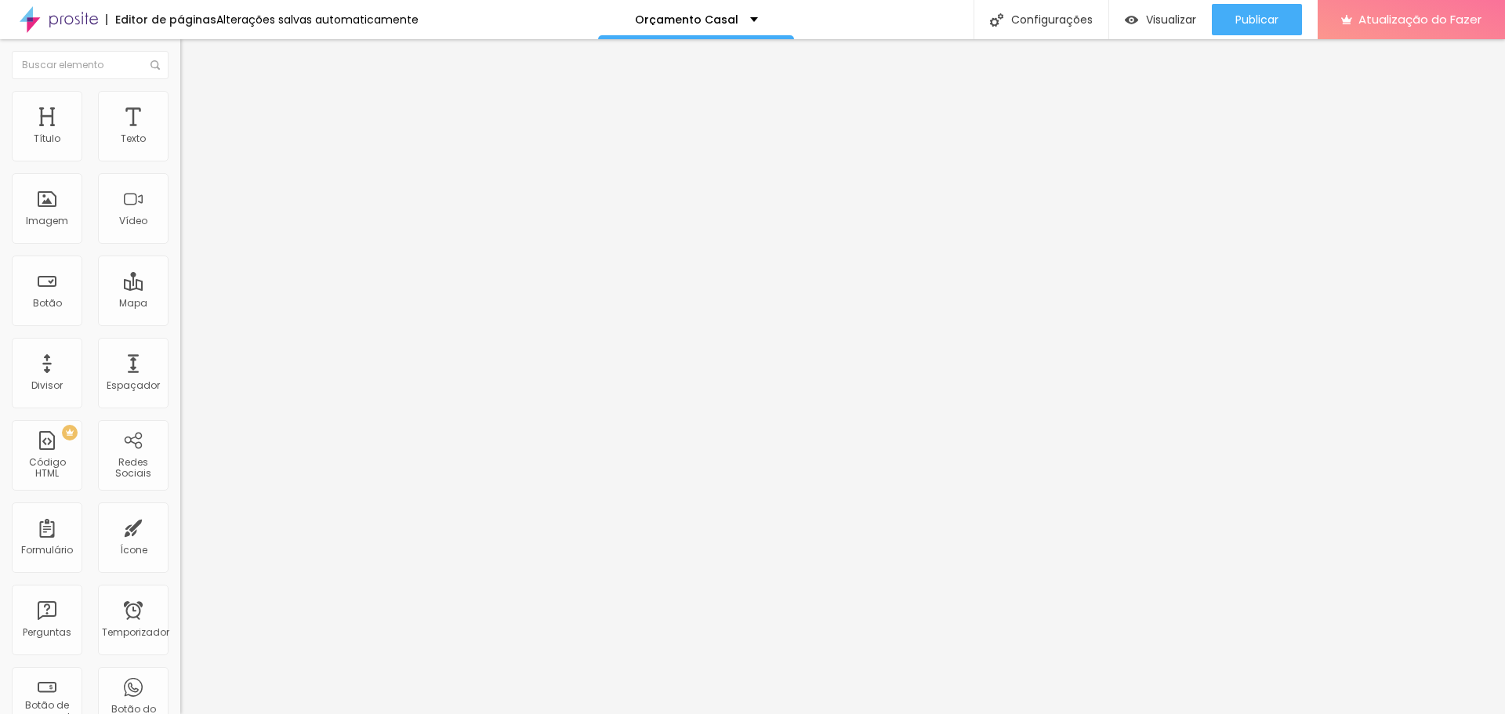
click at [180, 100] on li "Estilo" at bounding box center [270, 99] width 180 height 16
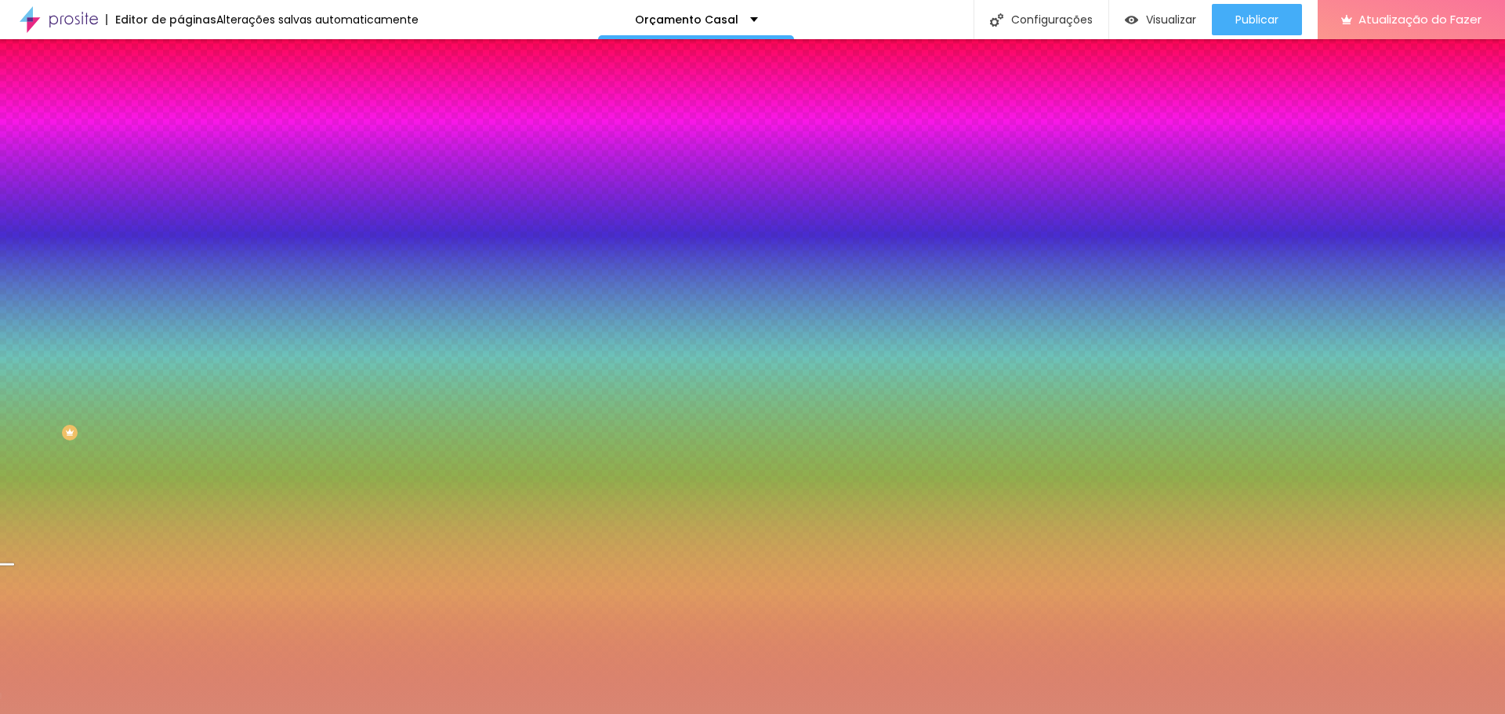
drag, startPoint x: 130, startPoint y: 158, endPoint x: 172, endPoint y: 158, distance: 42.3
click at [180, 158] on div "Cor de fundo Voltar ao padrão #D98673 24 [PERSON_NAME] arredondada" at bounding box center [270, 254] width 180 height 265
paste input "BB5797"
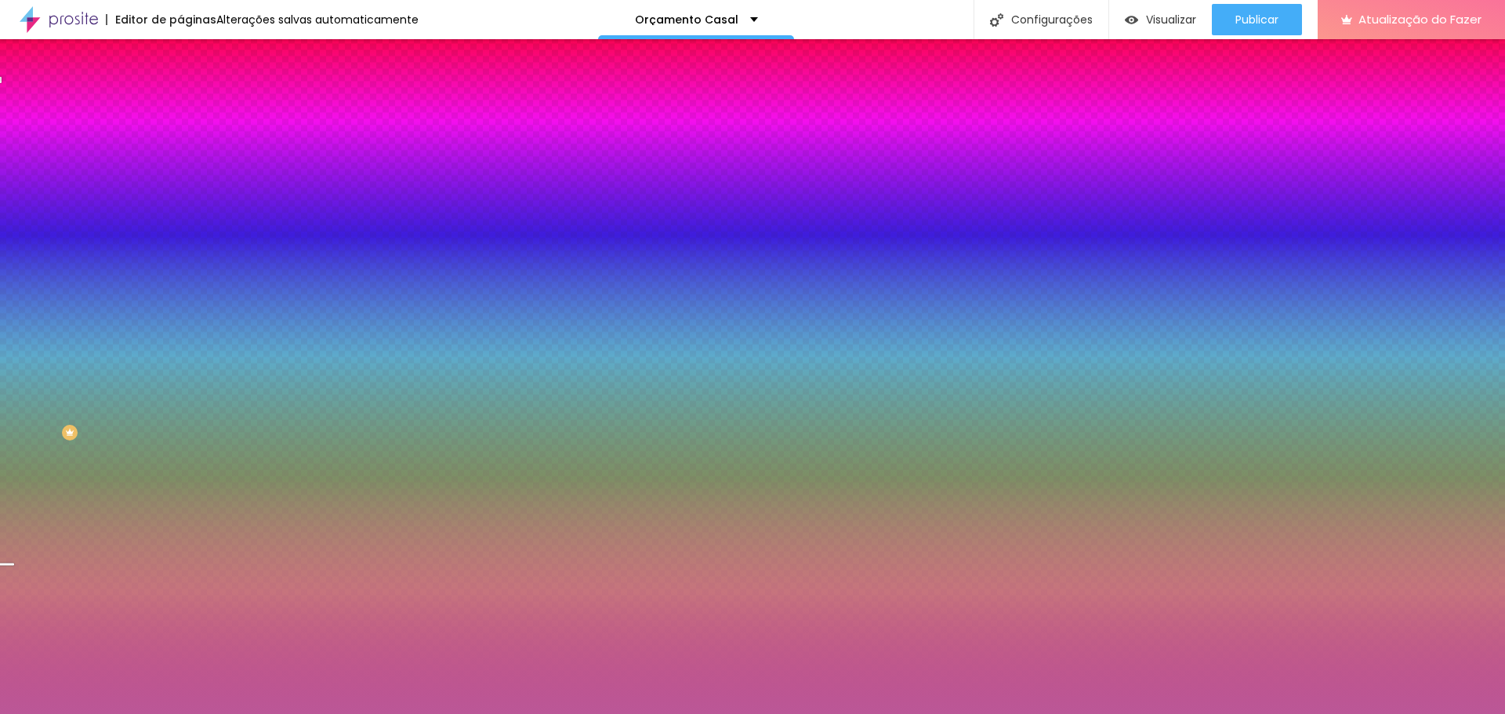
click at [180, 150] on div at bounding box center [270, 150] width 180 height 0
drag, startPoint x: 158, startPoint y: 270, endPoint x: 151, endPoint y: 236, distance: 34.4
click at [14, 356] on div at bounding box center [6, 357] width 16 height 2
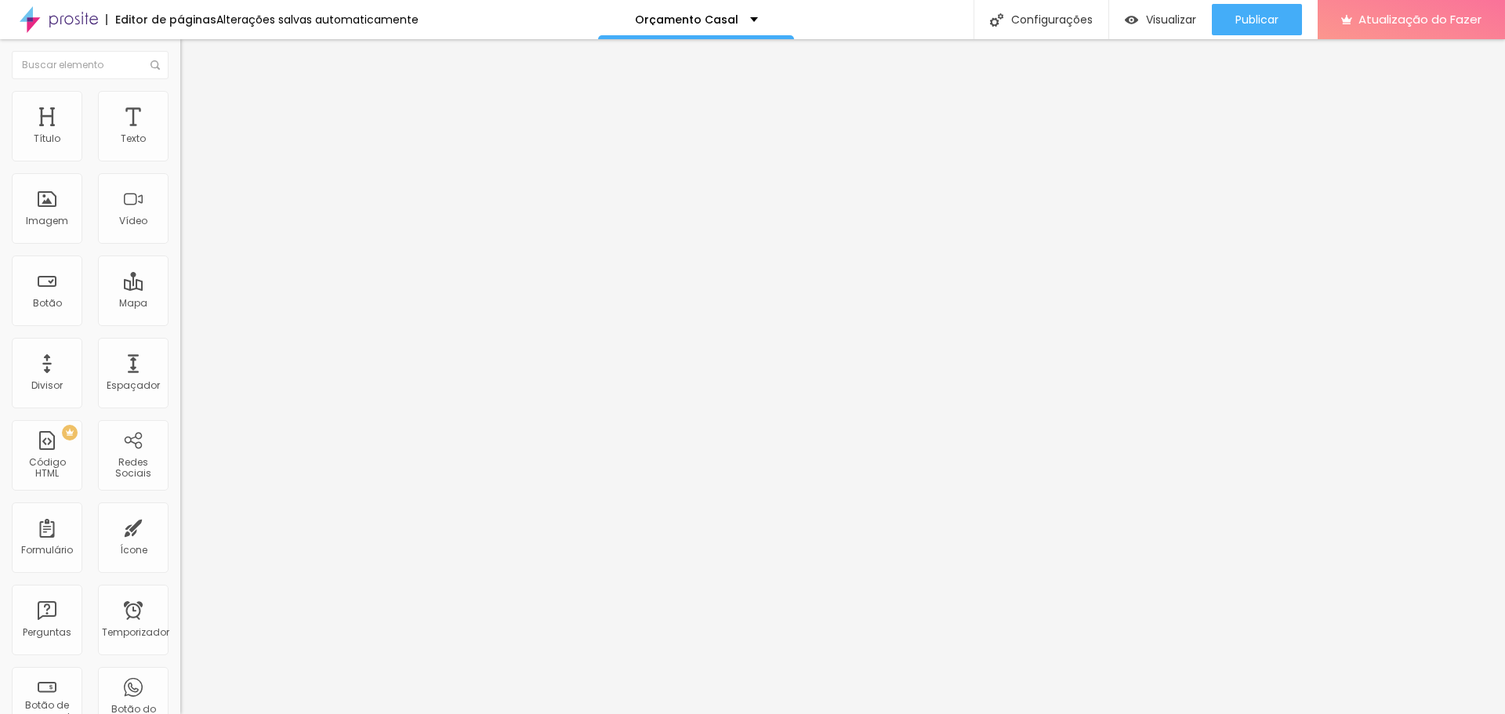
click at [194, 108] on font "Estilo" at bounding box center [206, 101] width 24 height 13
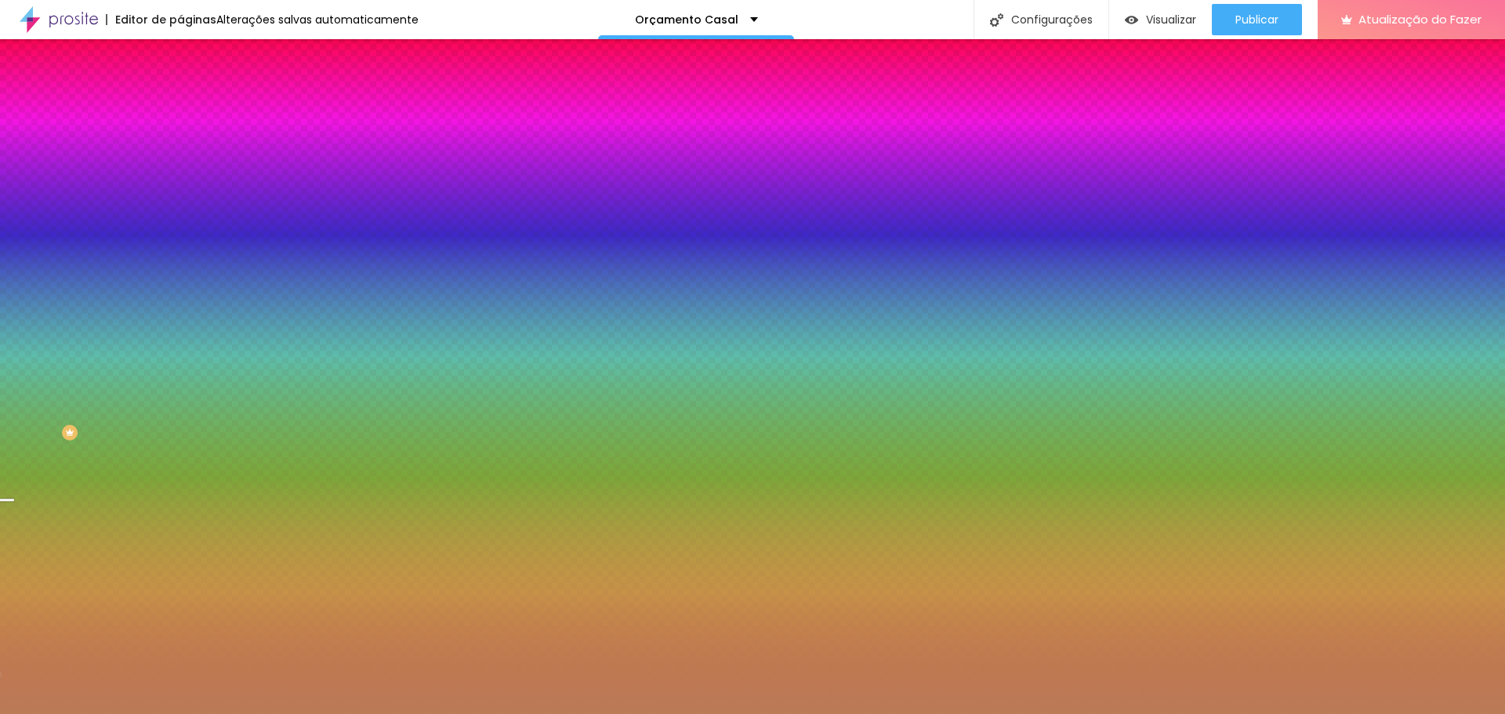
drag, startPoint x: 131, startPoint y: 158, endPoint x: 176, endPoint y: 150, distance: 45.4
click at [180, 150] on div "Cor de fundo Voltar ao padrão #BB7B57 24 [PERSON_NAME] arredondada" at bounding box center [270, 254] width 180 height 265
paste input "579"
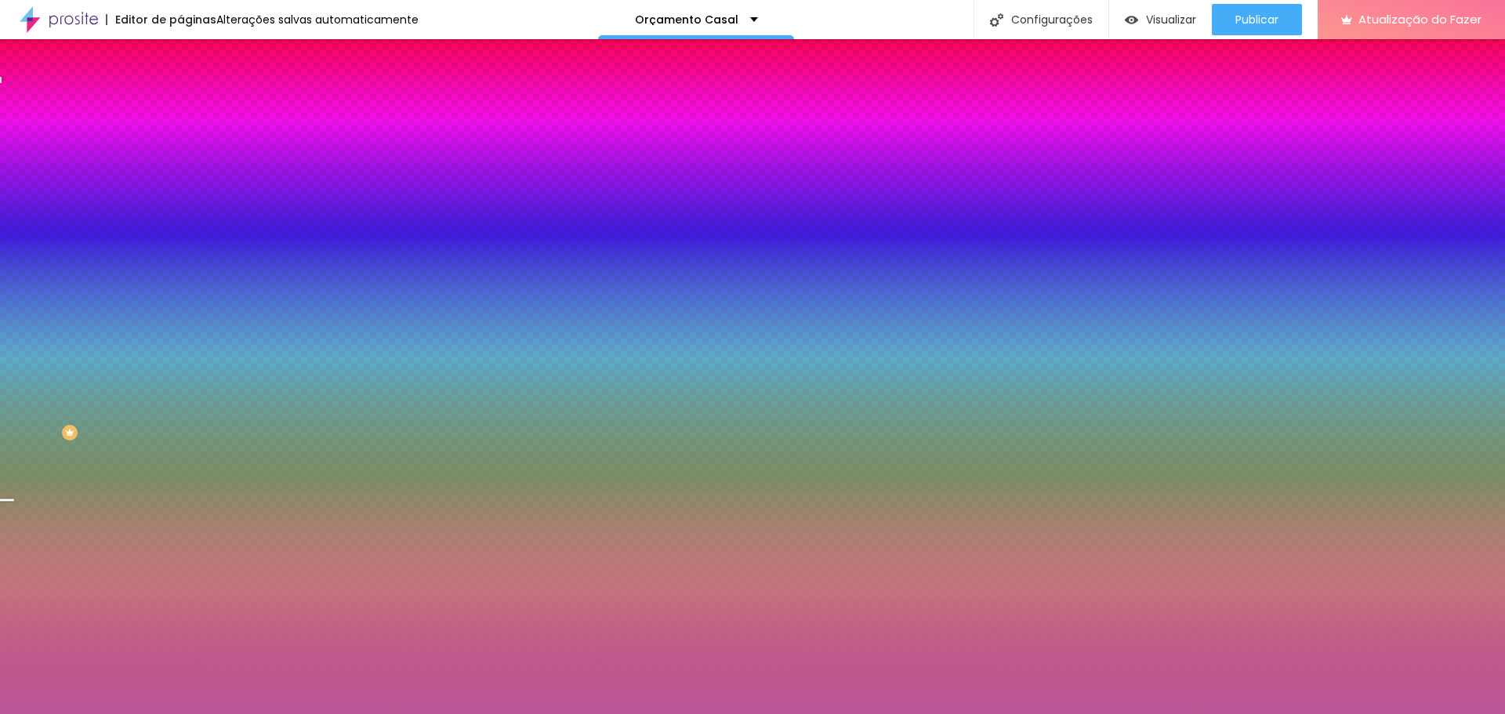
click at [180, 150] on div at bounding box center [270, 150] width 180 height 0
drag, startPoint x: 159, startPoint y: 259, endPoint x: 159, endPoint y: 248, distance: 11.0
click at [14, 434] on div at bounding box center [6, 435] width 16 height 2
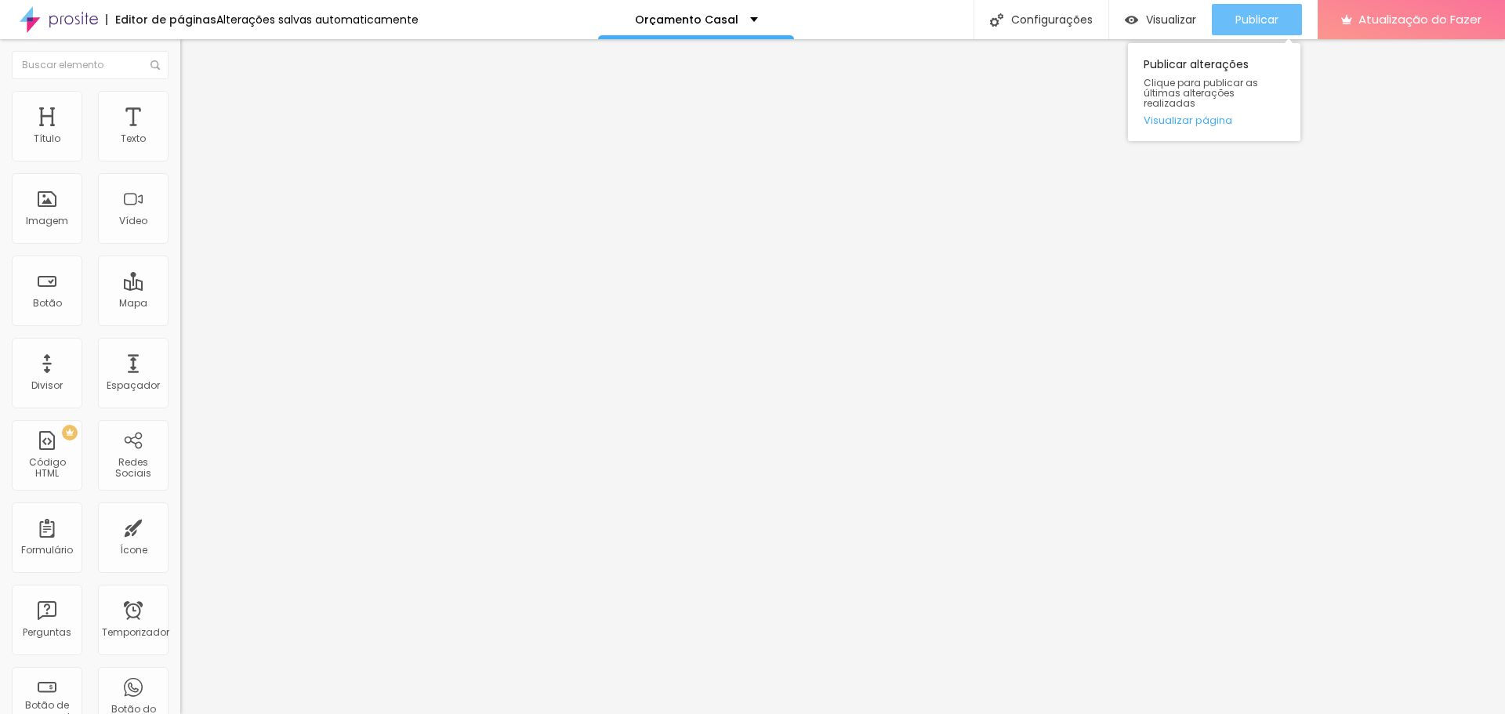
click at [1272, 23] on font "Publicar" at bounding box center [1256, 20] width 43 height 16
click at [180, 92] on li "Estilo" at bounding box center [270, 99] width 180 height 16
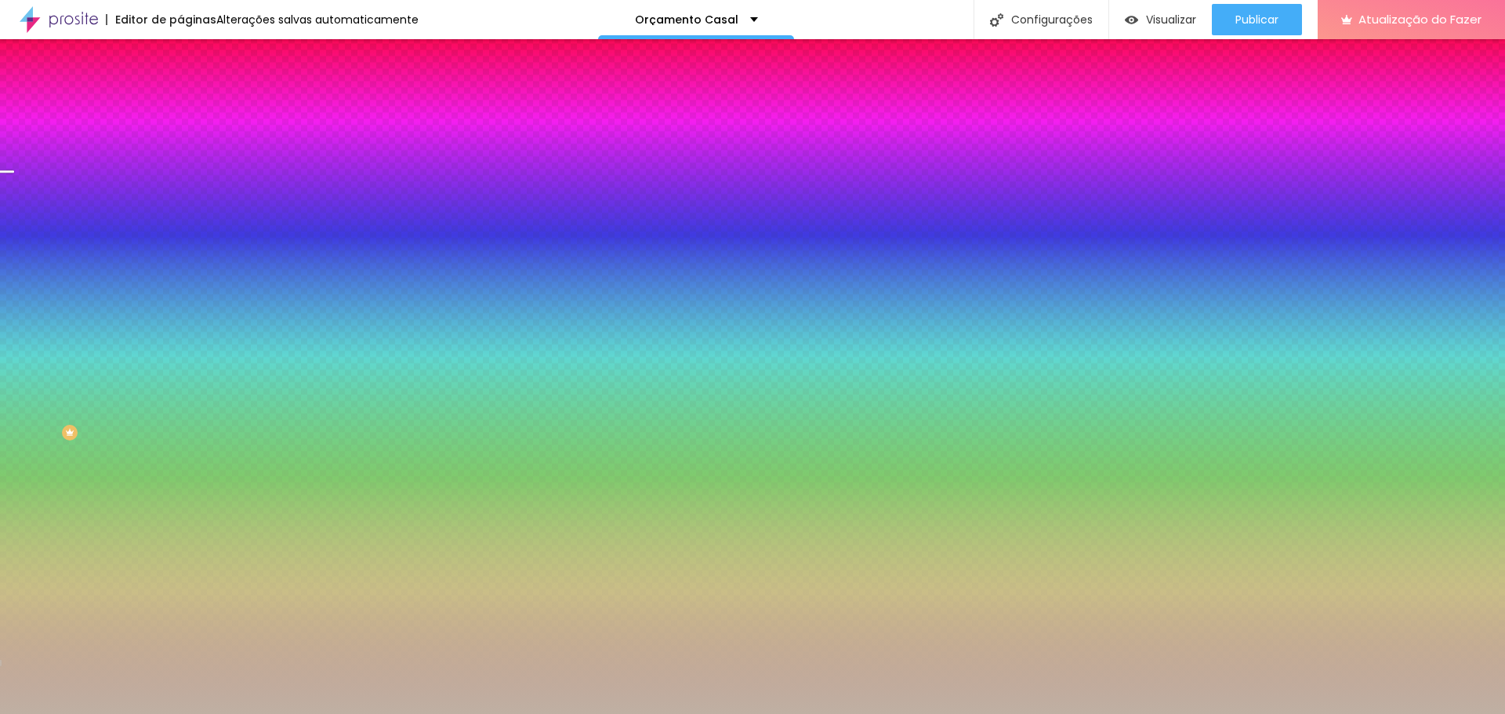
click at [180, 213] on div at bounding box center [270, 213] width 180 height 0
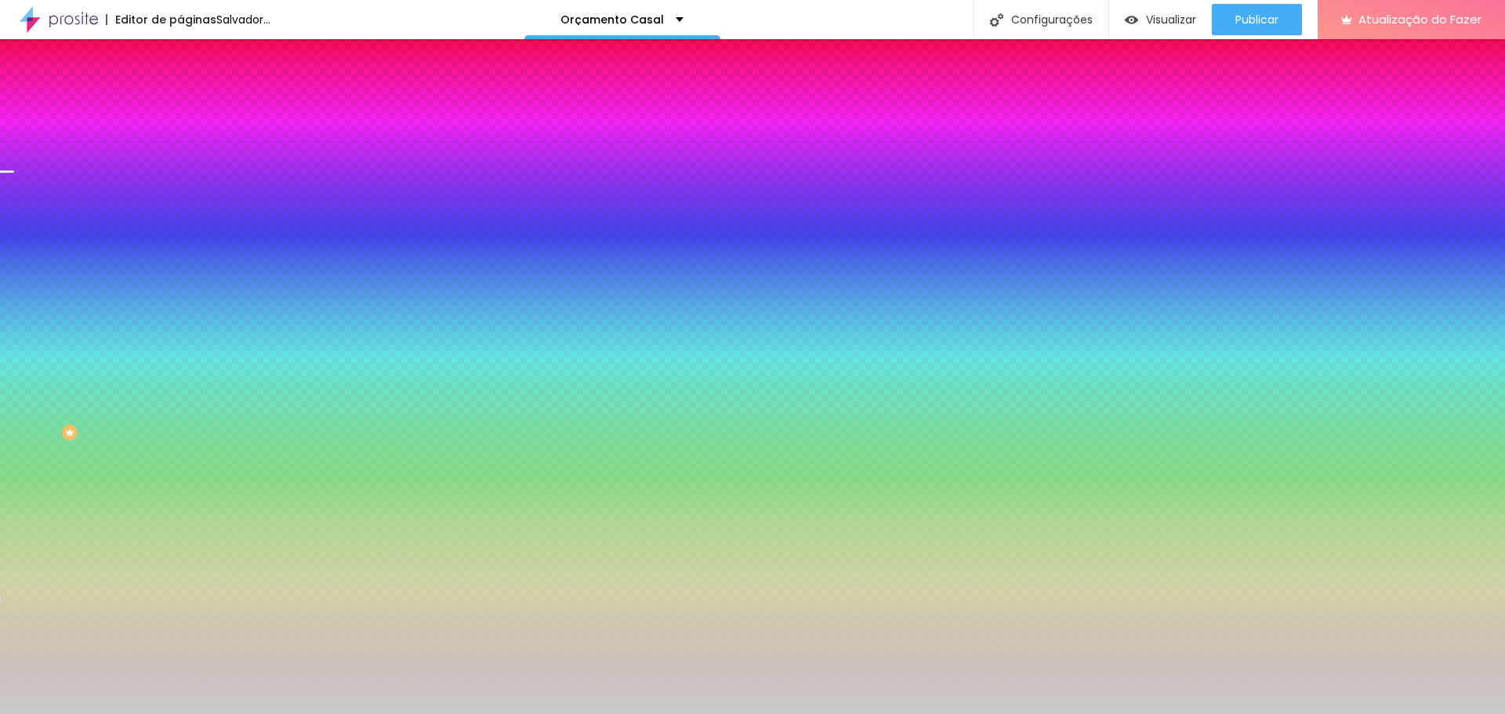
drag, startPoint x: 37, startPoint y: 334, endPoint x: 98, endPoint y: 328, distance: 61.5
click at [180, 325] on div "Imagem de fundo Adicionar imagem Efeito da Imagem Nenhum Nenhum Paralaxe Cor de…" at bounding box center [270, 223] width 180 height 203
click at [180, 213] on div at bounding box center [270, 213] width 180 height 0
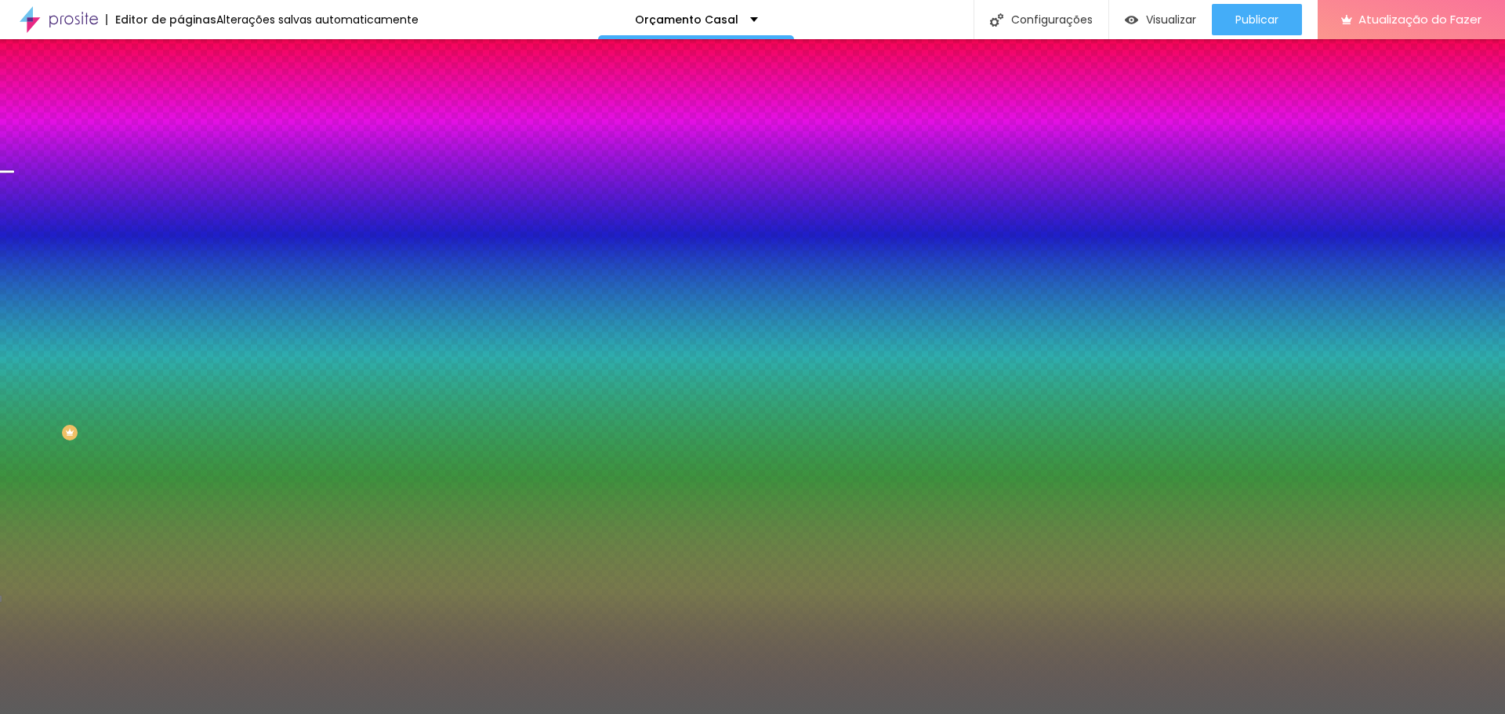
drag, startPoint x: 24, startPoint y: 330, endPoint x: 85, endPoint y: 366, distance: 71.0
click at [180, 325] on div "Imagem de fundo Adicionar imagem Efeito da Imagem Nenhum Nenhum Parallax Cor de…" at bounding box center [270, 223] width 180 height 203
drag, startPoint x: 111, startPoint y: 286, endPoint x: 124, endPoint y: 321, distance: 36.7
click at [180, 213] on div at bounding box center [270, 213] width 180 height 0
drag, startPoint x: 160, startPoint y: 399, endPoint x: 151, endPoint y: 448, distance: 49.4
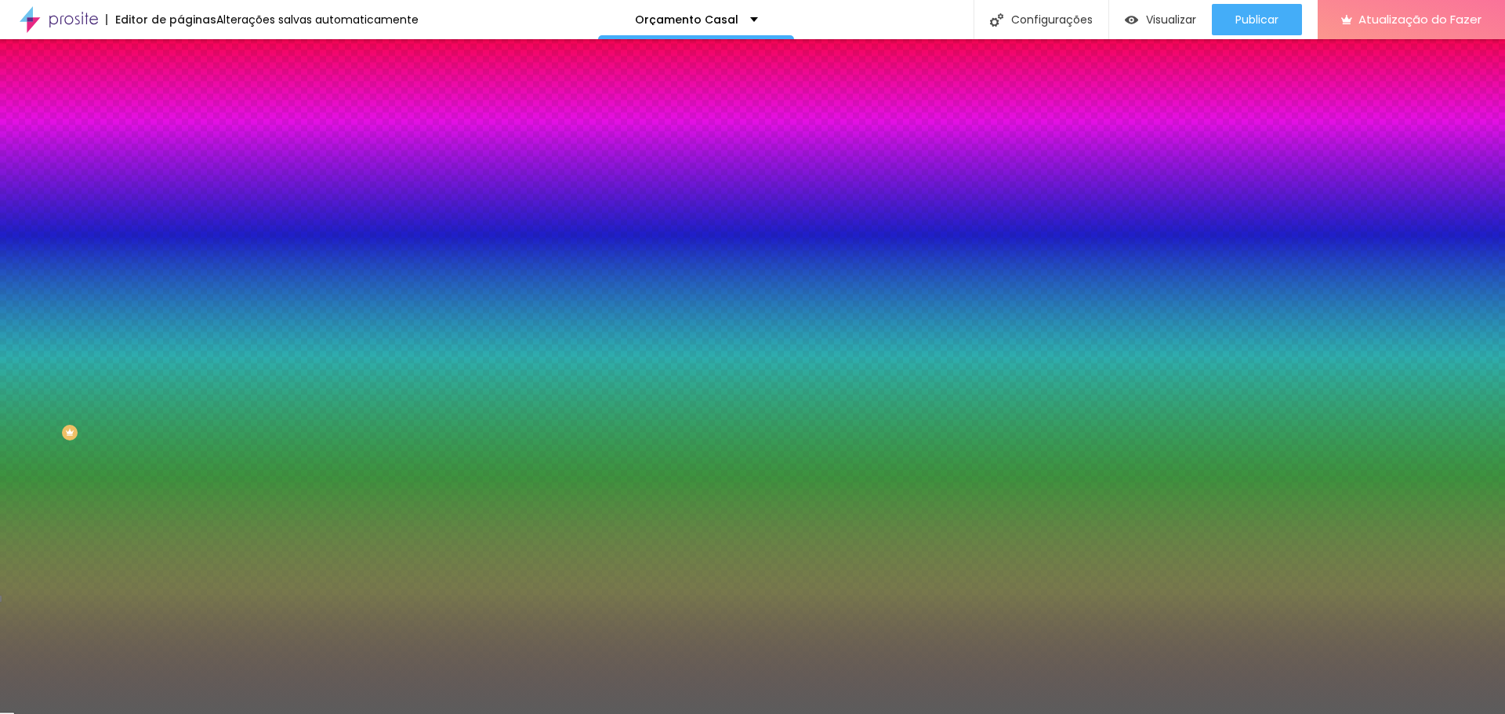
click at [180, 448] on div "Editar nulo Conteúdo Estilo Avançado Imagem de fundo Adicionar imagem Efeito da…" at bounding box center [270, 376] width 180 height 675
click at [180, 213] on div at bounding box center [270, 213] width 180 height 0
drag, startPoint x: 129, startPoint y: 370, endPoint x: 136, endPoint y: 346, distance: 25.3
click at [136, 346] on div at bounding box center [752, 357] width 1505 height 714
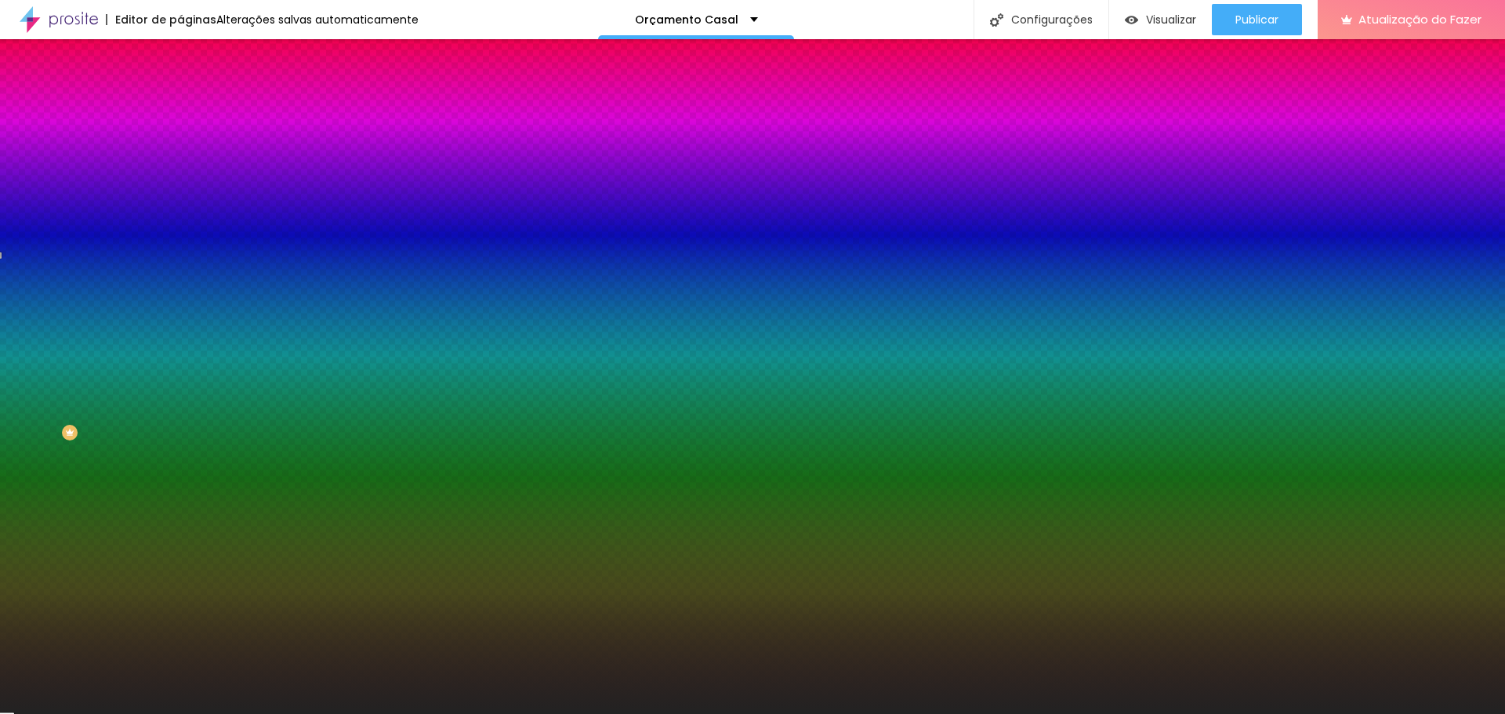
drag, startPoint x: 25, startPoint y: 380, endPoint x: 9, endPoint y: 406, distance: 30.2
click at [180, 325] on div "Imagem de fundo Adicionar imagem Efeito da Imagem Nenhum Nenhum Parallax Cor de…" at bounding box center [270, 223] width 180 height 203
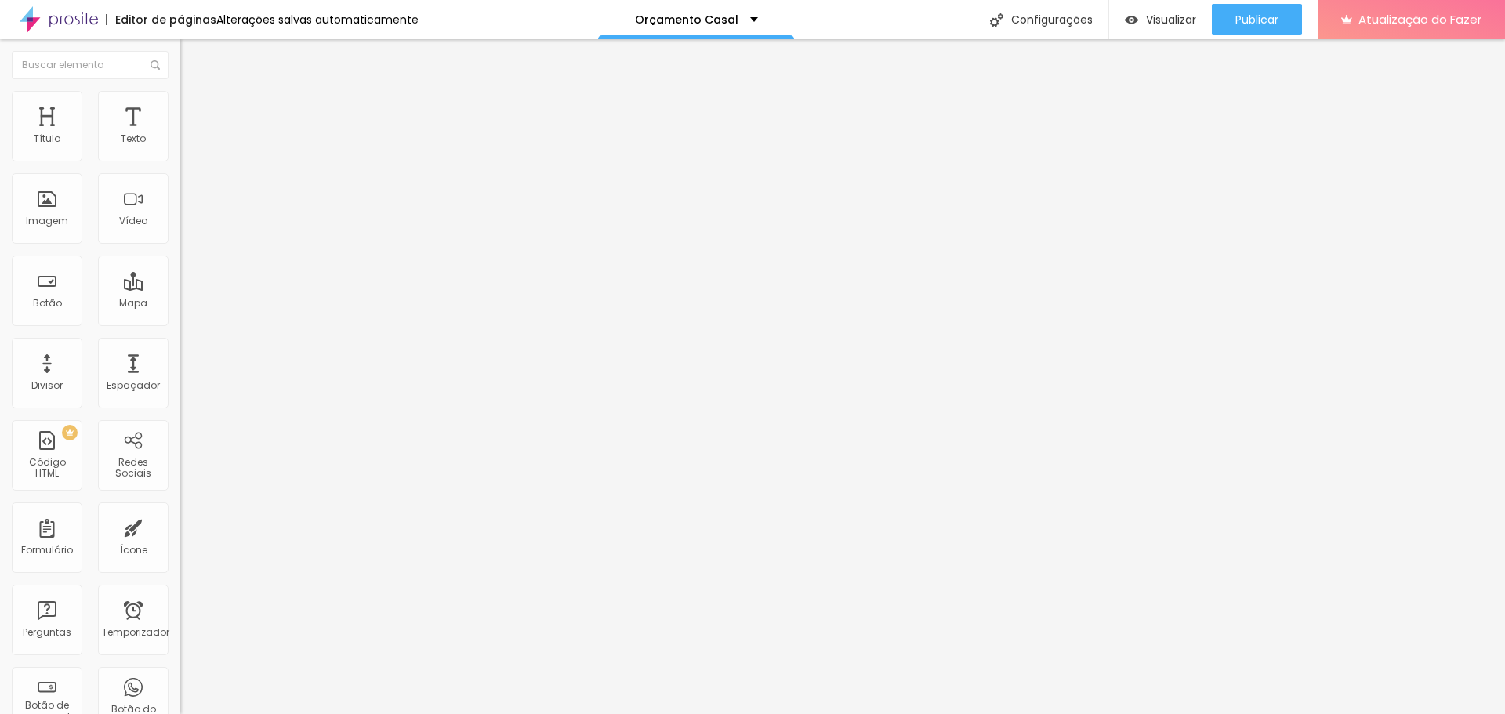
click at [194, 108] on font "Estilo" at bounding box center [206, 101] width 24 height 13
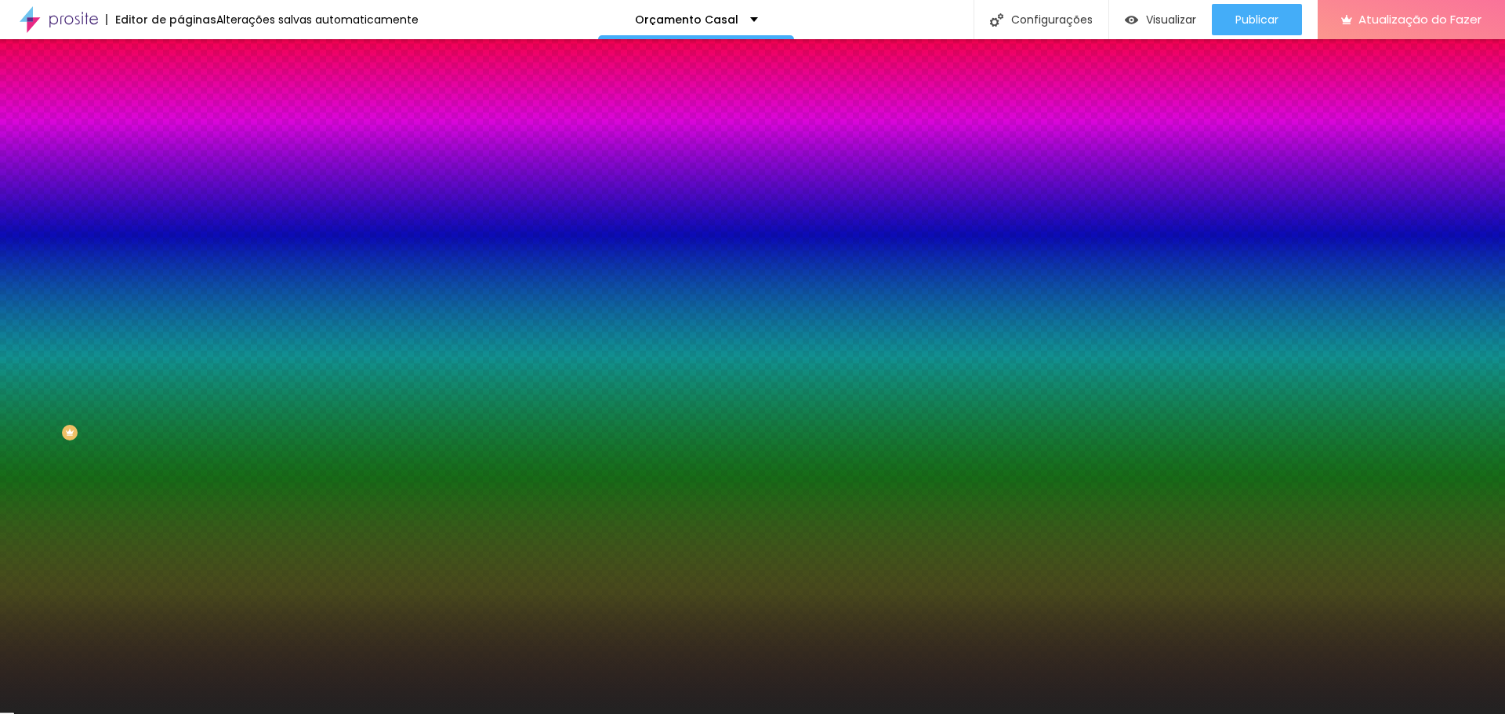
drag, startPoint x: 165, startPoint y: 285, endPoint x: 133, endPoint y: 287, distance: 31.4
click at [180, 229] on input "#222222" at bounding box center [274, 221] width 188 height 16
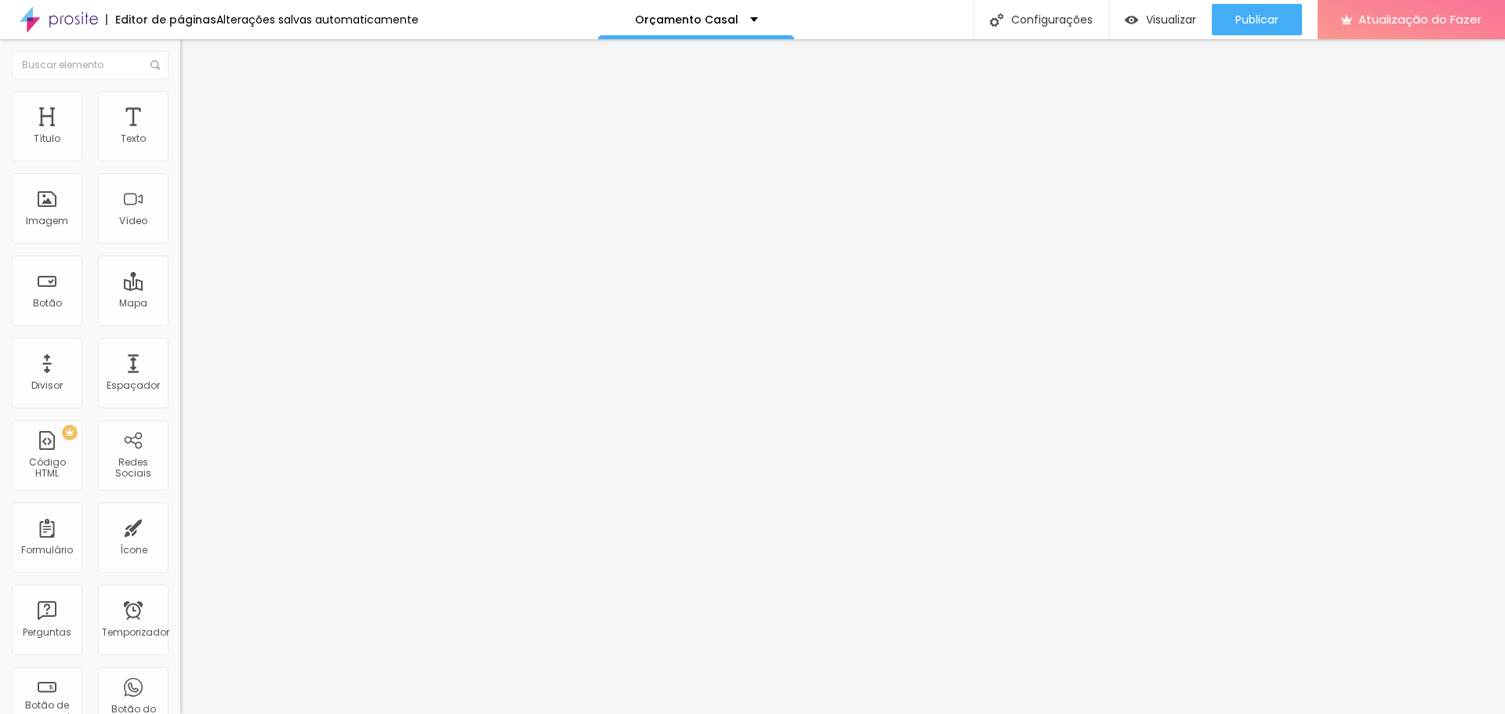
click at [194, 108] on font "Estilo" at bounding box center [206, 101] width 24 height 13
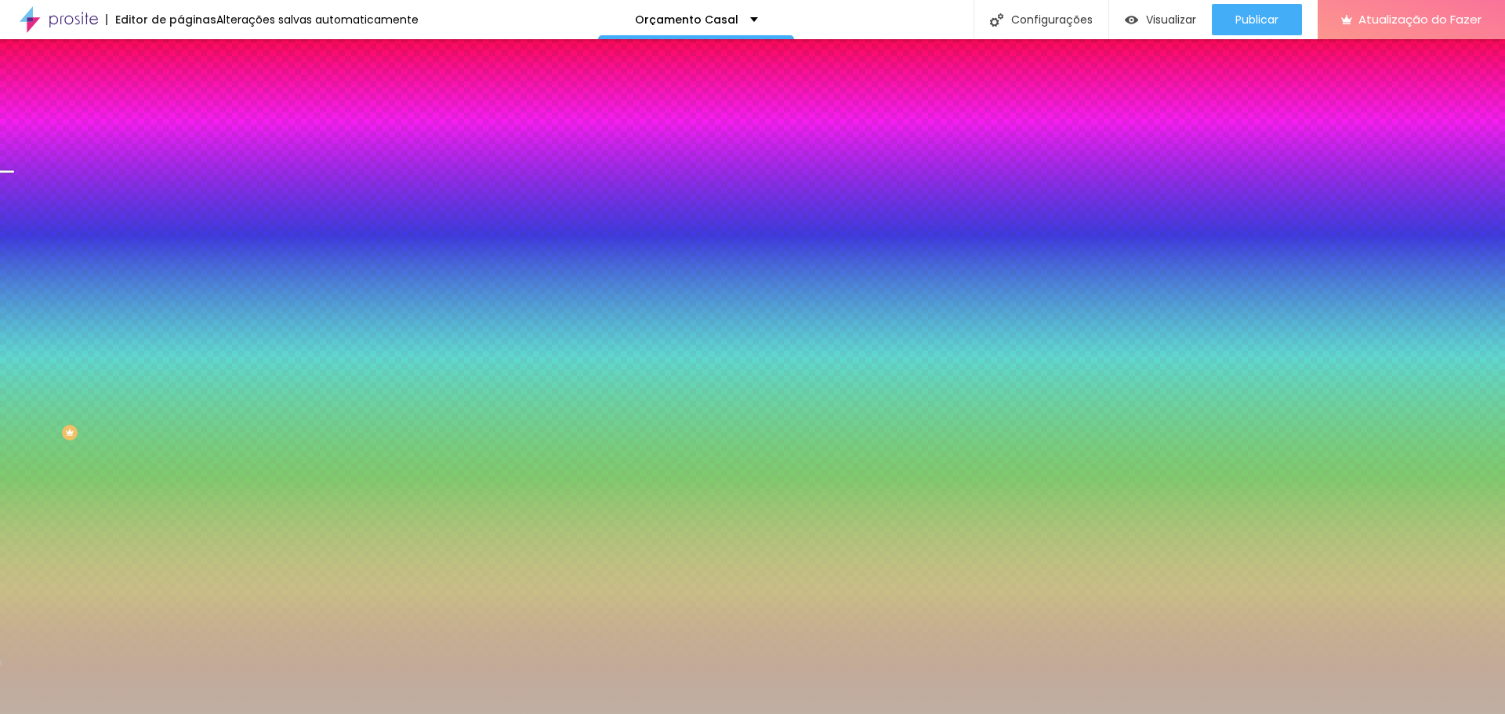
drag, startPoint x: 129, startPoint y: 285, endPoint x: 172, endPoint y: 285, distance: 42.3
click at [180, 285] on div "Imagem de fundo Adicionar imagem Efeito da Imagem Nenhum Nenhum Paralaxe Cor de…" at bounding box center [270, 223] width 180 height 203
paste input "222222"
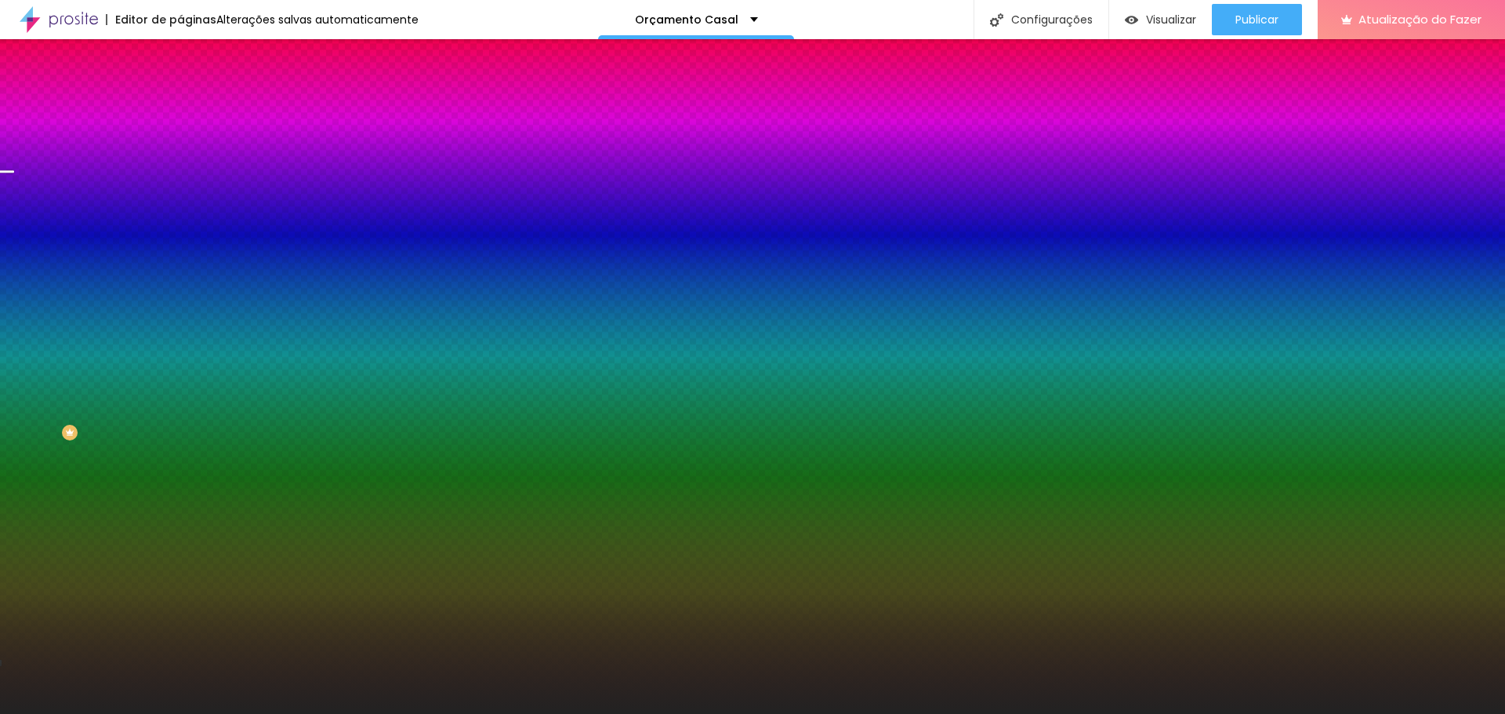
click at [180, 213] on div at bounding box center [270, 213] width 180 height 0
drag, startPoint x: 156, startPoint y: 334, endPoint x: 168, endPoint y: 413, distance: 80.0
click at [180, 325] on div "Imagem de fundo Adicionar imagem Efeito da Imagem Nenhum Nenhum Paralaxe Cor de…" at bounding box center [270, 223] width 180 height 203
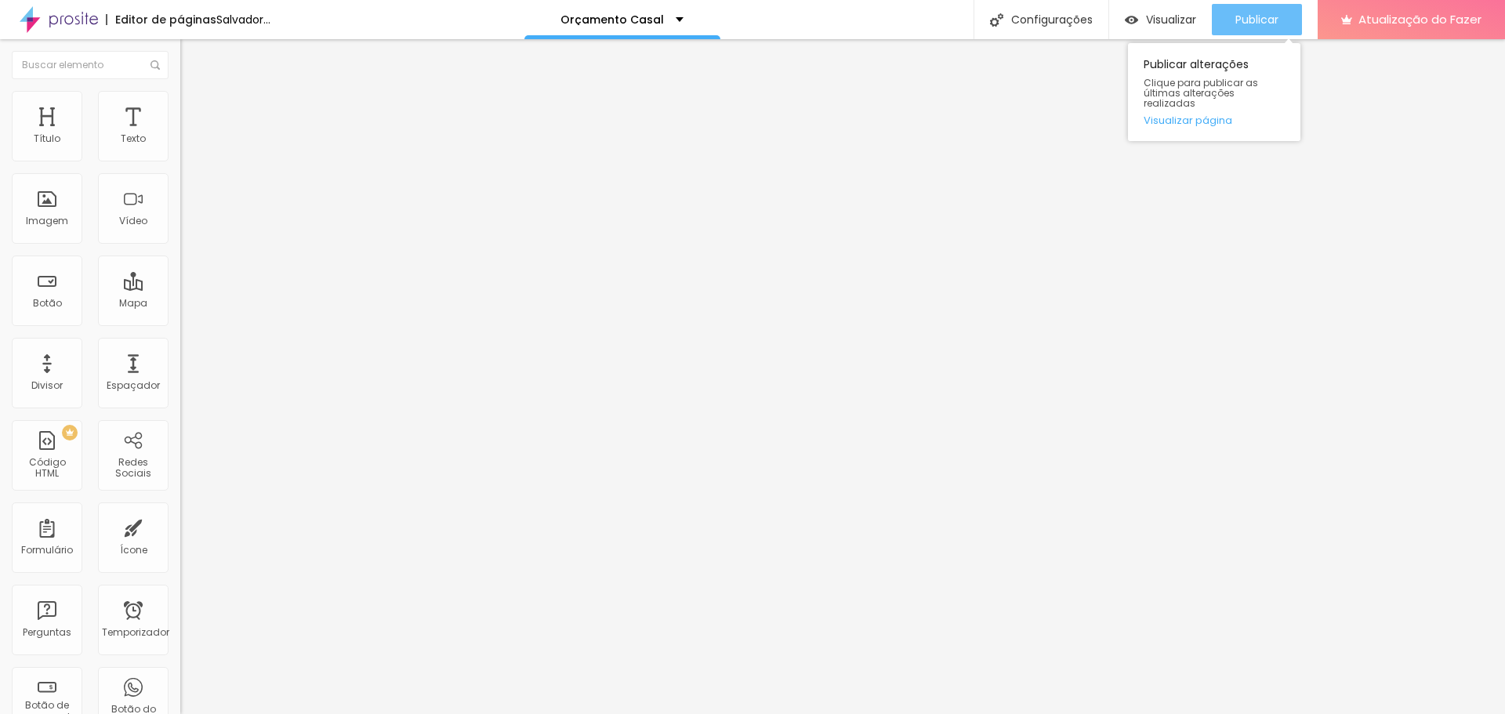
click at [1264, 16] on font "Publicar" at bounding box center [1256, 20] width 43 height 16
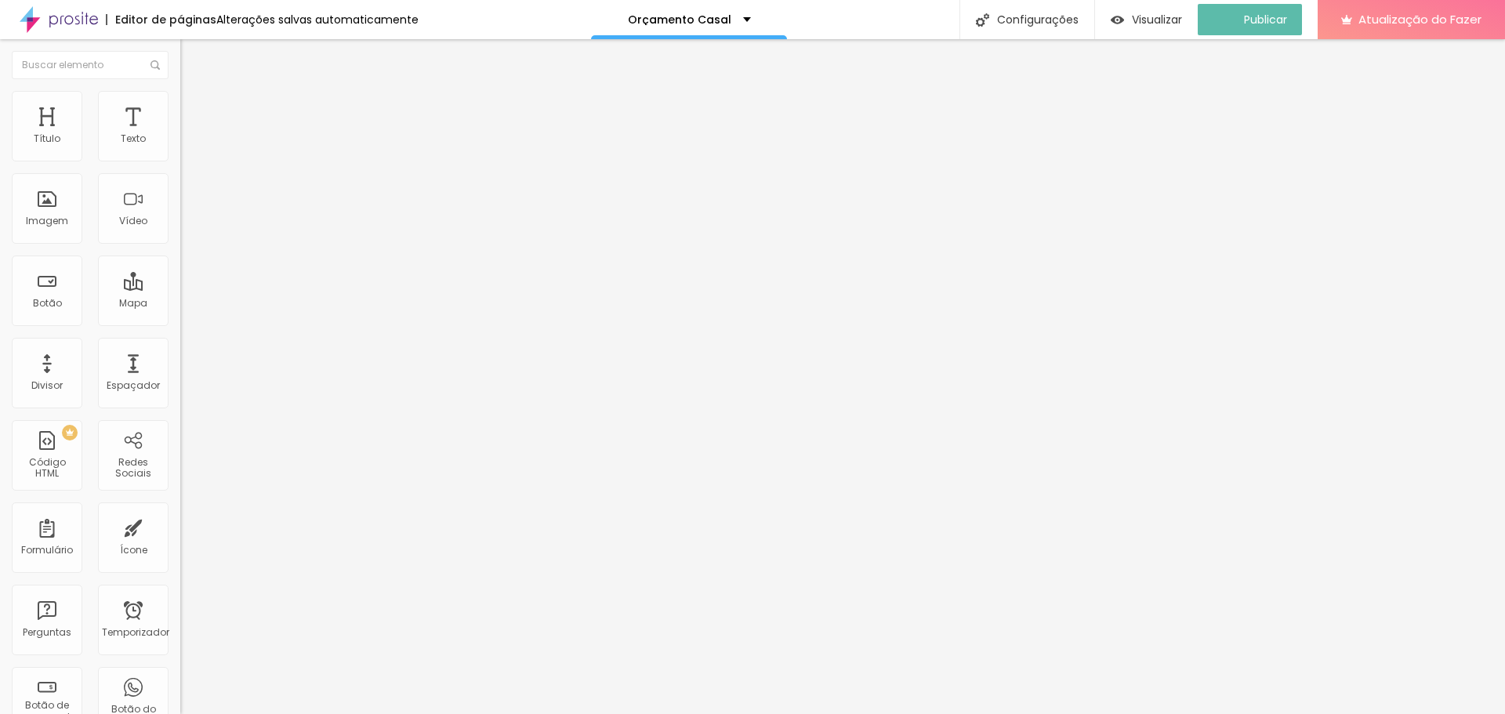
click at [180, 150] on button "button" at bounding box center [191, 142] width 22 height 16
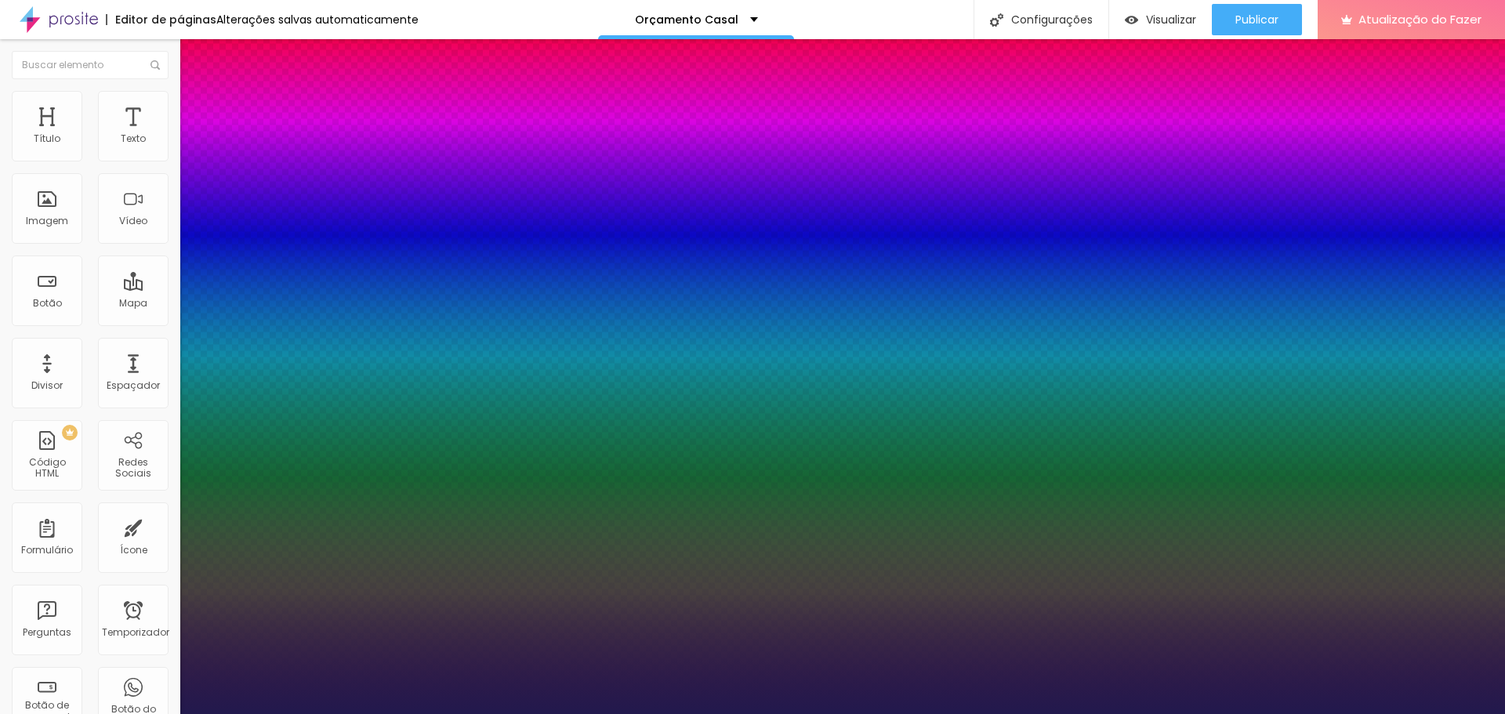
click at [1354, 713] on div at bounding box center [752, 714] width 1505 height 0
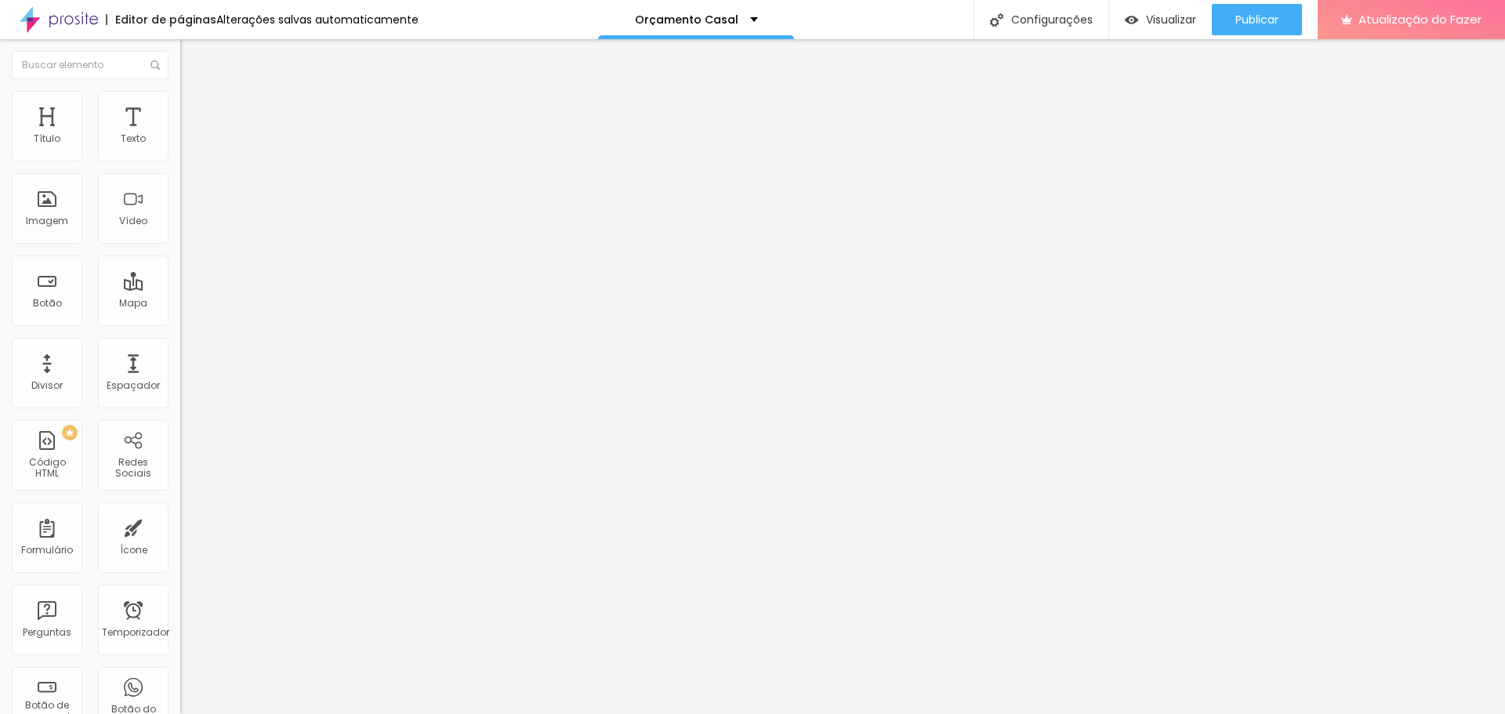
click at [187, 146] on icon "button" at bounding box center [191, 140] width 9 height 9
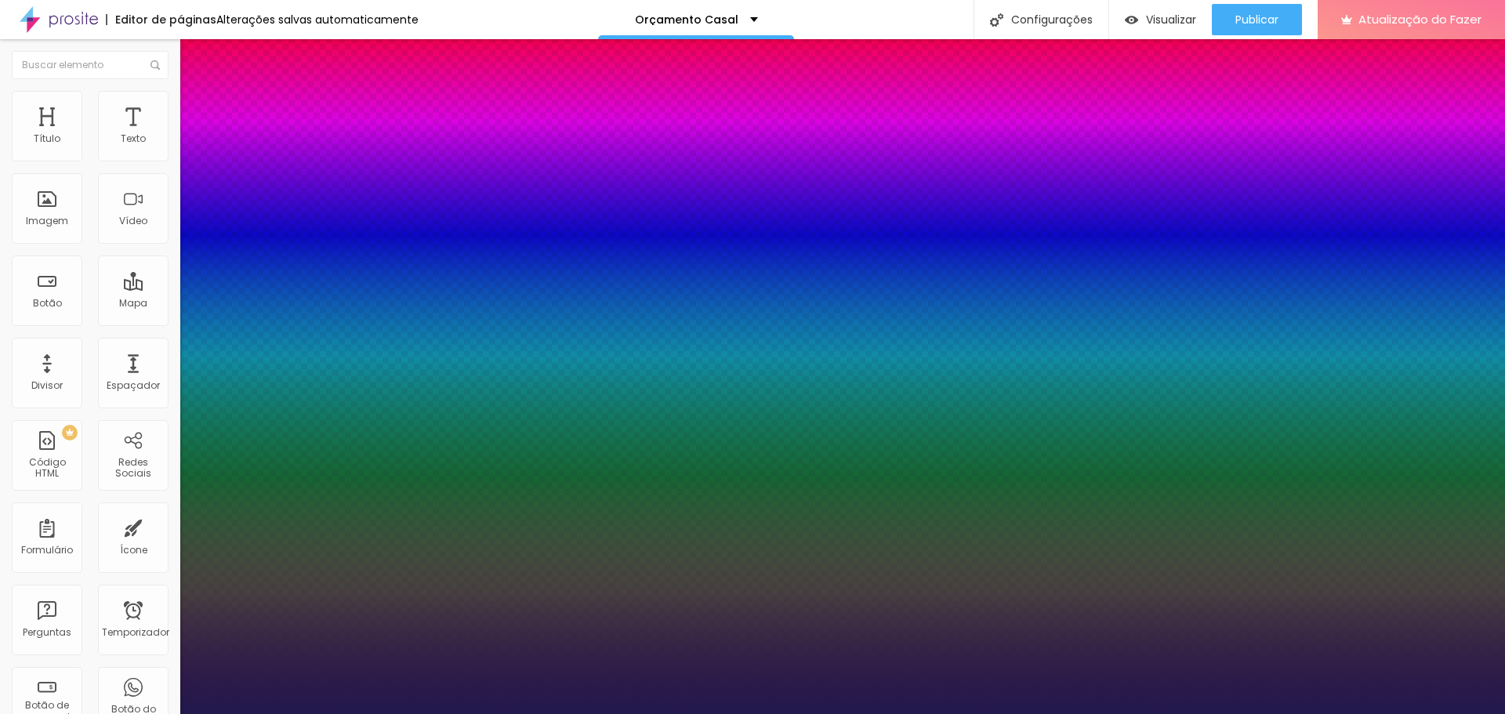
click at [1007, 713] on div at bounding box center [752, 714] width 1505 height 0
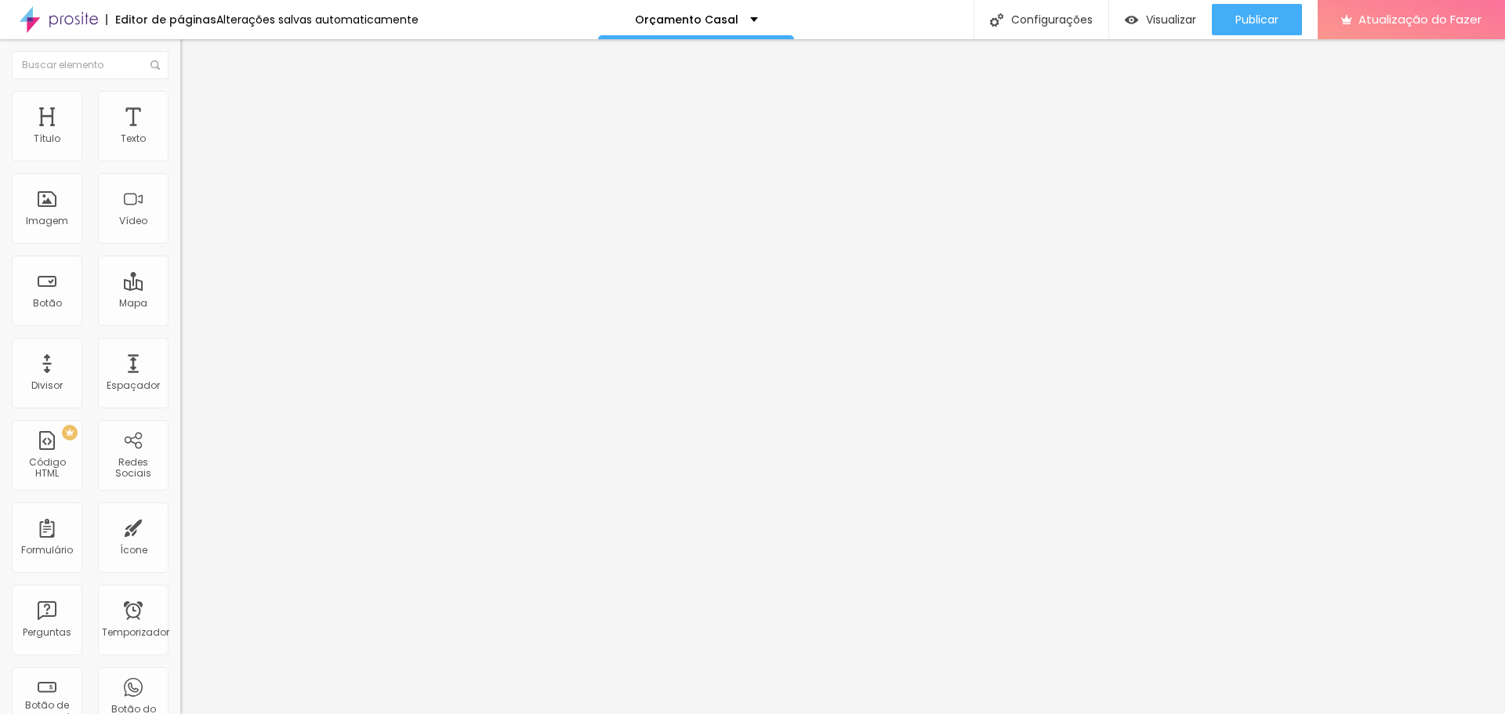
click at [193, 140] on icon "button" at bounding box center [194, 137] width 3 height 3
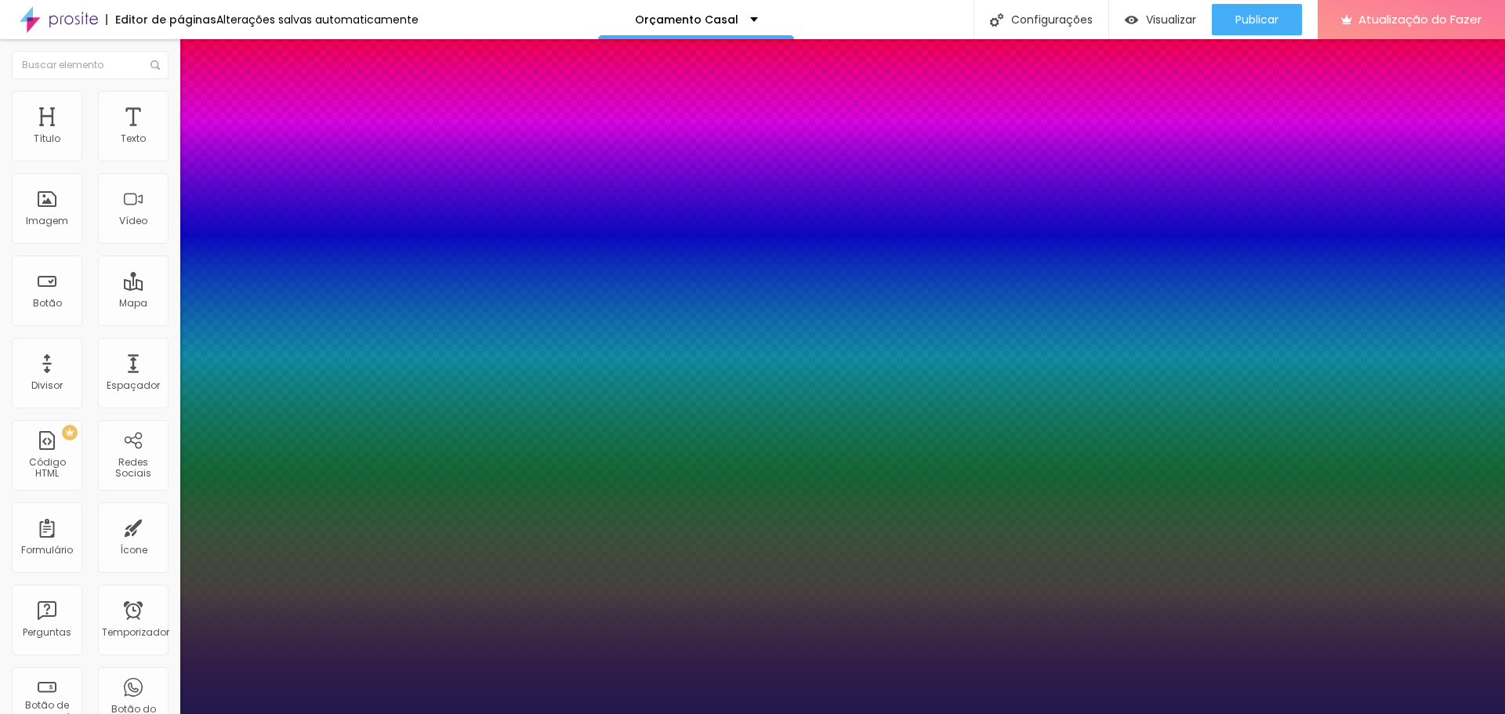
click at [1493, 713] on div at bounding box center [752, 714] width 1505 height 0
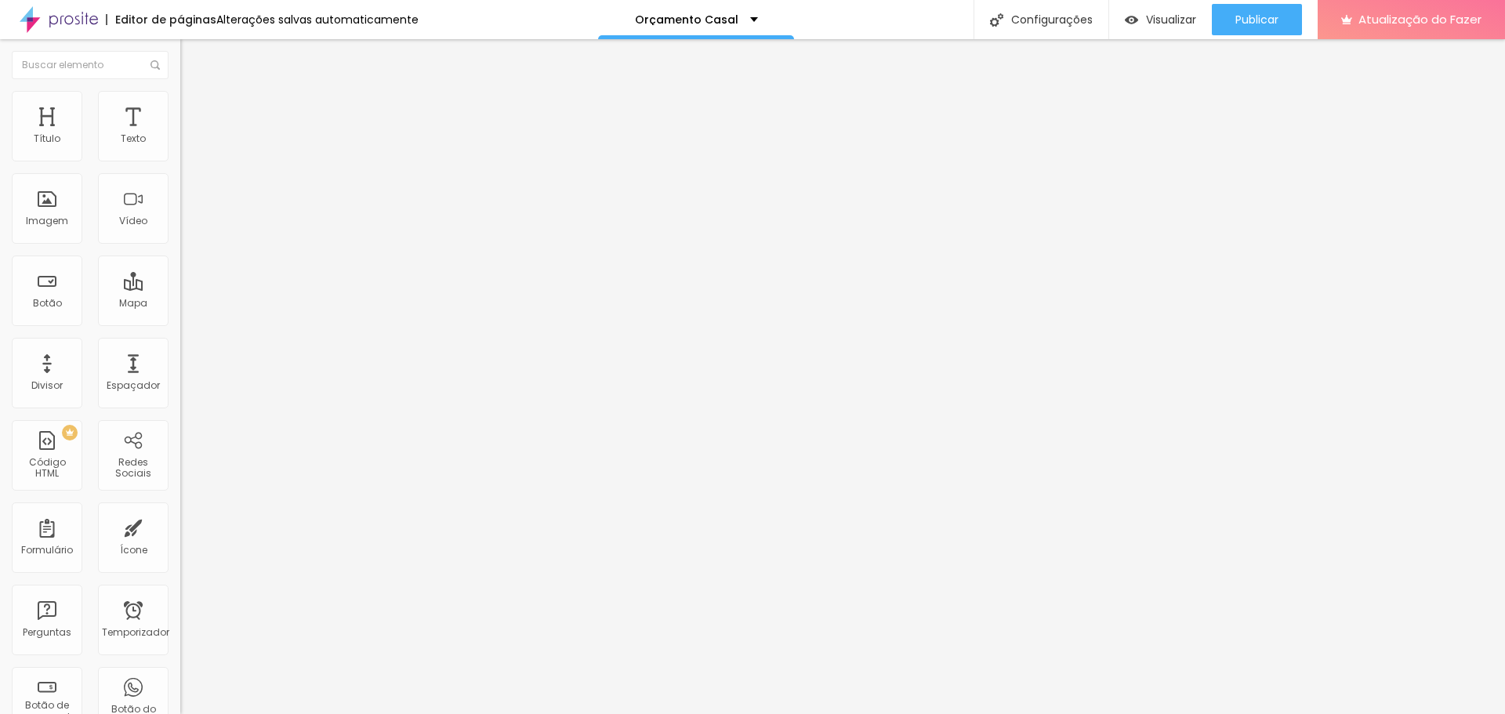
click at [187, 146] on icon "button" at bounding box center [191, 140] width 9 height 9
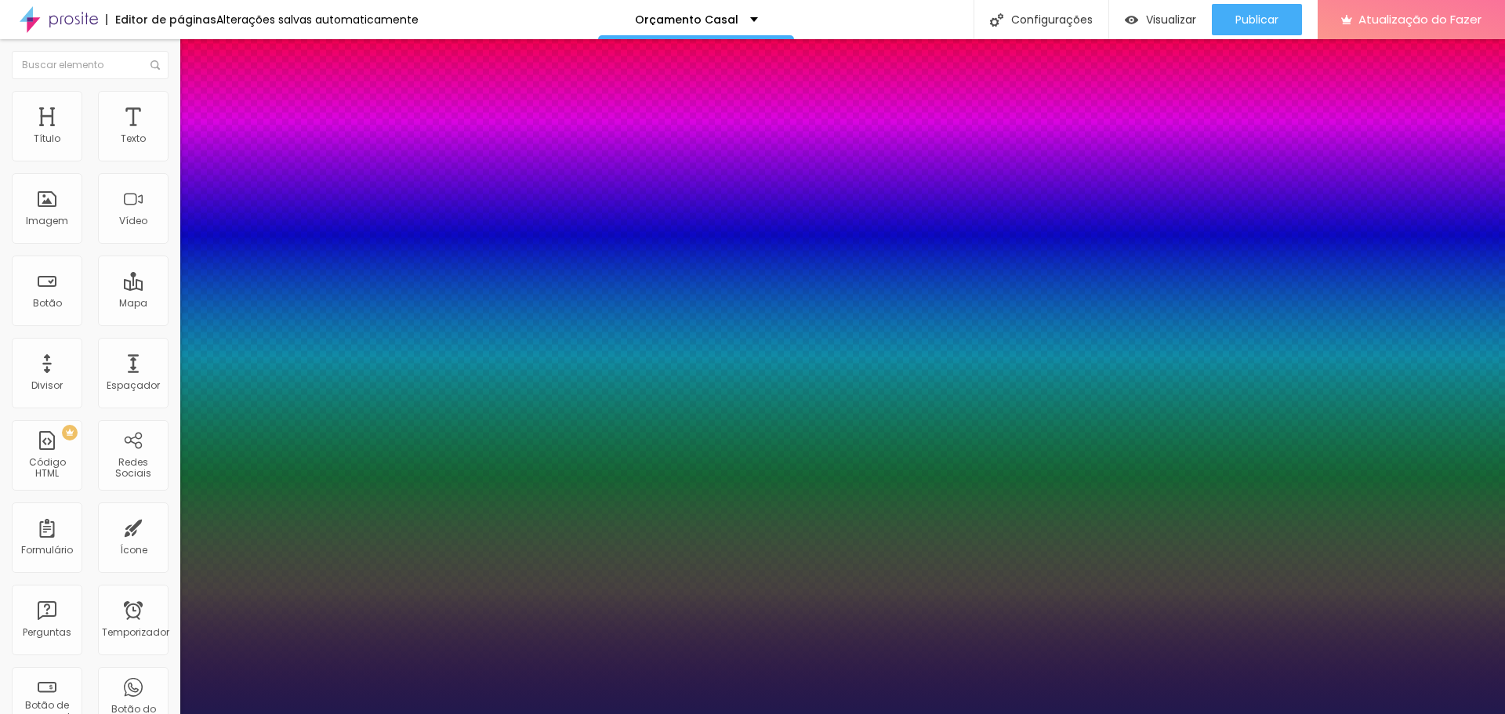
click at [720, 713] on div at bounding box center [752, 714] width 1505 height 0
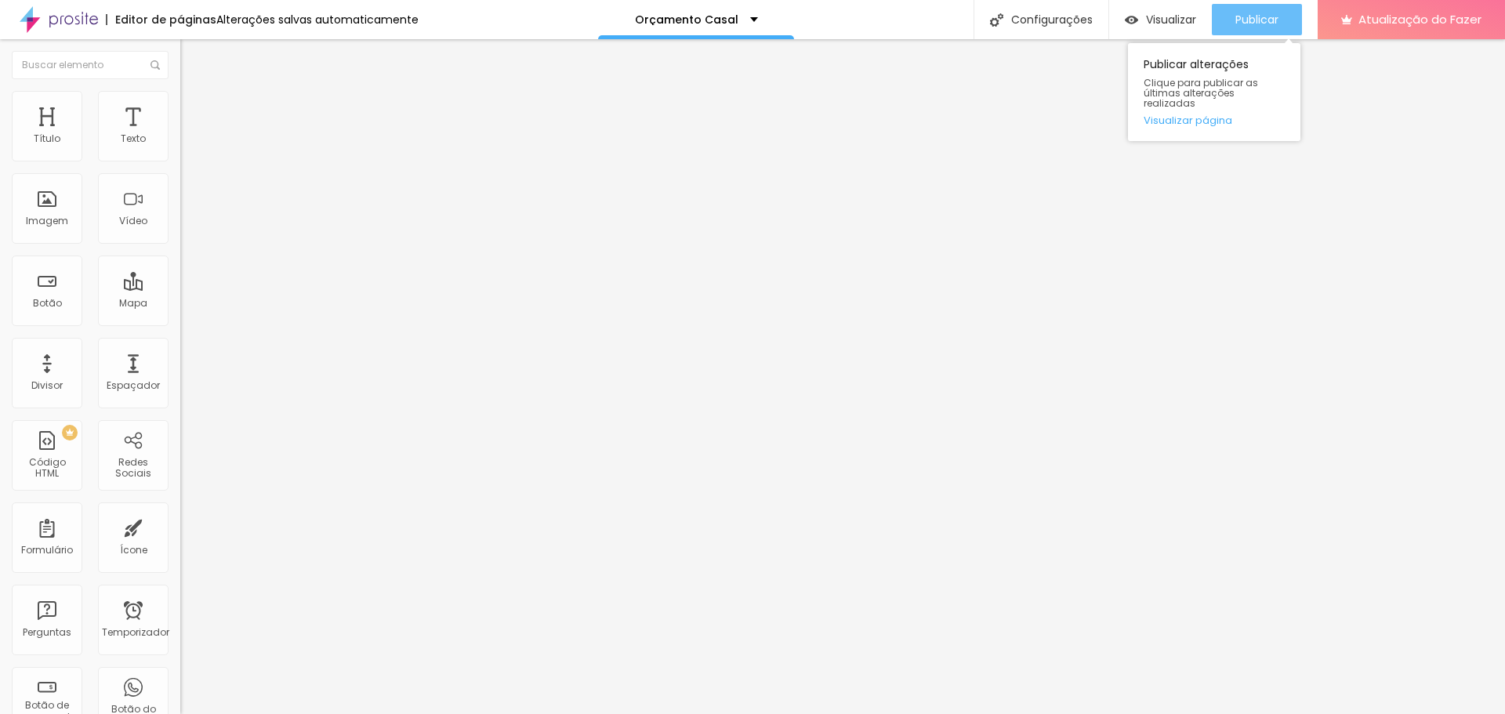
click at [1276, 11] on div "Publicar" at bounding box center [1256, 19] width 43 height 31
click at [194, 106] on font "Estilo" at bounding box center [206, 101] width 24 height 13
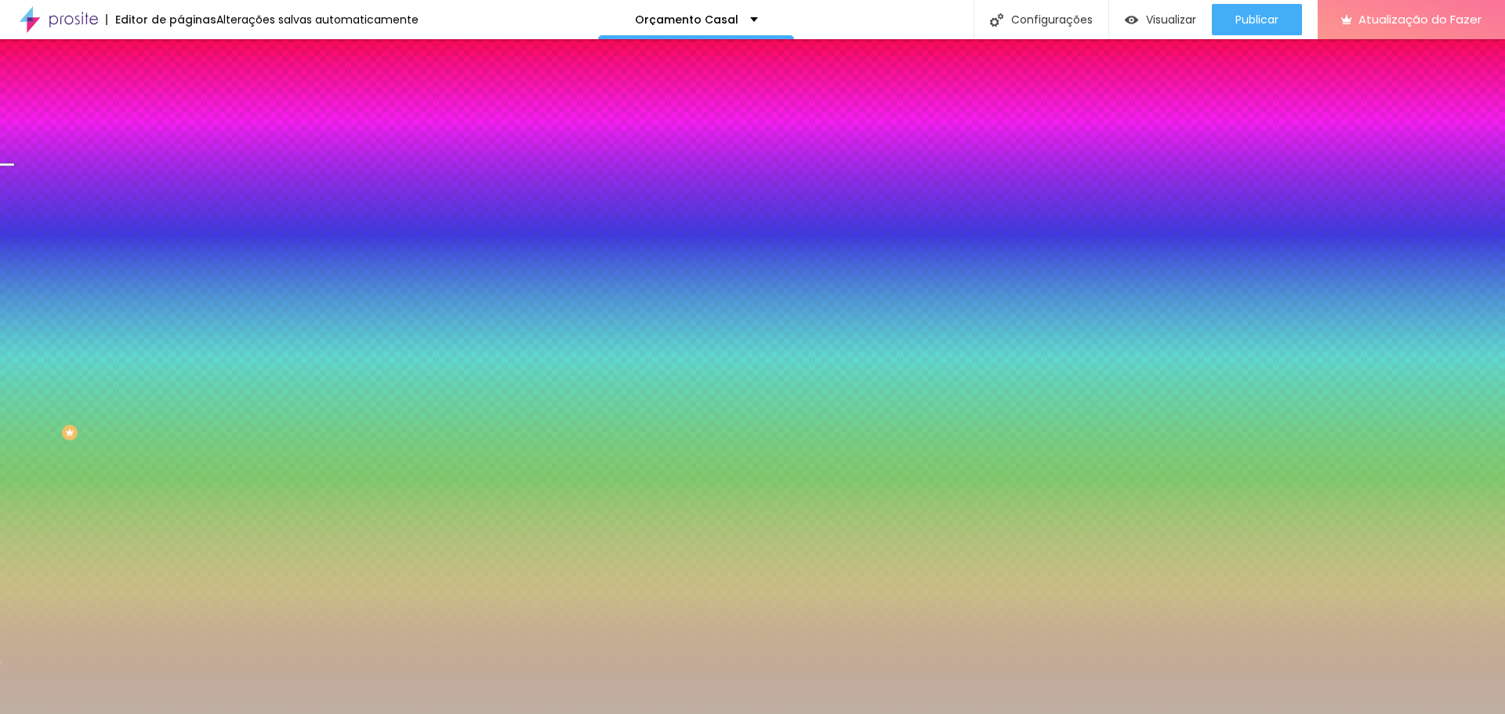
drag, startPoint x: 129, startPoint y: 285, endPoint x: 171, endPoint y: 288, distance: 41.7
click at [180, 288] on div "Imagem de fundo Adicionar imagem Efeito da Imagem Nenhum Nenhum Paralaxe Cor de…" at bounding box center [270, 223] width 180 height 203
paste input "222222"
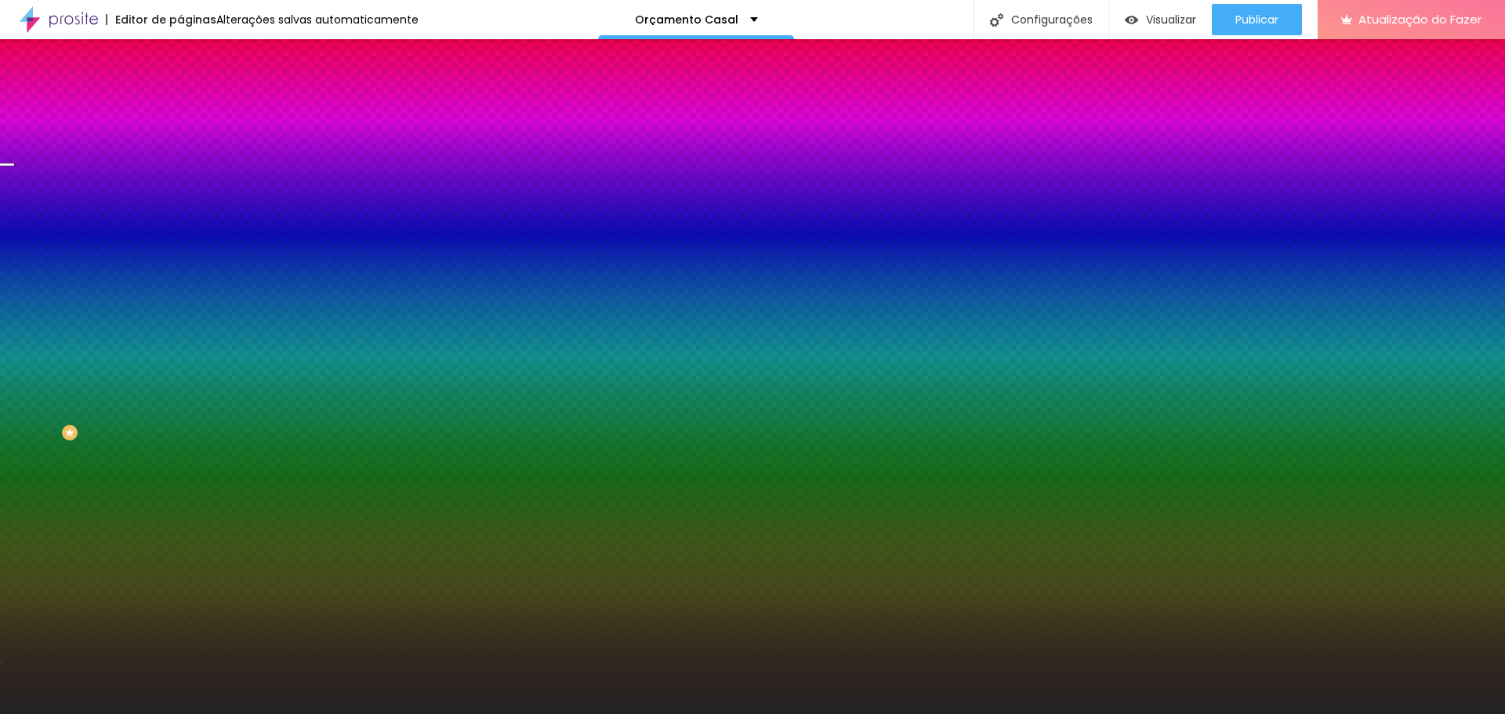
click at [180, 213] on div at bounding box center [270, 213] width 180 height 0
drag, startPoint x: 154, startPoint y: 334, endPoint x: 176, endPoint y: 427, distance: 95.8
click at [180, 445] on div "Editar nulo Conteúdo Estilo Avançado Imagem de fundo Adicionar imagem Efeito da…" at bounding box center [270, 376] width 180 height 675
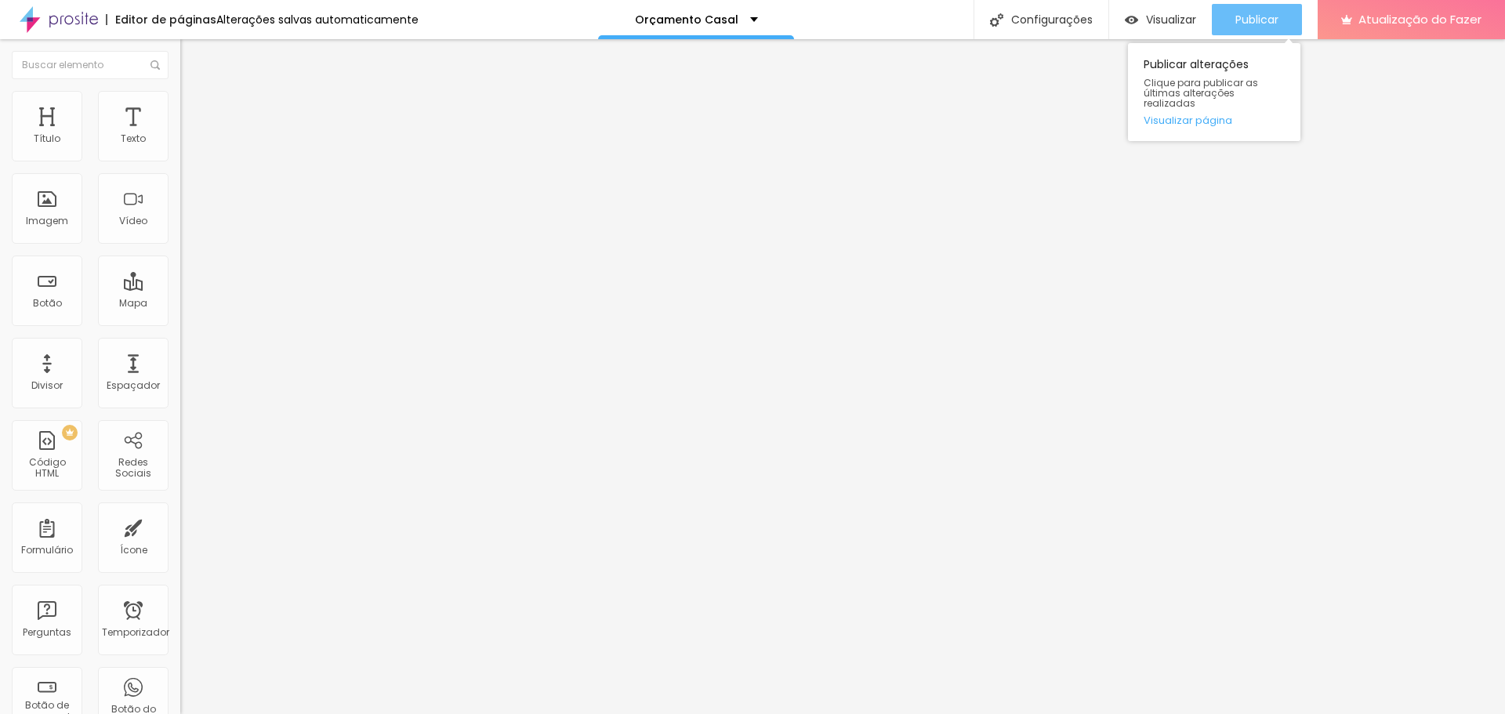
click at [1252, 8] on div "Publicar" at bounding box center [1256, 19] width 43 height 31
click at [194, 108] on font "Estilo" at bounding box center [206, 101] width 24 height 13
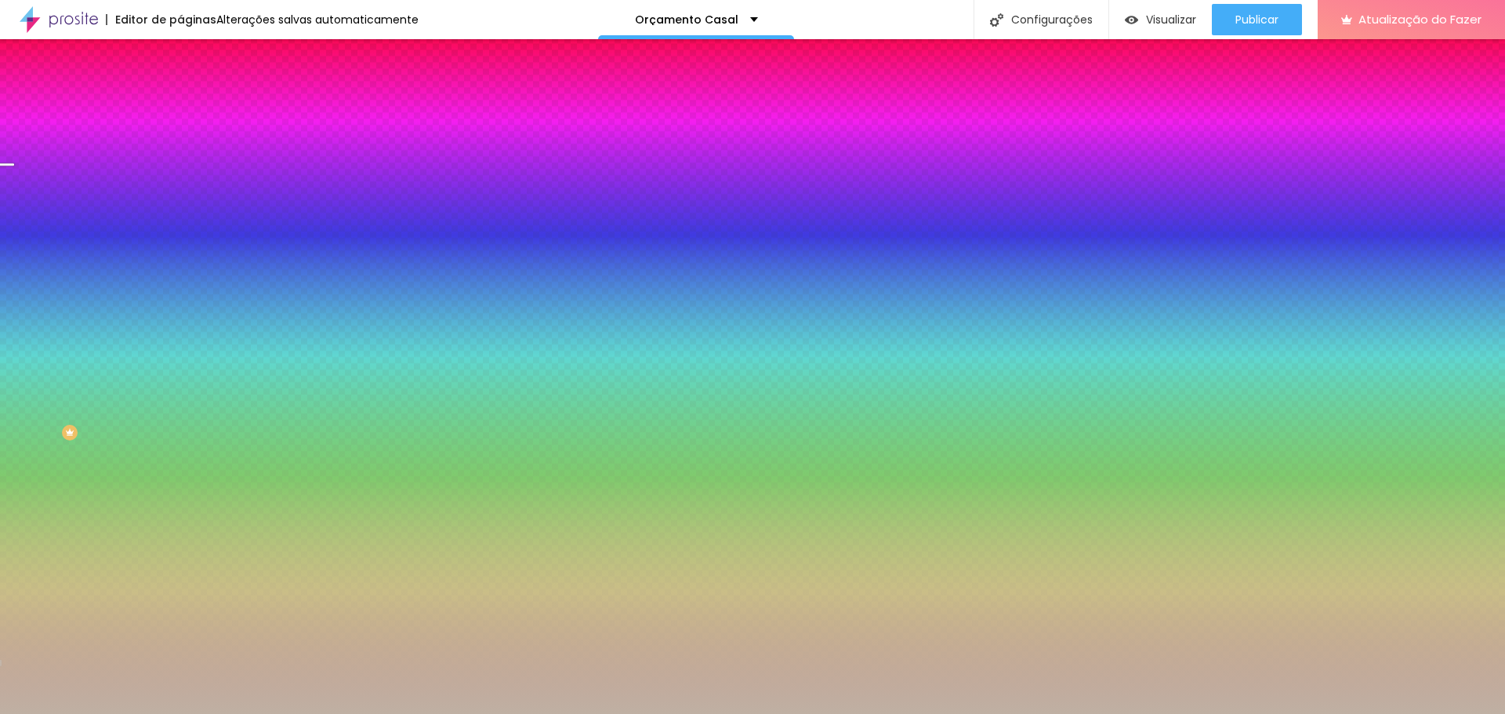
click at [180, 213] on div at bounding box center [270, 213] width 180 height 0
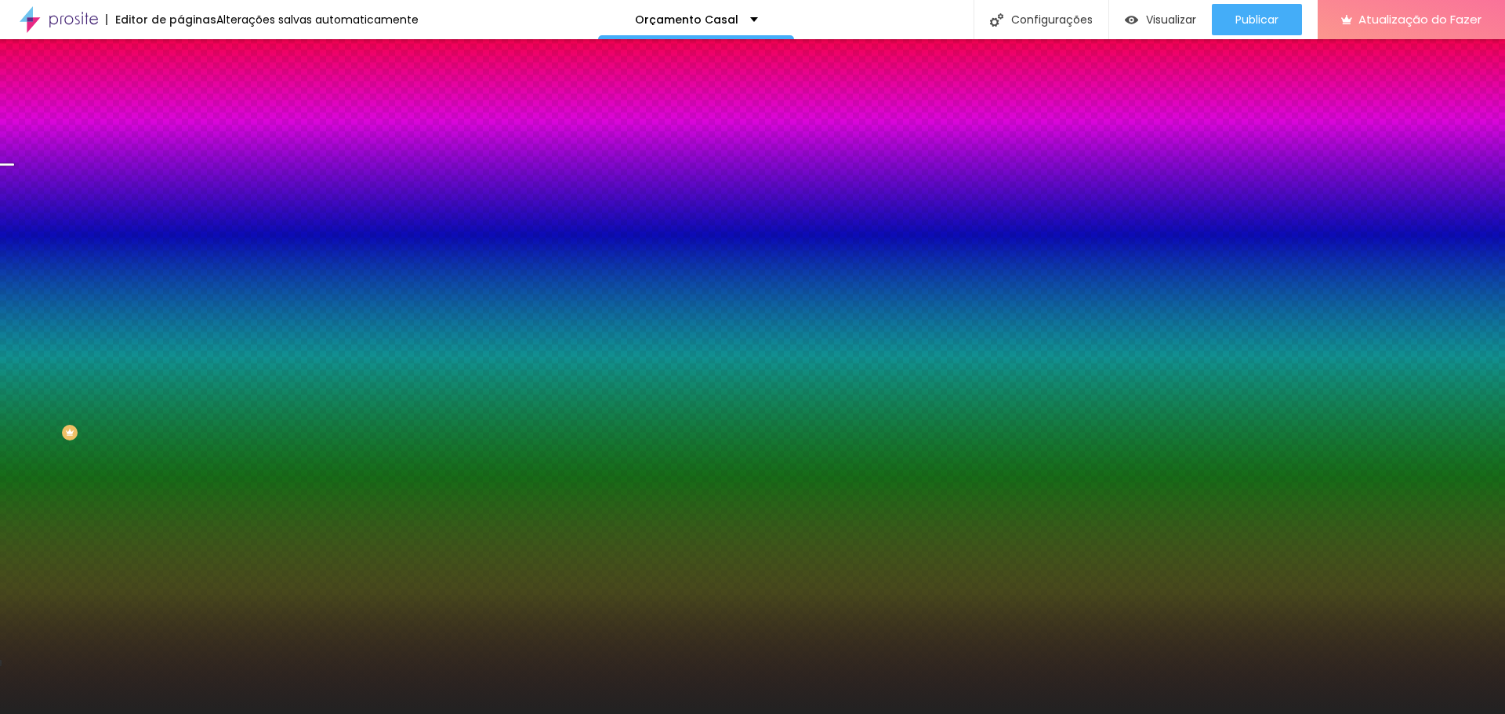
drag, startPoint x: 27, startPoint y: 403, endPoint x: 13, endPoint y: 407, distance: 13.9
click at [180, 325] on div "Imagem de fundo Adicionar imagem Efeito da Imagem Nenhum Nenhum Parallax Cor de…" at bounding box center [270, 223] width 180 height 203
click at [180, 213] on div at bounding box center [270, 213] width 180 height 0
drag, startPoint x: 155, startPoint y: 398, endPoint x: 169, endPoint y: 441, distance: 44.4
click at [180, 439] on div "Editar nulo Conteúdo Estilo Avançado Imagem de fundo Adicionar imagem Efeito da…" at bounding box center [270, 376] width 180 height 675
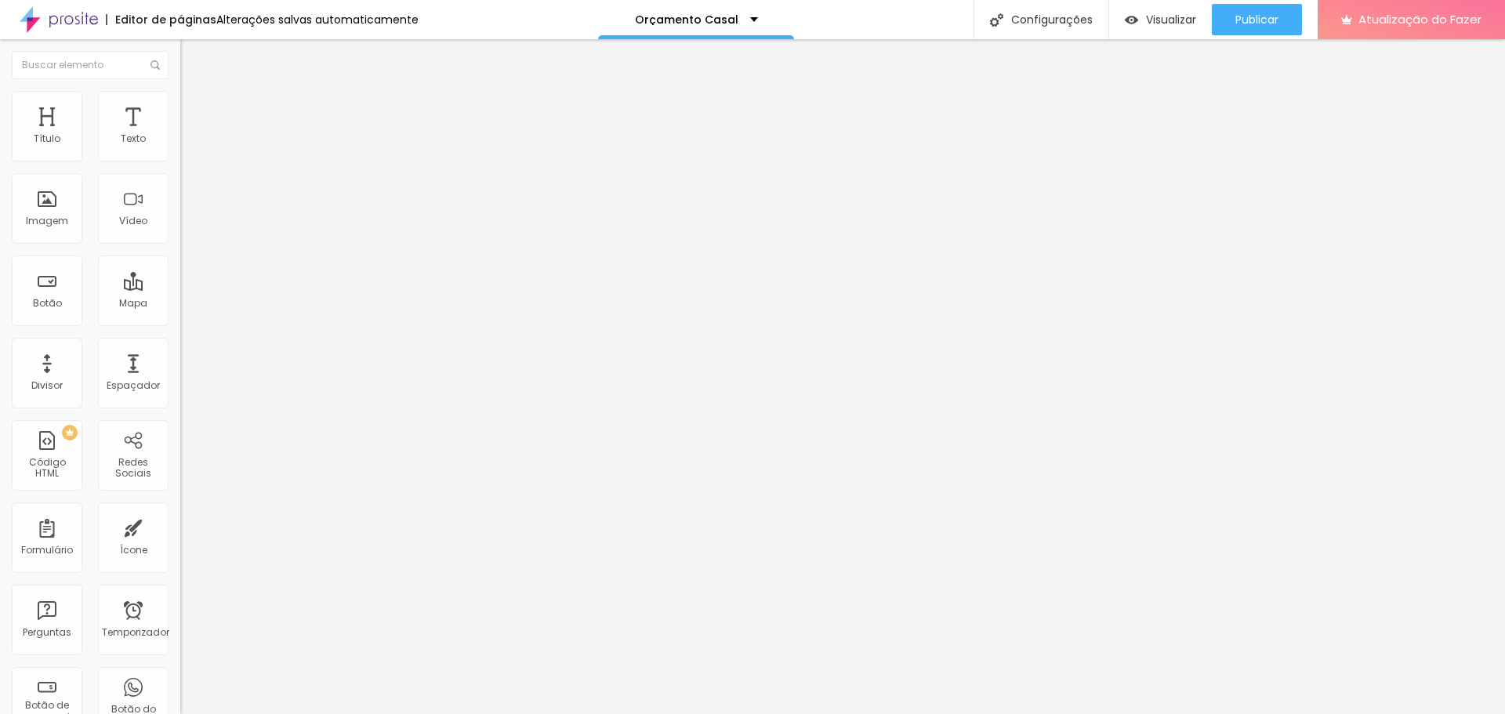
click at [194, 108] on font "Estilo" at bounding box center [206, 101] width 24 height 13
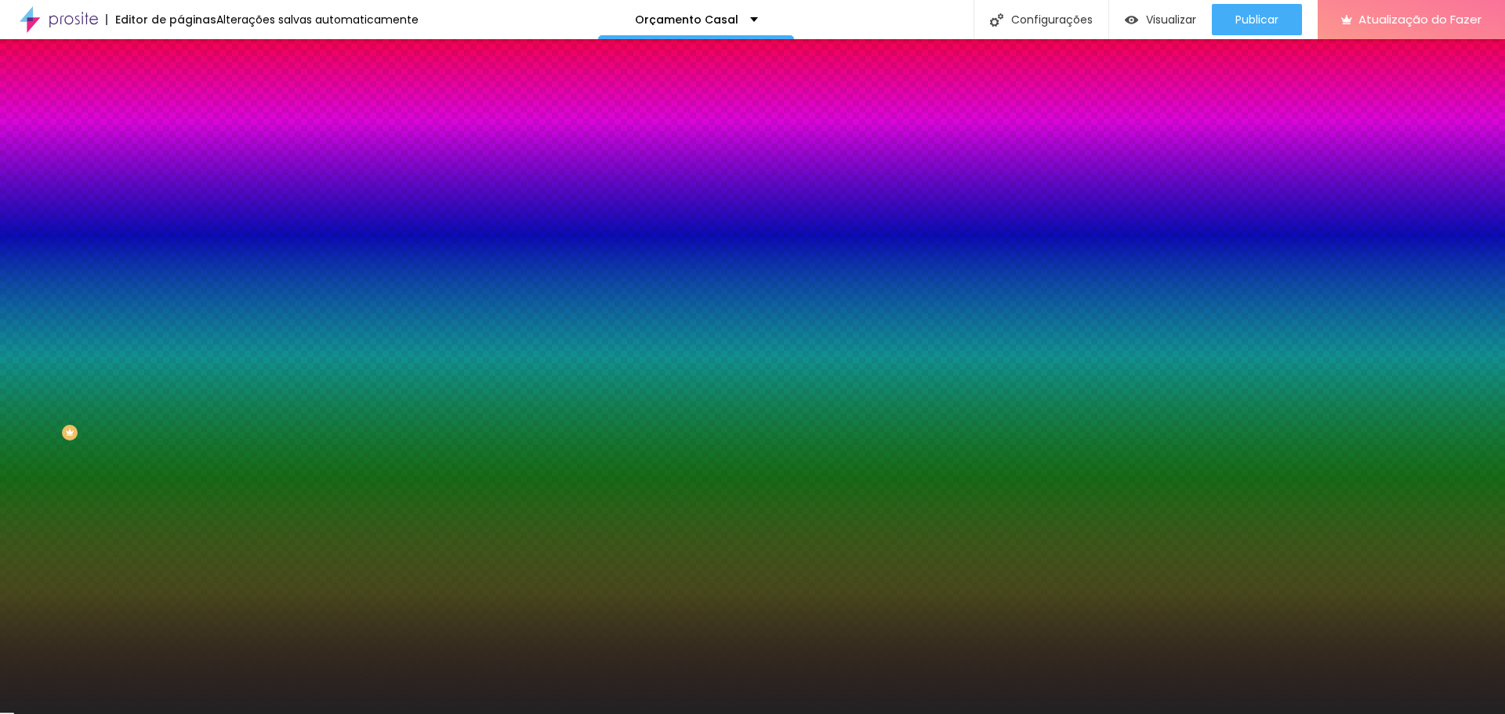
drag, startPoint x: 132, startPoint y: 286, endPoint x: 167, endPoint y: 291, distance: 34.8
click at [180, 229] on input "#222222" at bounding box center [274, 221] width 188 height 16
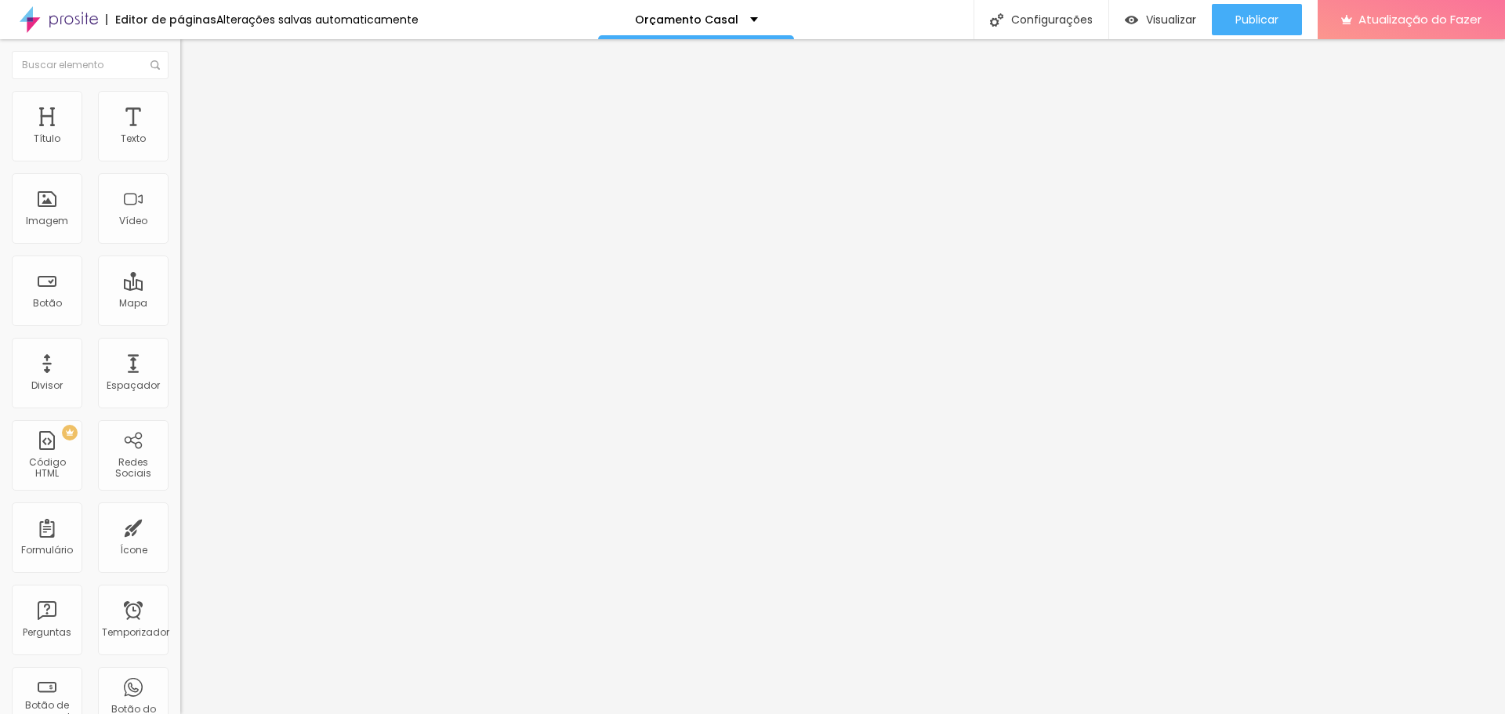
click at [194, 108] on font "Estilo" at bounding box center [206, 101] width 24 height 13
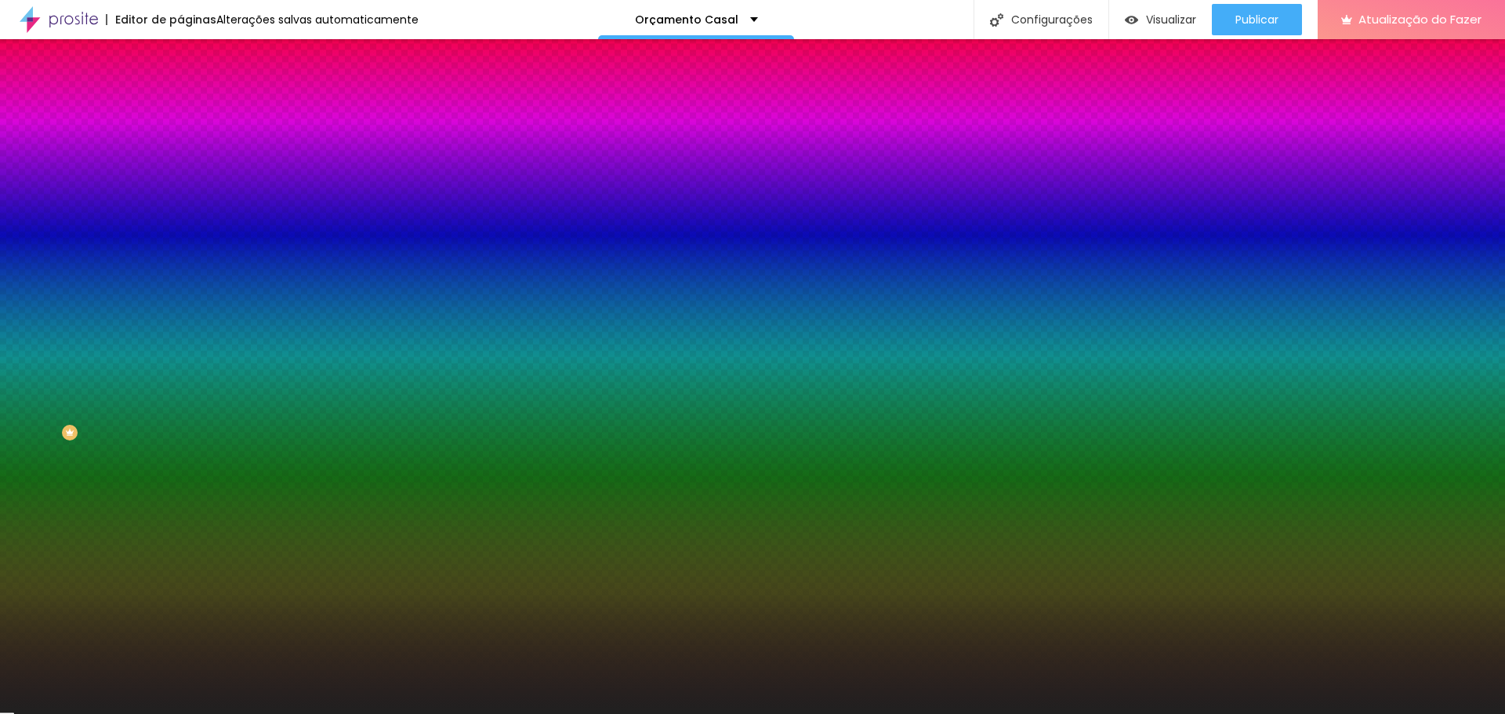
drag, startPoint x: 131, startPoint y: 283, endPoint x: 173, endPoint y: 288, distance: 42.7
click at [180, 288] on div "Imagem de fundo Adicionar imagem Efeito da Imagem Nenhum Nenhum Paralaxe Cor de…" at bounding box center [270, 223] width 180 height 203
paste input "22222"
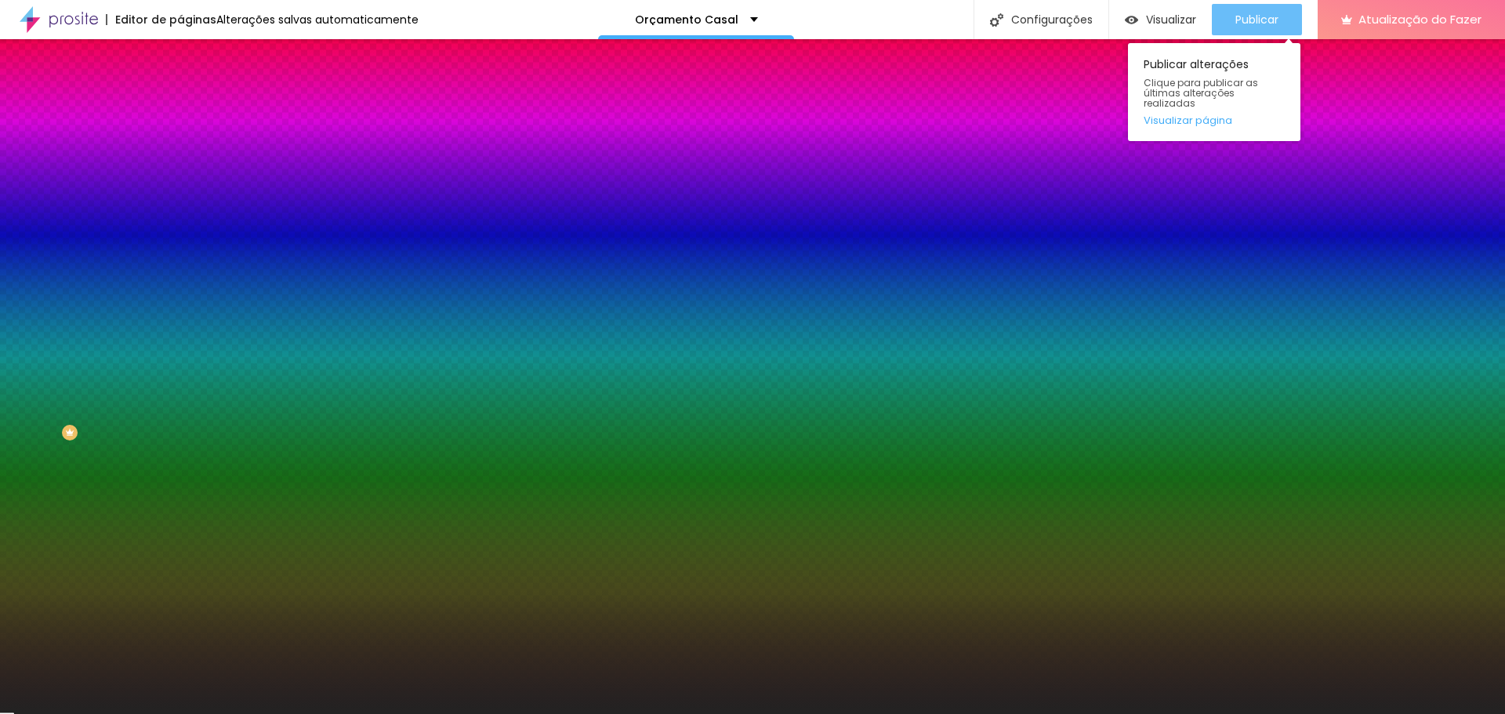
click at [1248, 20] on font "Publicar" at bounding box center [1256, 20] width 43 height 16
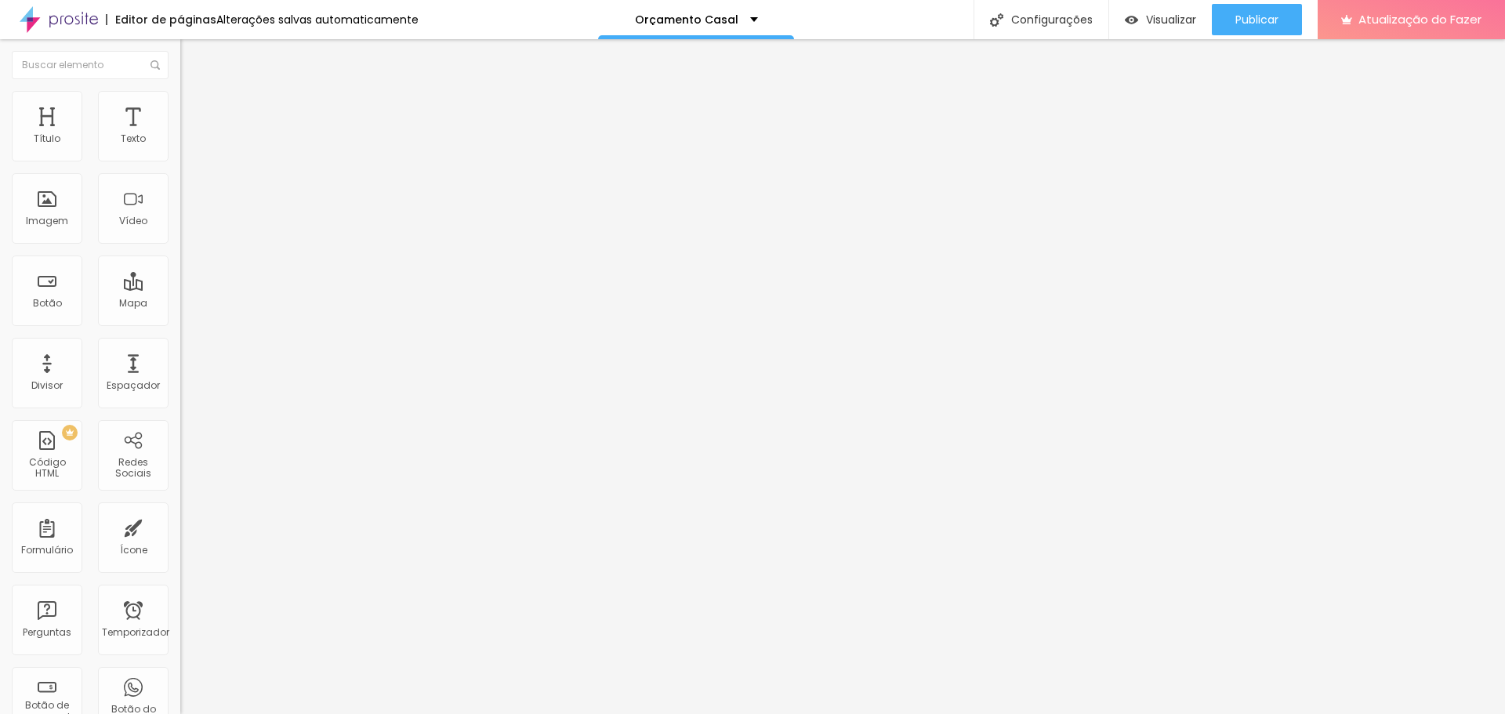
click at [187, 146] on icon "button" at bounding box center [191, 140] width 9 height 9
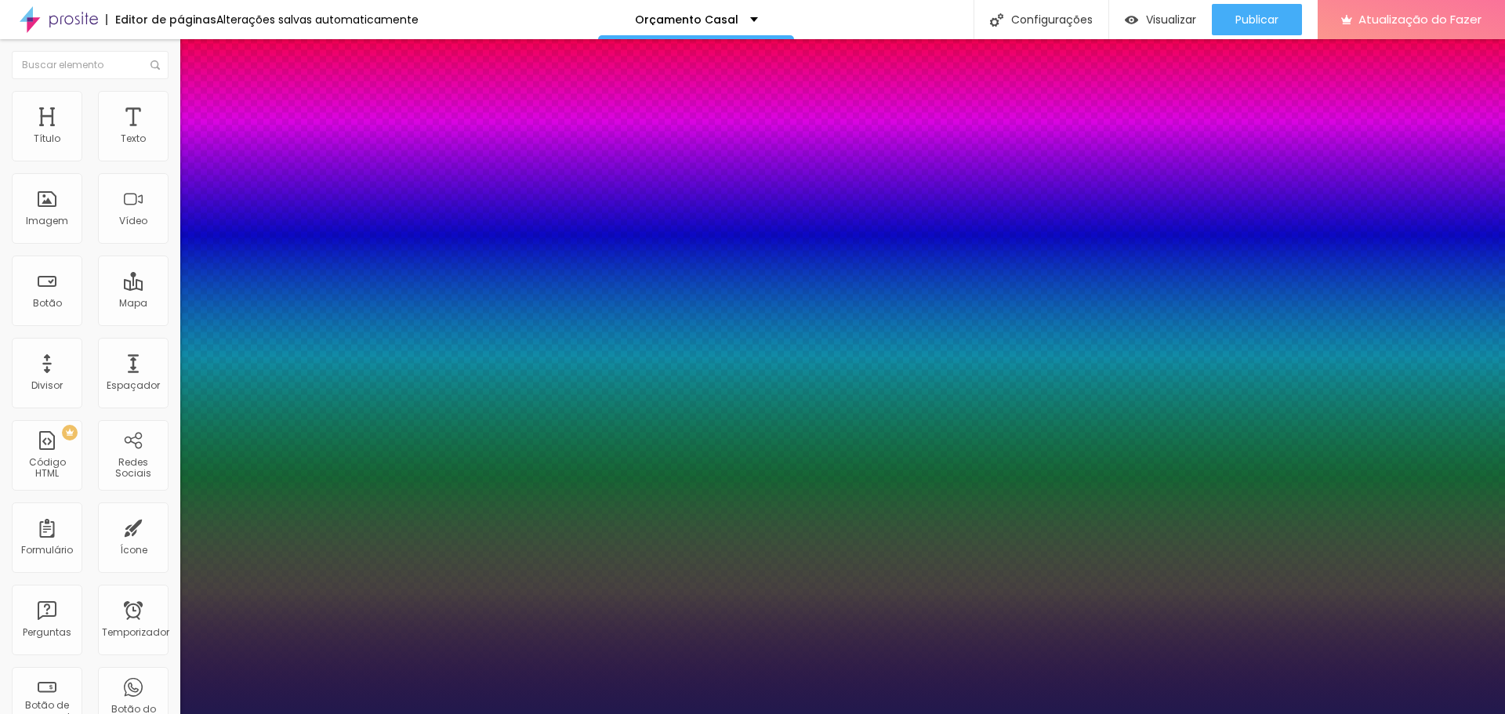
drag, startPoint x: 277, startPoint y: 265, endPoint x: 331, endPoint y: 273, distance: 54.6
click at [1260, 713] on div at bounding box center [752, 714] width 1505 height 0
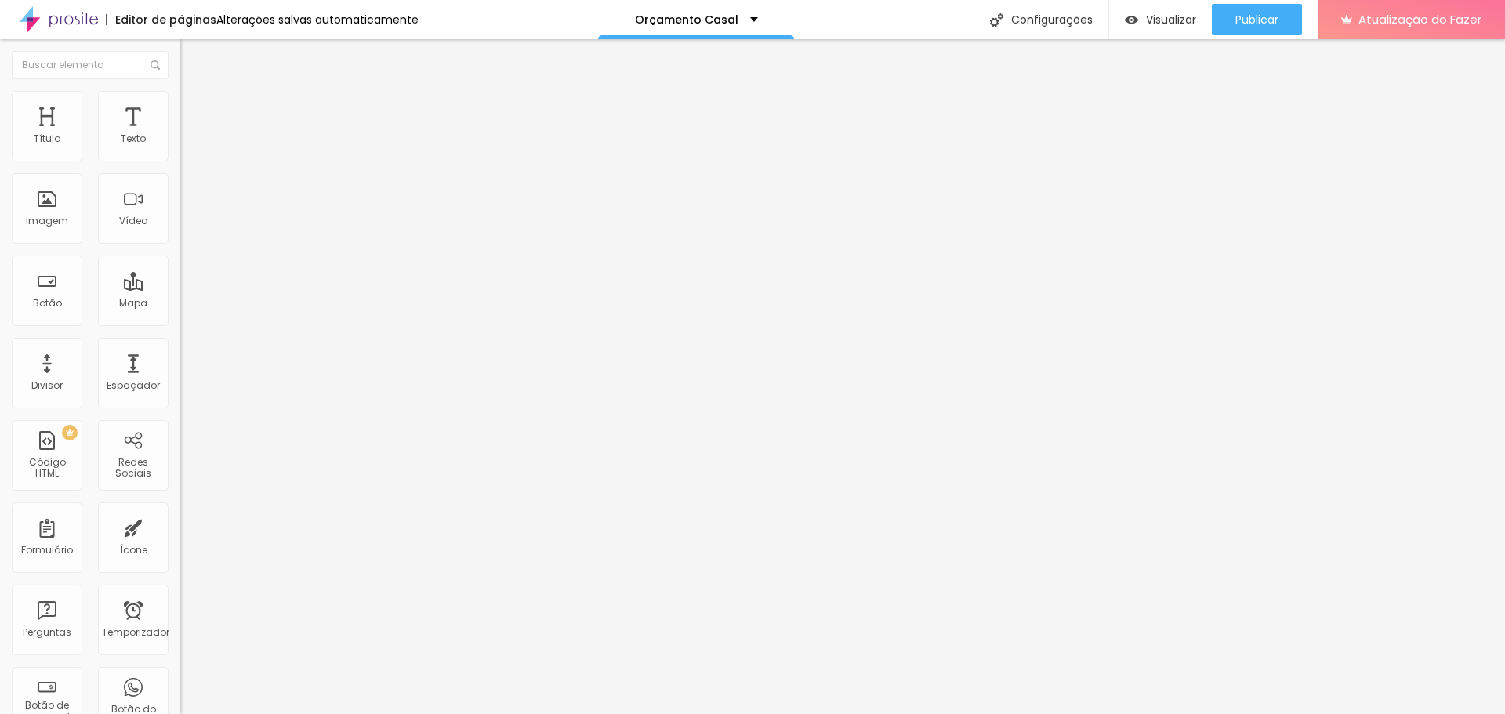
click at [1260, 22] on font "Publicar" at bounding box center [1256, 20] width 43 height 16
click at [180, 150] on div "Voltar ao padrão" at bounding box center [270, 133] width 180 height 34
click at [187, 146] on icon "button" at bounding box center [188, 144] width 3 height 3
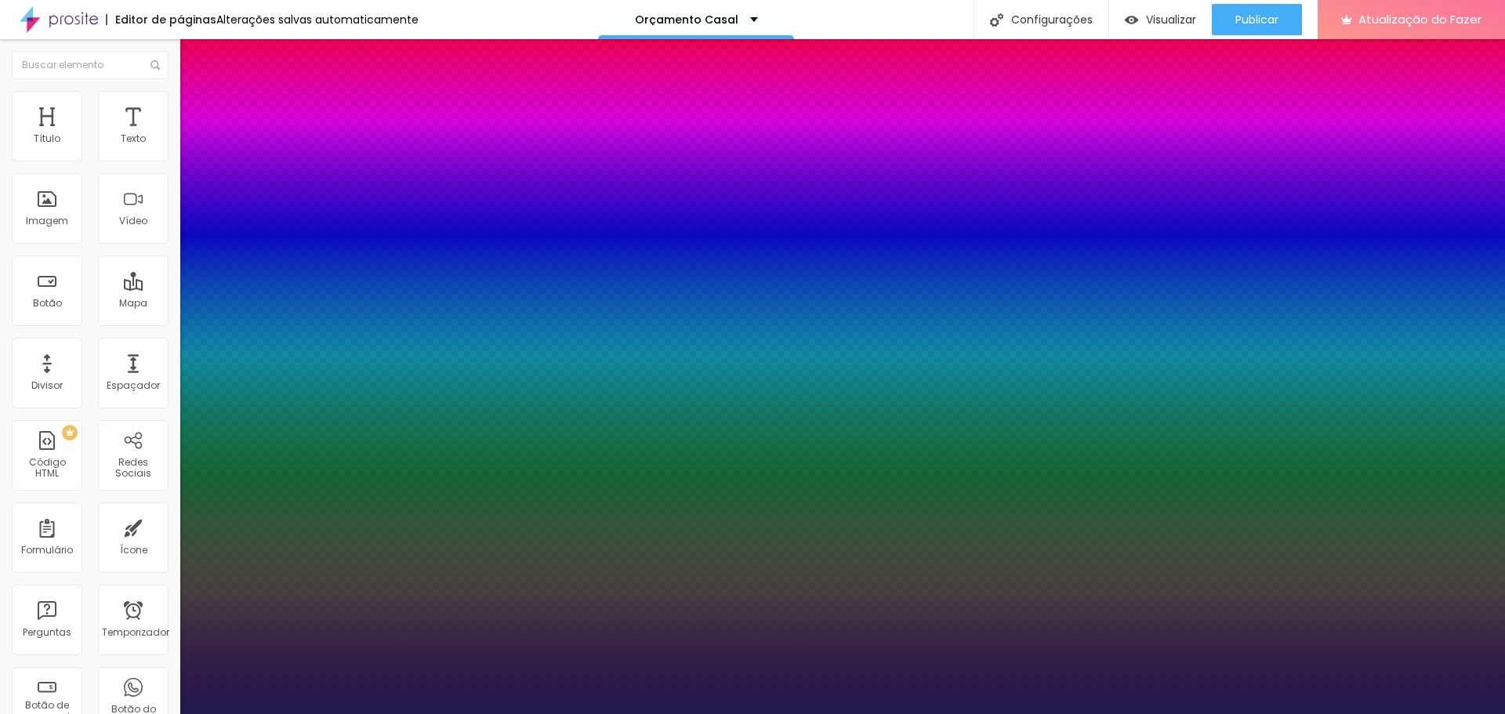
click at [1272, 713] on div at bounding box center [752, 714] width 1505 height 0
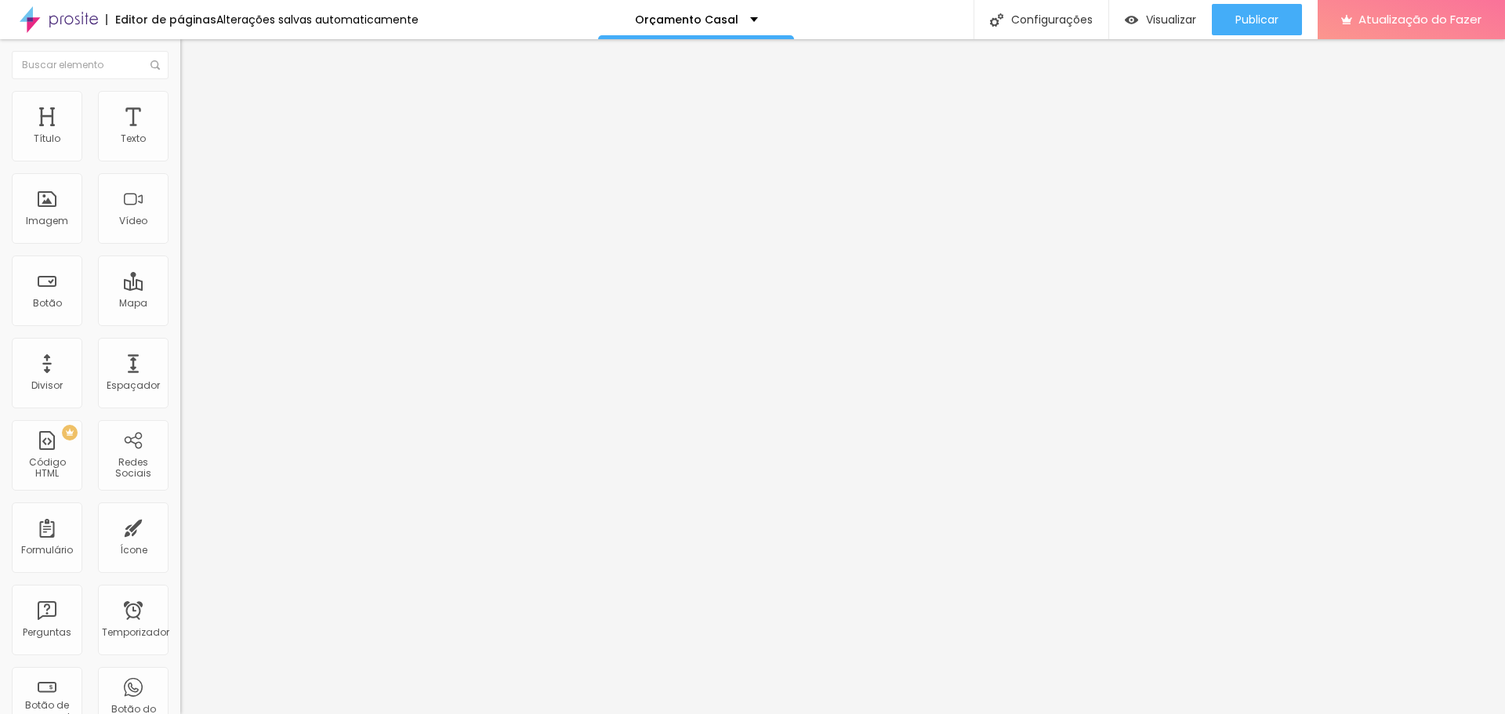
click at [1272, 20] on font "Publicar" at bounding box center [1256, 20] width 43 height 16
